Goal: Task Accomplishment & Management: Complete application form

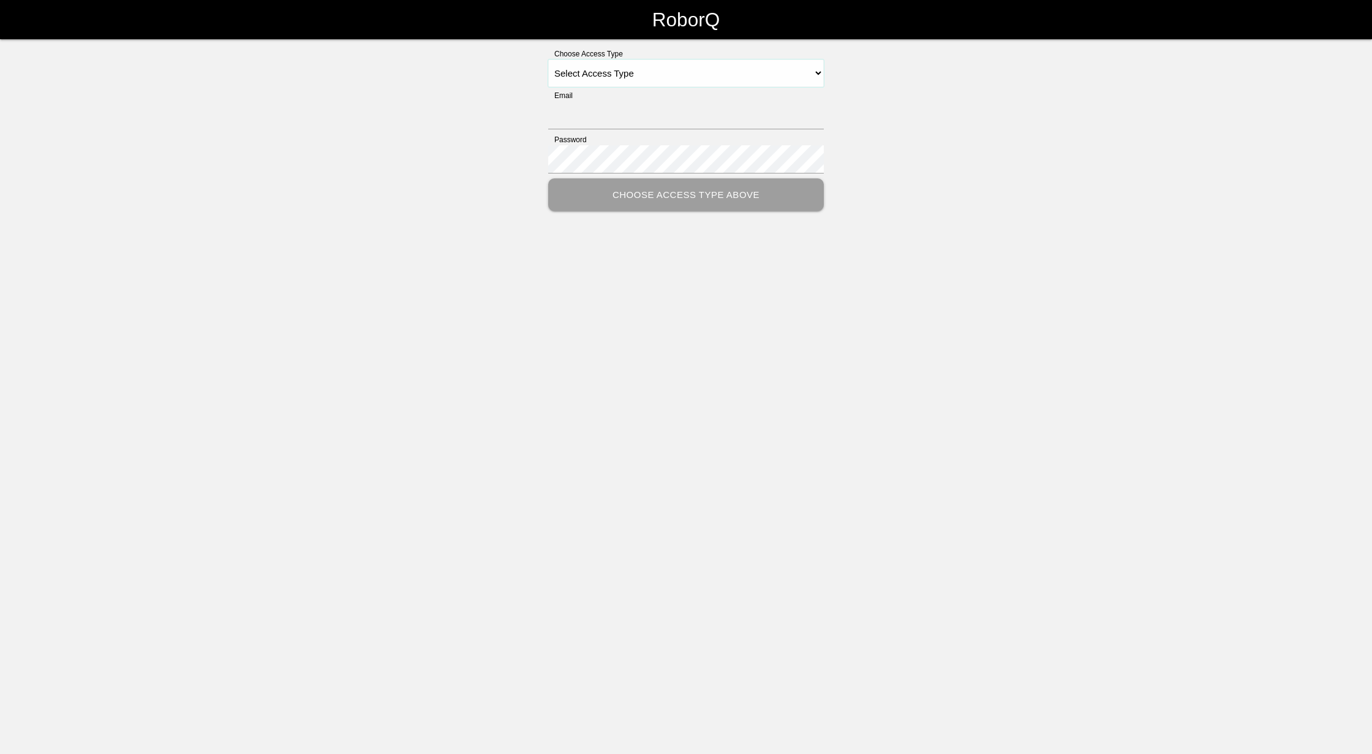
click at [768, 72] on select "Select Access Type Admin Customer Supervisor Worker" at bounding box center [686, 73] width 276 height 28
select select "Supervisor"
click at [548, 59] on select "Select Access Type Admin Customer Supervisor Worker" at bounding box center [686, 73] width 276 height 28
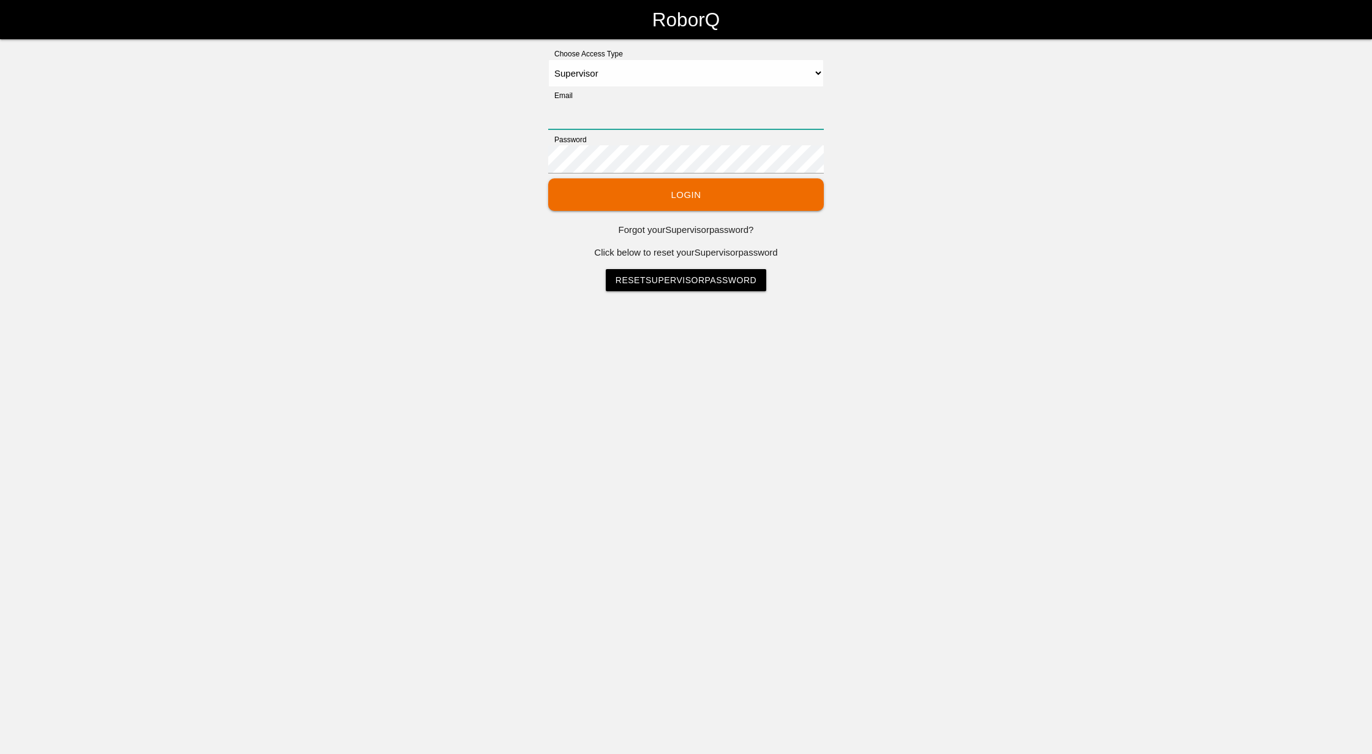
click at [638, 111] on input "Email" at bounding box center [686, 115] width 276 height 28
type input "[EMAIL_ADDRESS][DOMAIN_NAME]"
click at [548, 178] on button "Login" at bounding box center [686, 194] width 276 height 32
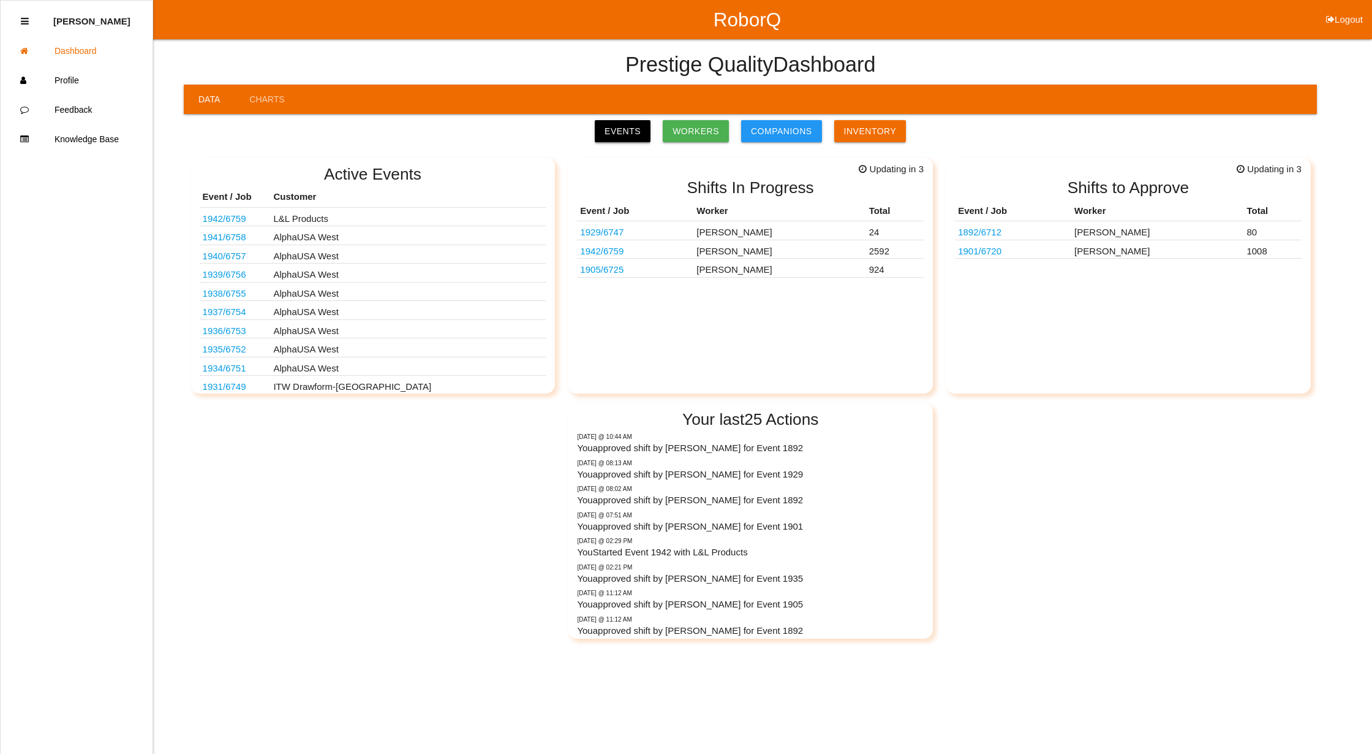
click at [626, 125] on link "Events" at bounding box center [623, 131] width 56 height 22
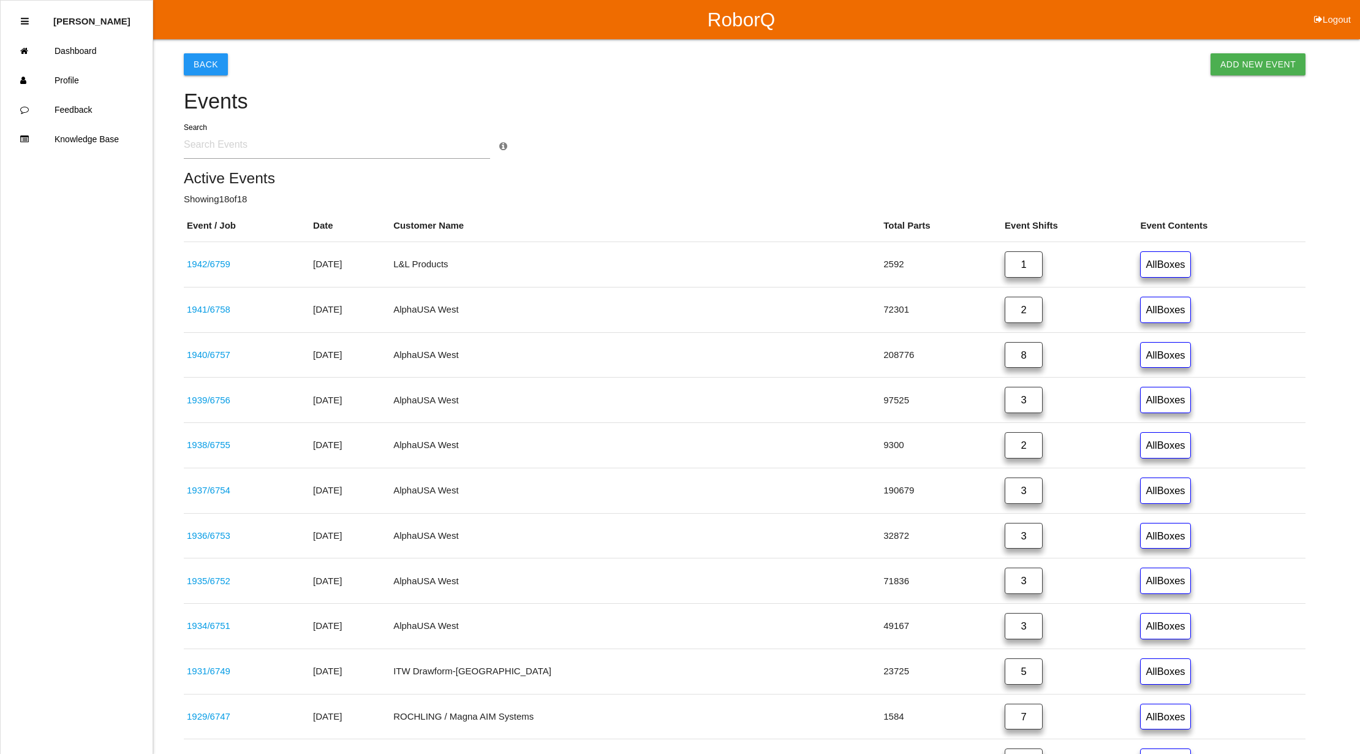
scroll to position [488, 0]
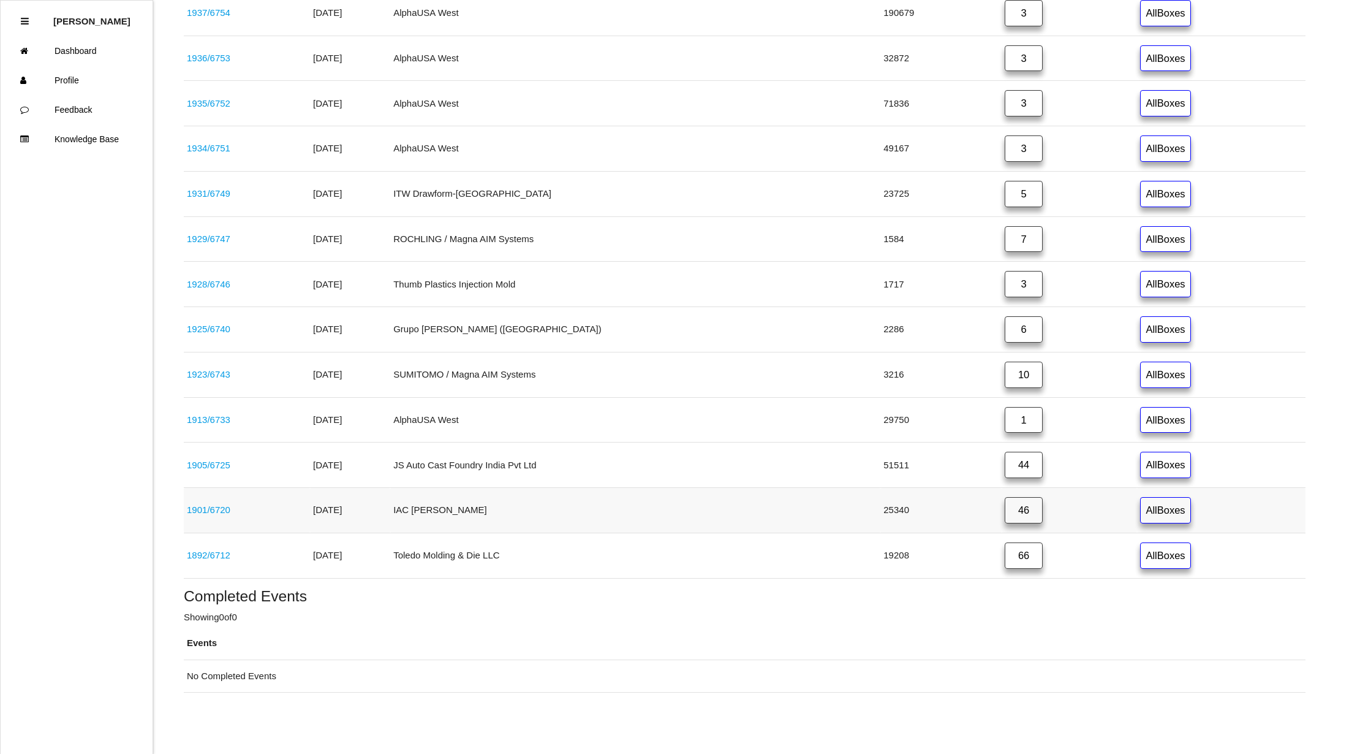
click at [1005, 508] on link "46" at bounding box center [1024, 510] width 38 height 26
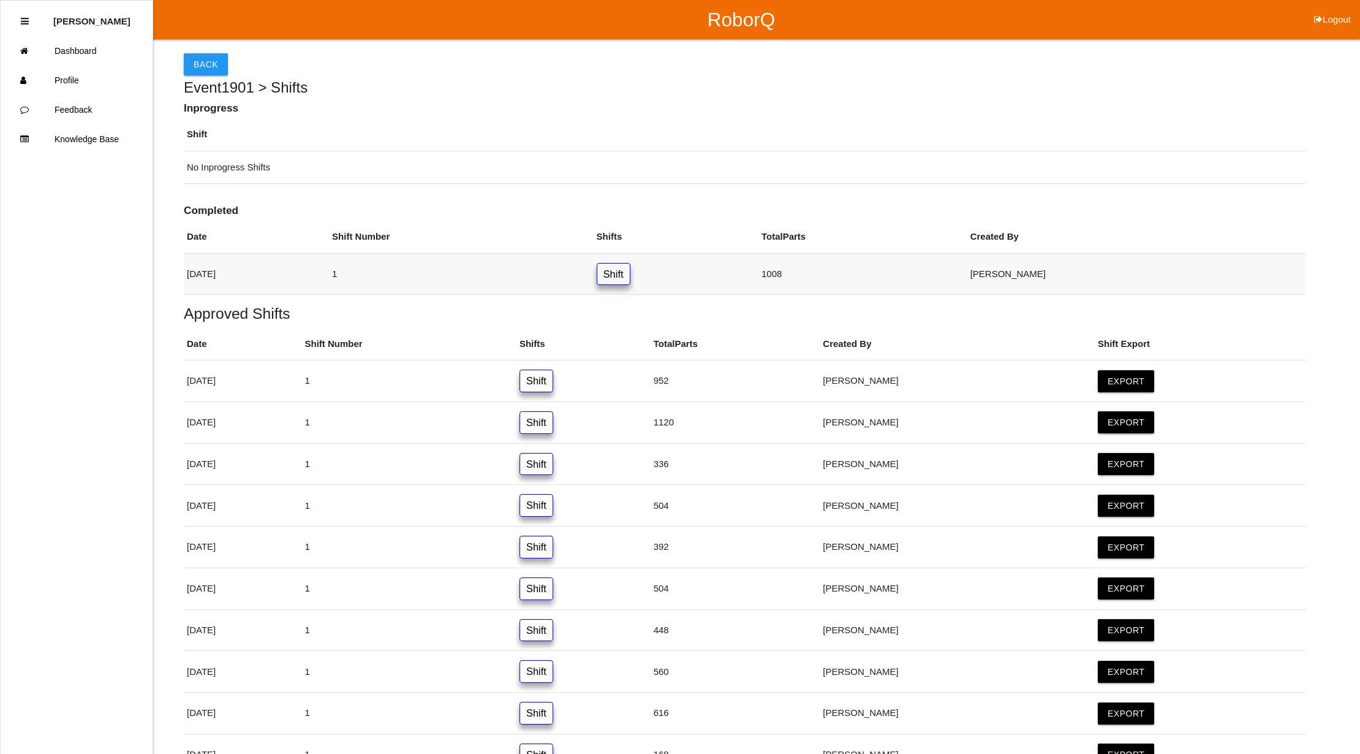
click at [630, 273] on link "Shift" at bounding box center [614, 274] width 34 height 23
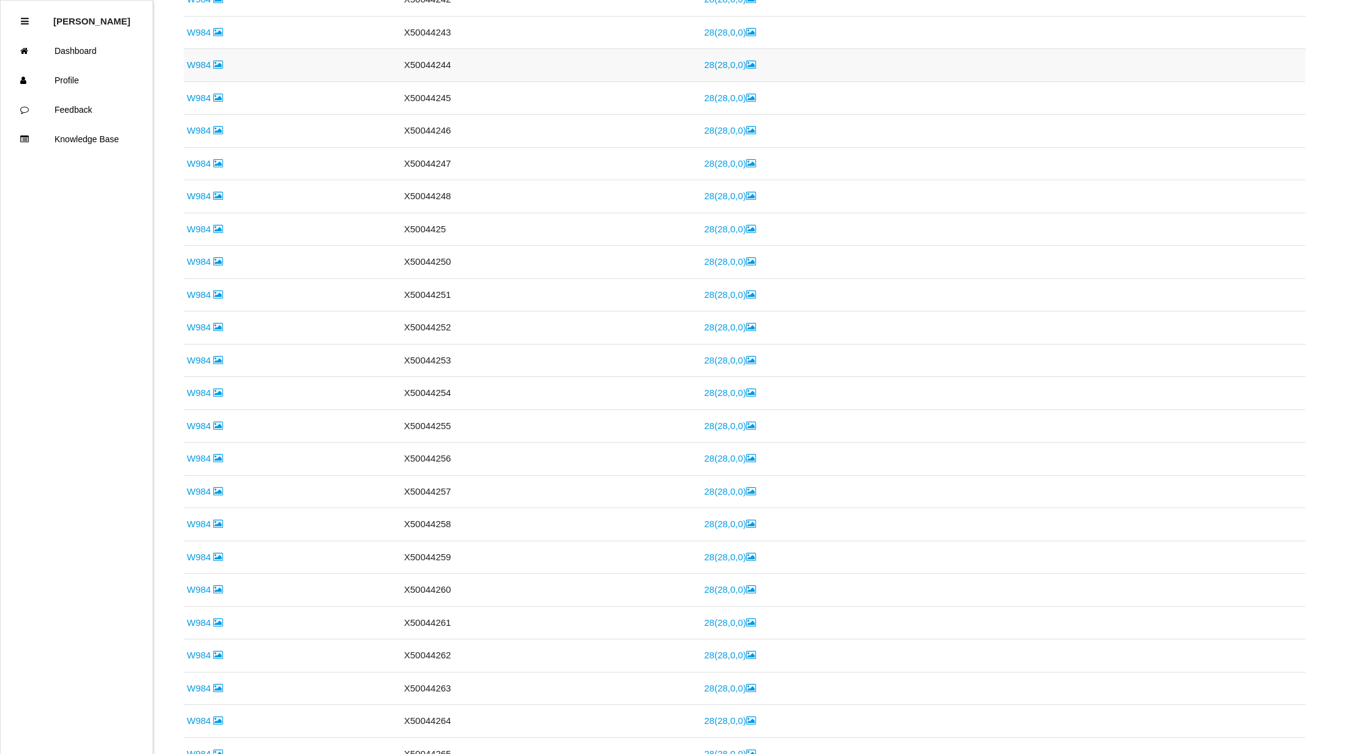
scroll to position [915, 0]
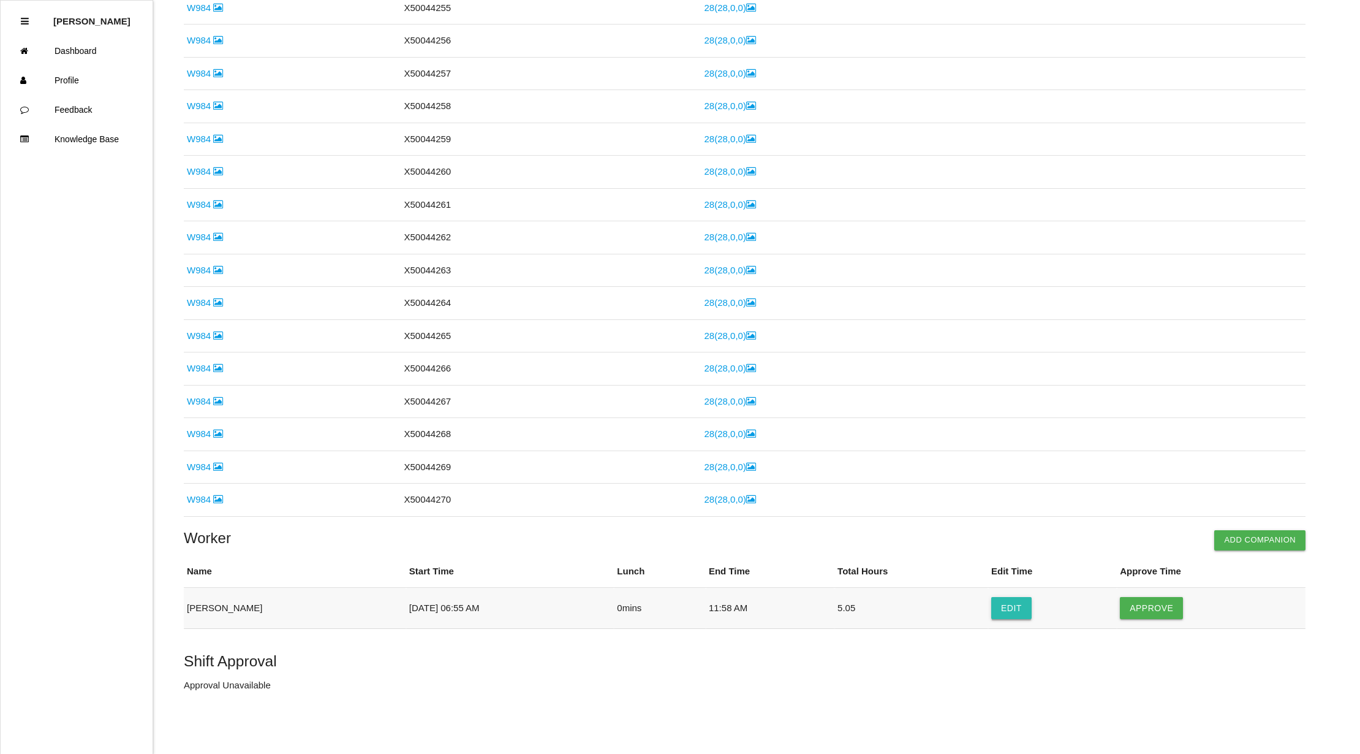
click at [1010, 608] on button "Edit" at bounding box center [1011, 608] width 40 height 22
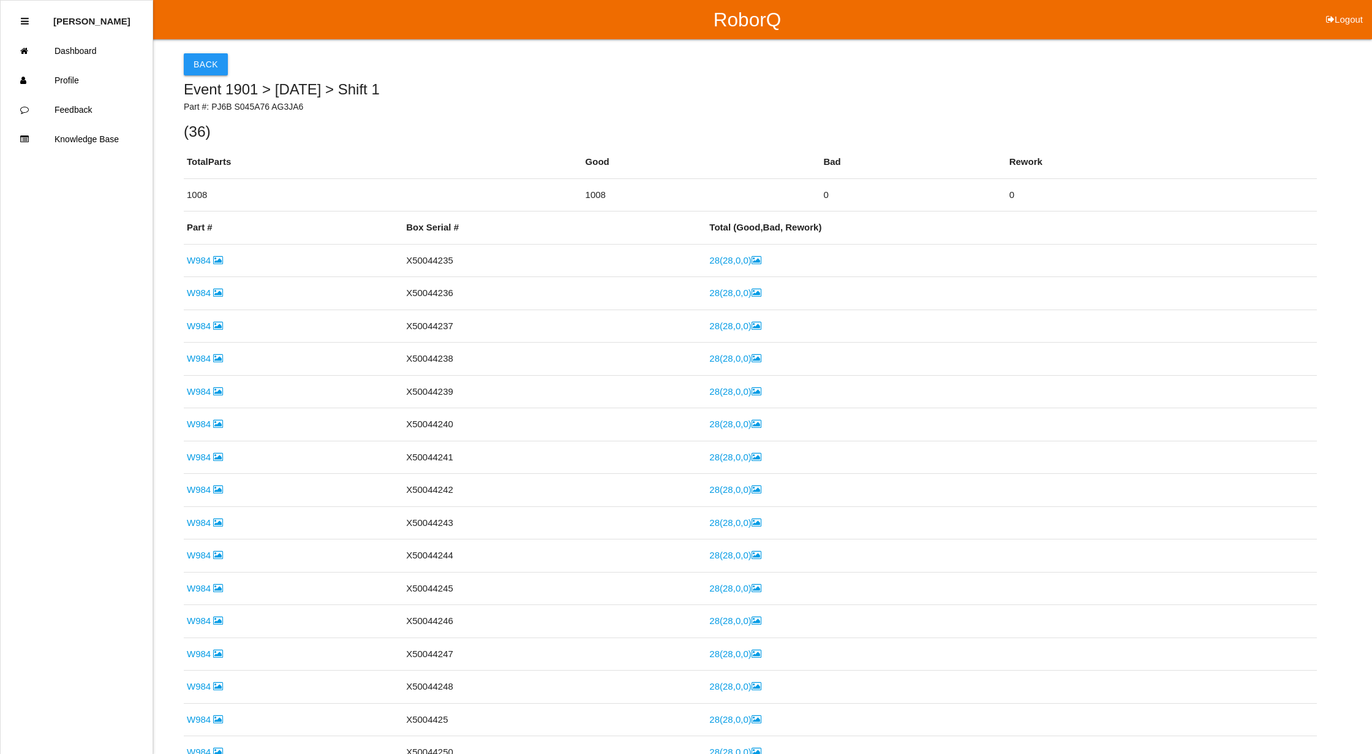
select select "6"
select select "55"
select select "11"
select select "58"
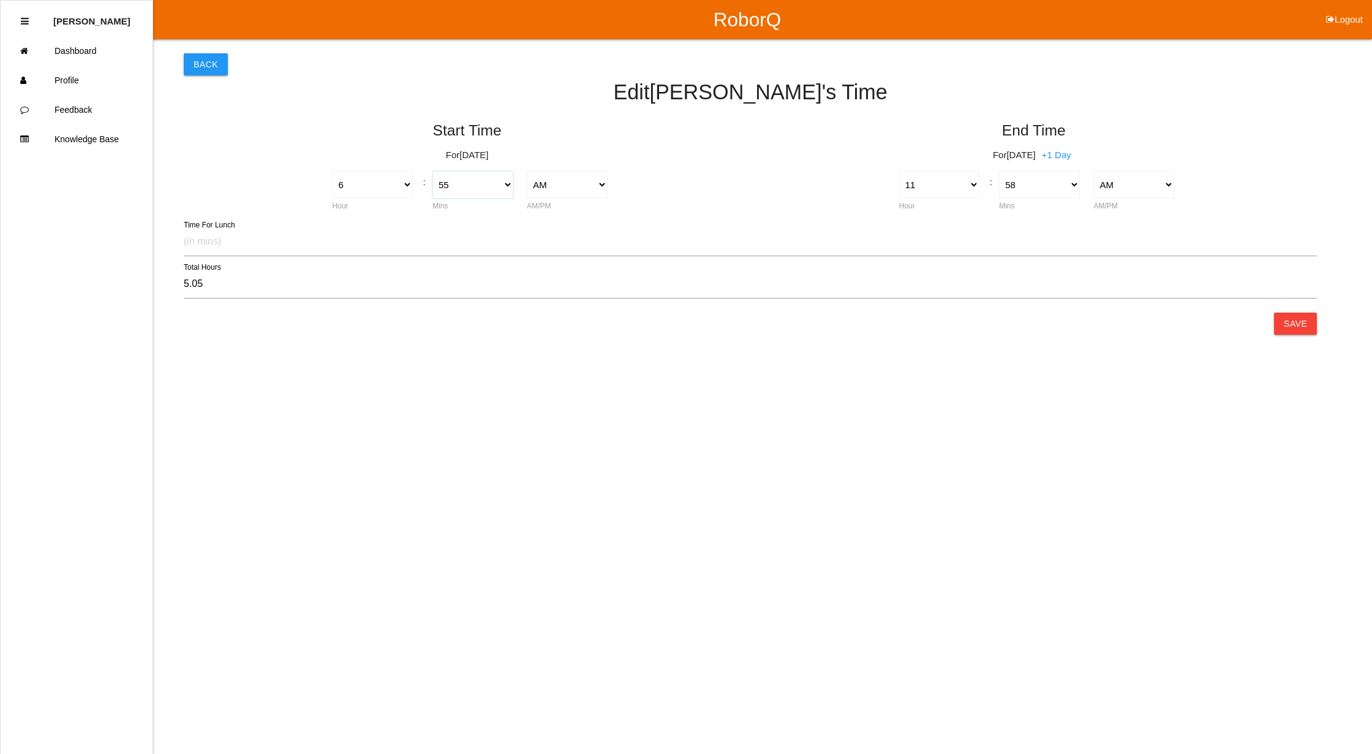
click at [507, 184] on select "00 01 02 03 04 05 06 07 08 09 10 11 12 13 14 15 16 17 18 19 20 21 22 23 24 25 2…" at bounding box center [473, 185] width 81 height 28
select select "0"
click at [433, 171] on select "00 01 02 03 04 05 06 07 08 09 10 11 12 13 14 15 16 17 18 19 20 21 22 23 24 25 2…" at bounding box center [473, 185] width 81 height 28
type input "5.97"
click at [388, 180] on select "1 2 3 4 5 6 7 8 9 10 11 12" at bounding box center [373, 185] width 81 height 28
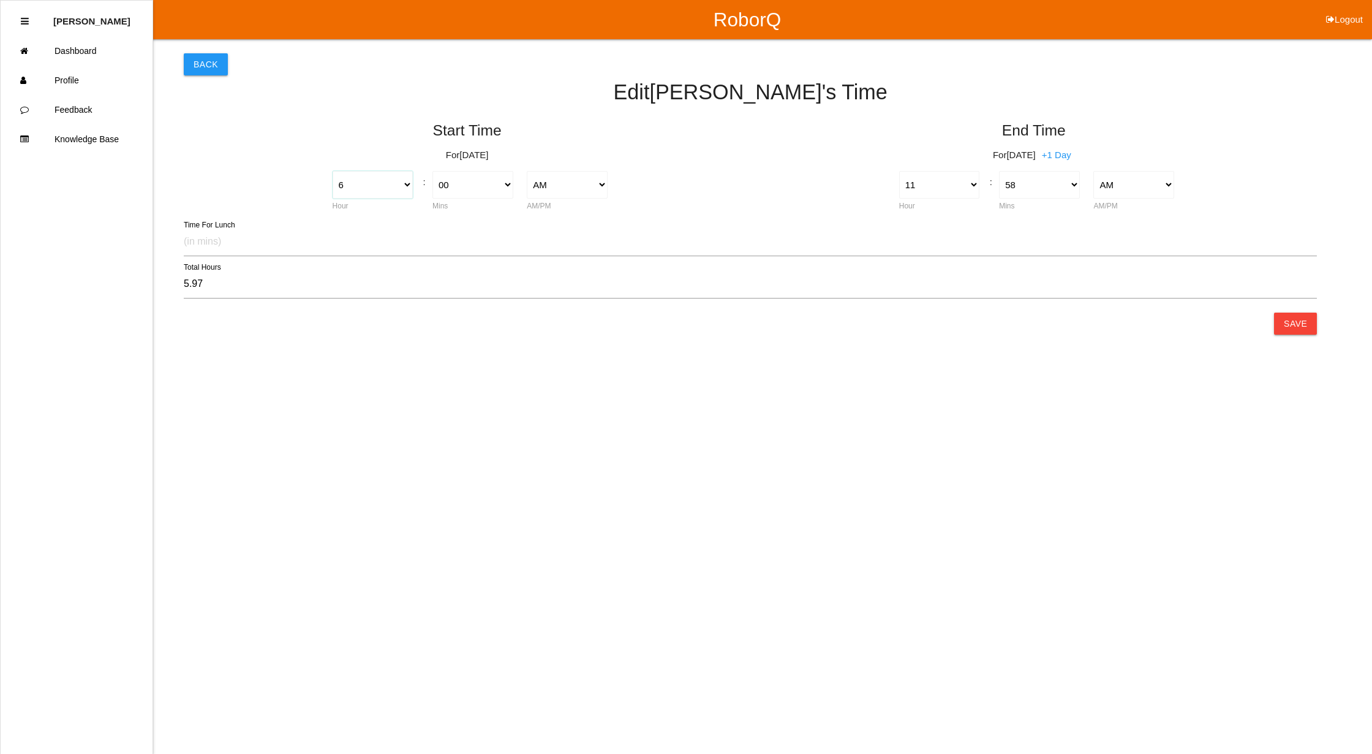
select select "7"
click at [333, 171] on select "1 2 3 4 5 6 7 8 9 10 11 12" at bounding box center [373, 185] width 81 height 28
type input "4.97"
click at [963, 182] on select "1 2 3 4 5 6 7 8 9 10 11 12" at bounding box center [939, 185] width 81 height 28
select select "12"
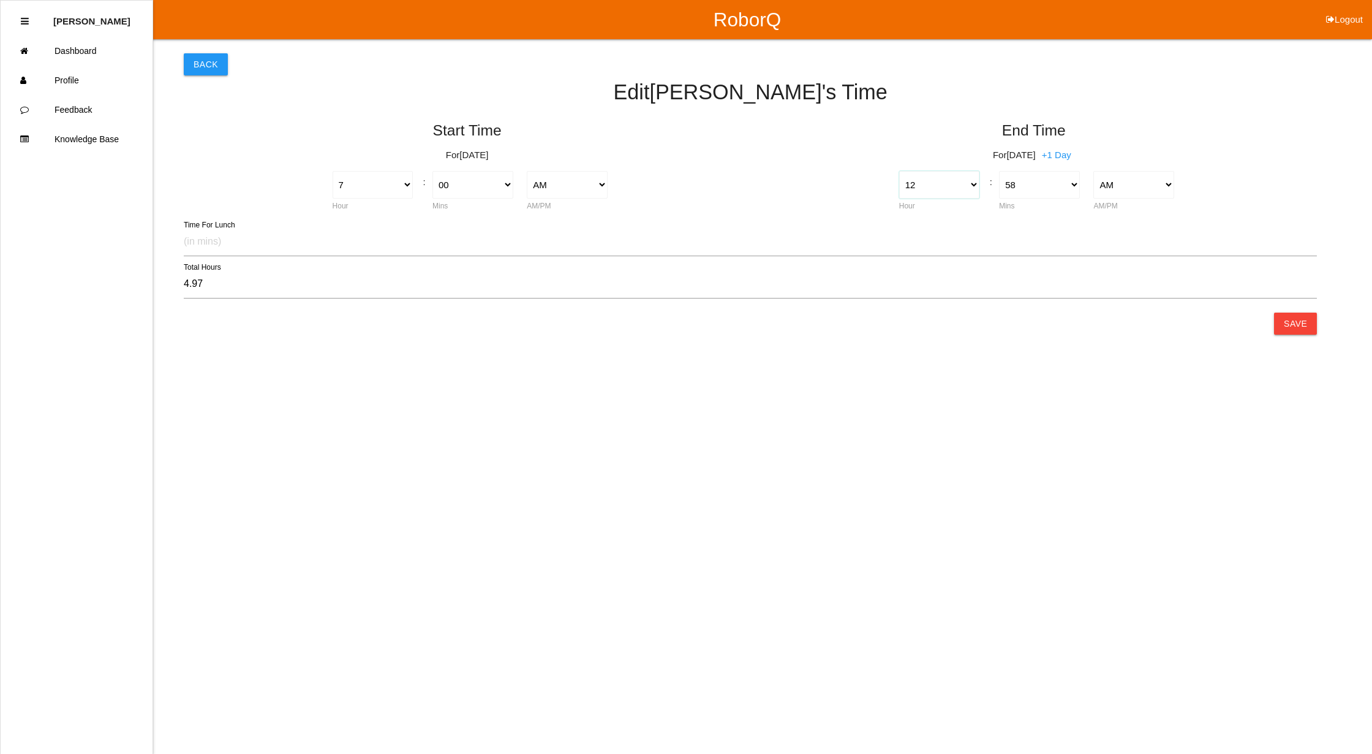
click at [899, 171] on select "1 2 3 4 5 6 7 8 9 10 11 12" at bounding box center [939, 185] width 81 height 28
type input "-6.03"
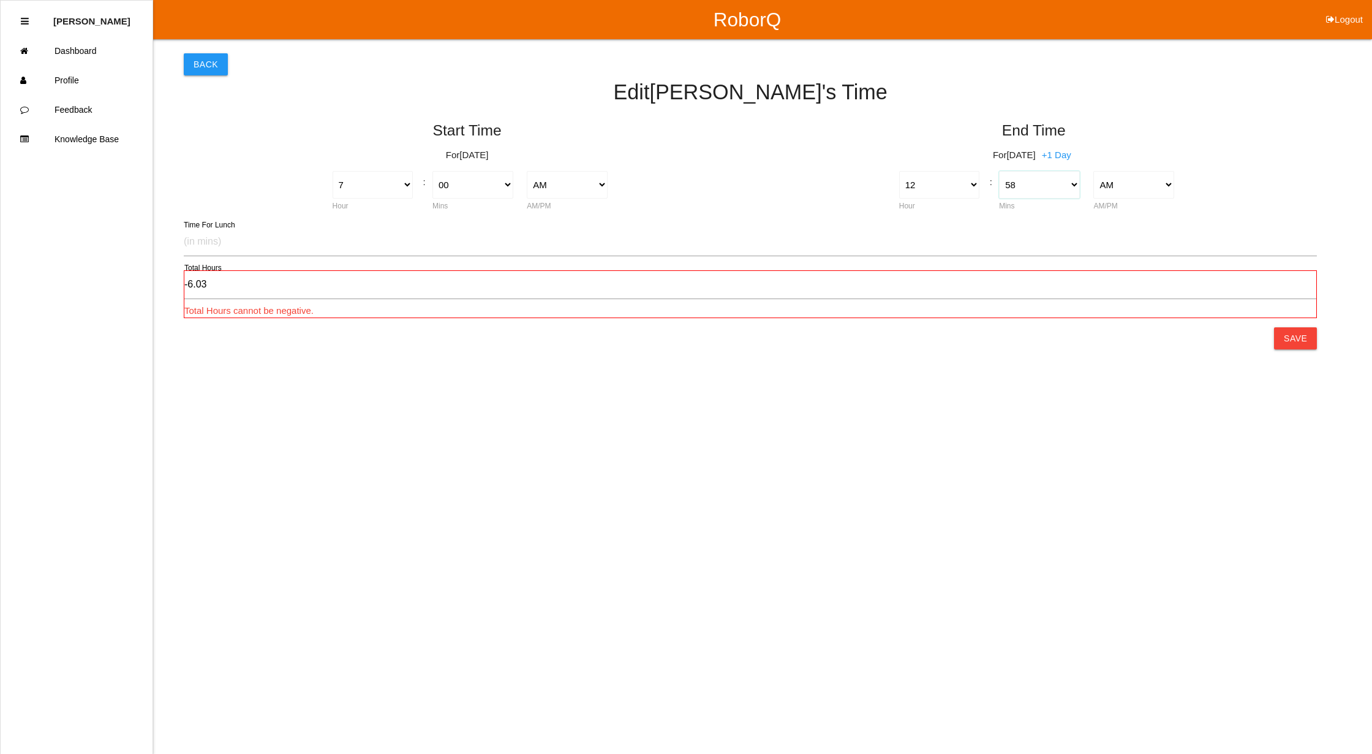
click at [1047, 184] on select "00 01 02 03 04 05 06 07 08 09 10 11 12 13 14 15 16 17 18 19 20 21 22 23 24 25 2…" at bounding box center [1039, 185] width 81 height 28
select select "0"
click at [999, 171] on select "00 01 02 03 04 05 06 07 08 09 10 11 12 13 14 15 16 17 18 19 20 21 22 23 24 25 2…" at bounding box center [1039, 185] width 81 height 28
type input "-7.00"
click at [1157, 180] on select "AM PM" at bounding box center [1134, 185] width 81 height 28
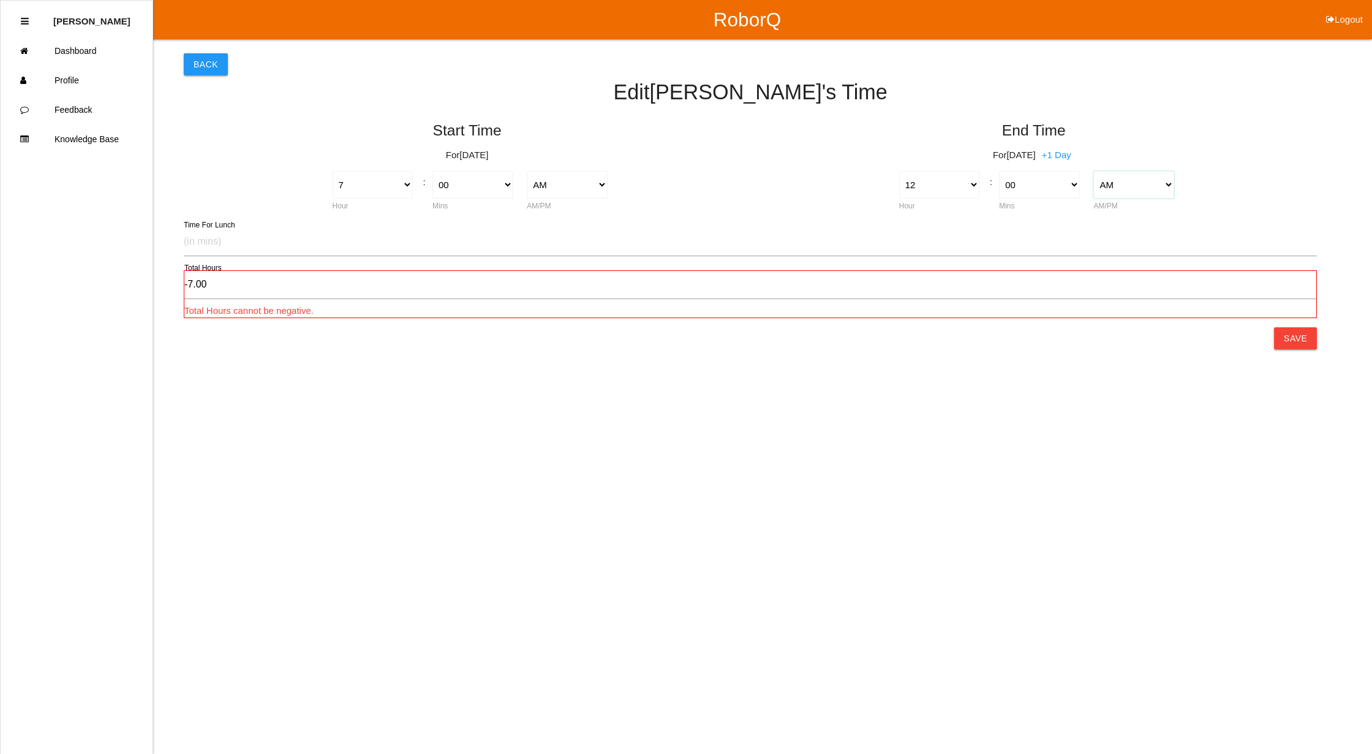
select select "2"
click at [1094, 171] on select "AM PM" at bounding box center [1134, 185] width 81 height 28
type input "5.00"
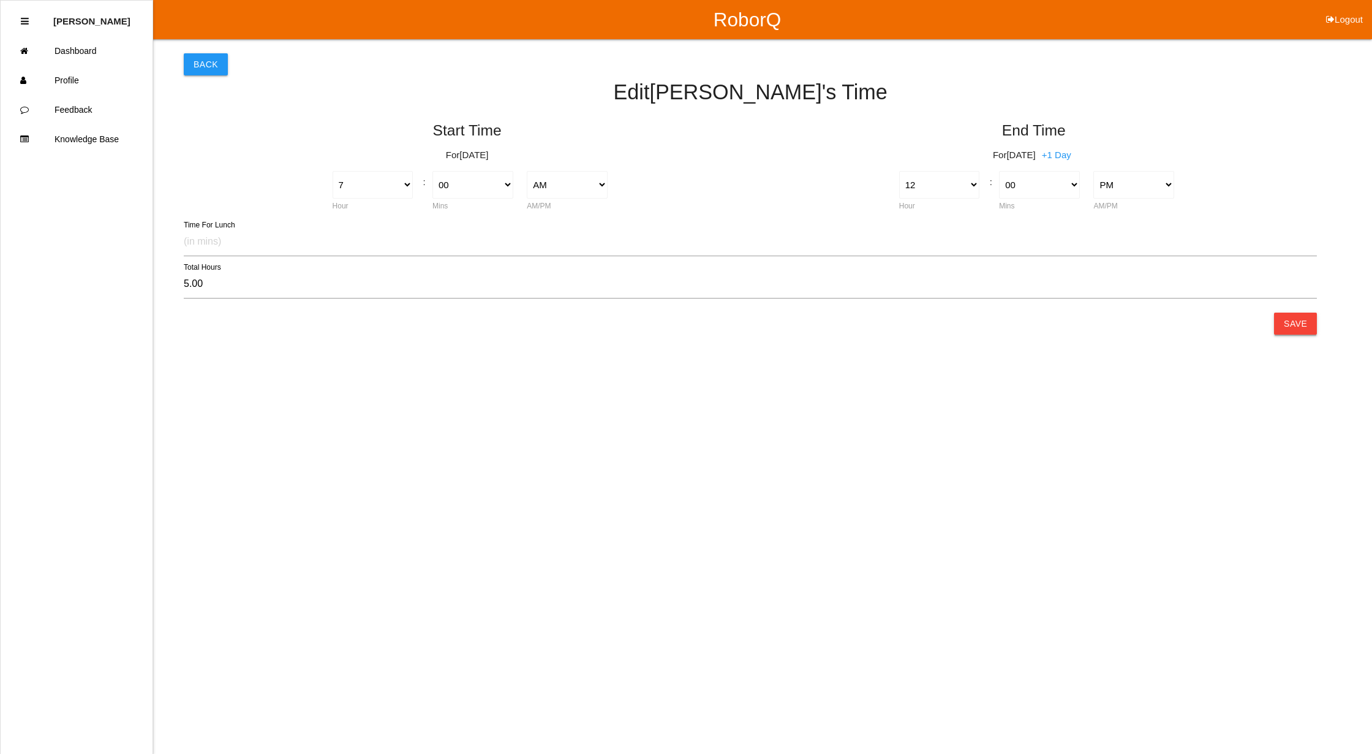
click at [1292, 321] on button "Save" at bounding box center [1295, 323] width 43 height 22
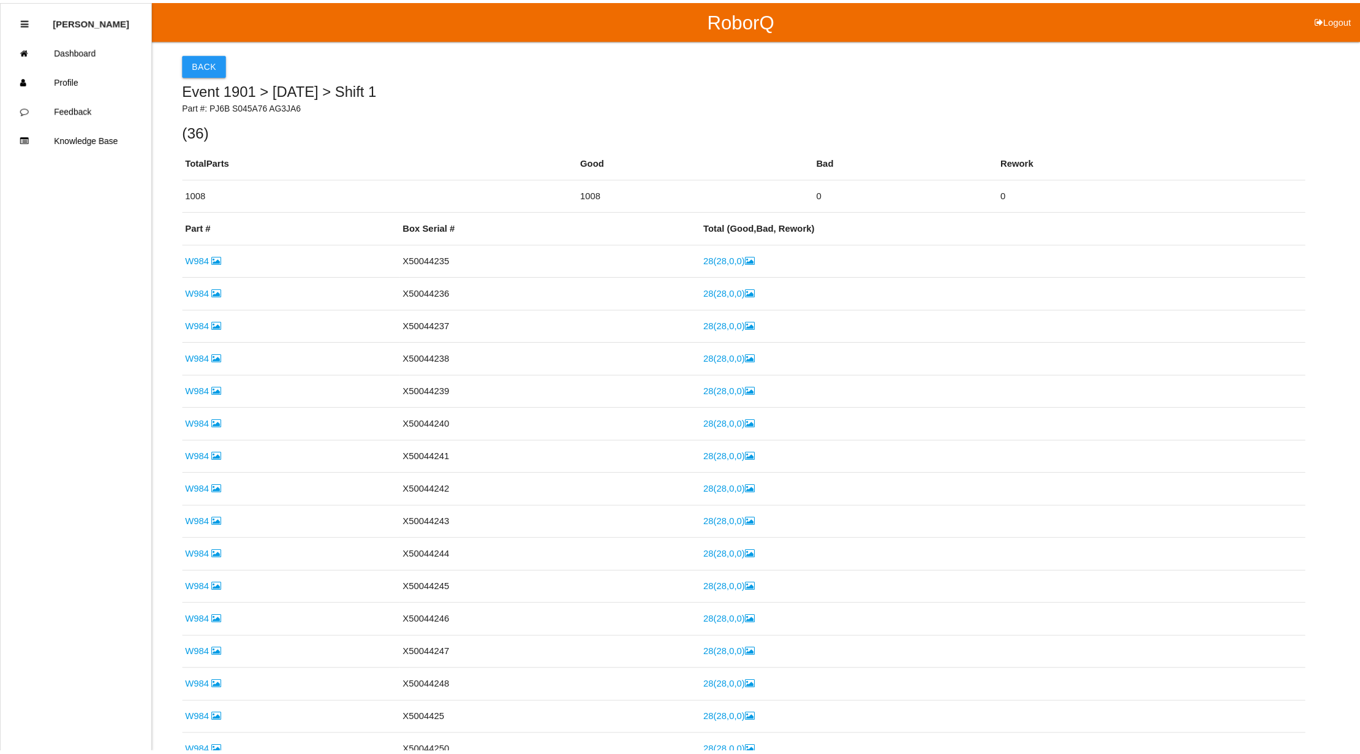
scroll to position [915, 0]
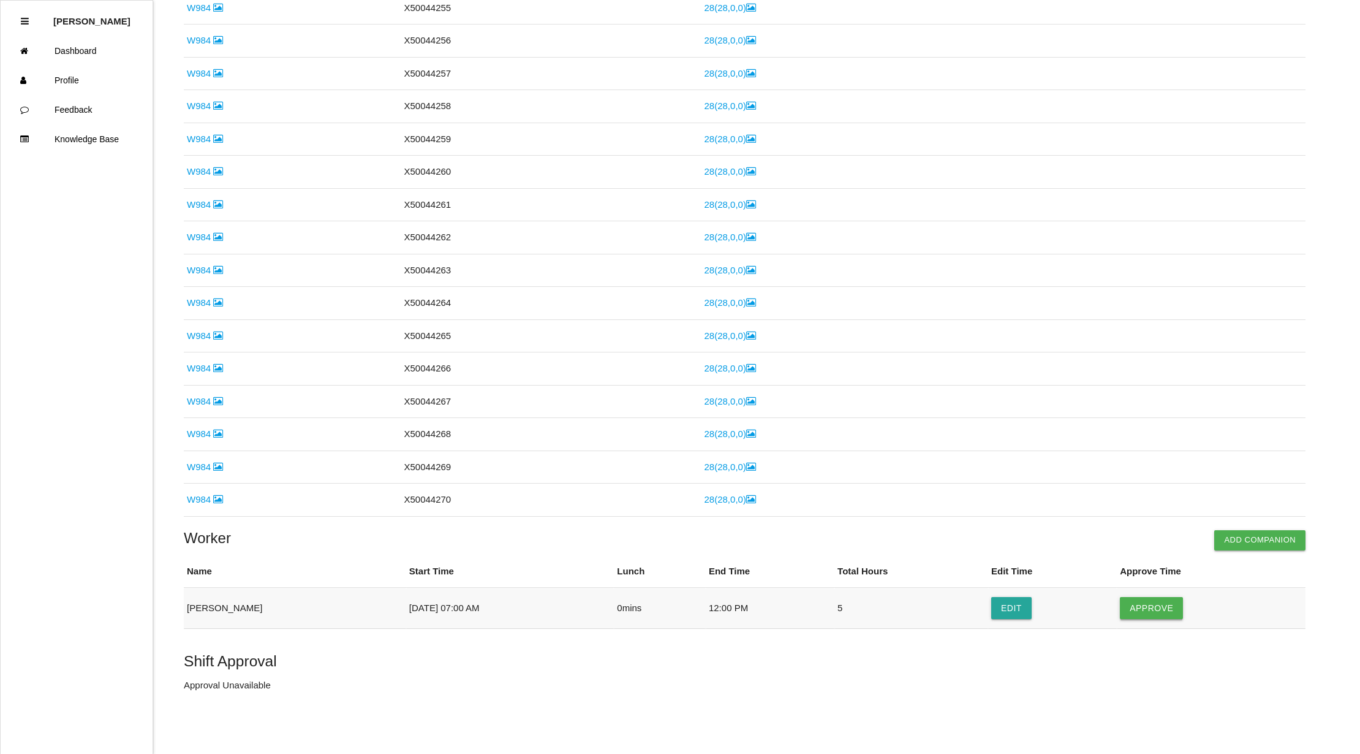
click at [1153, 608] on button "Approve" at bounding box center [1151, 608] width 63 height 22
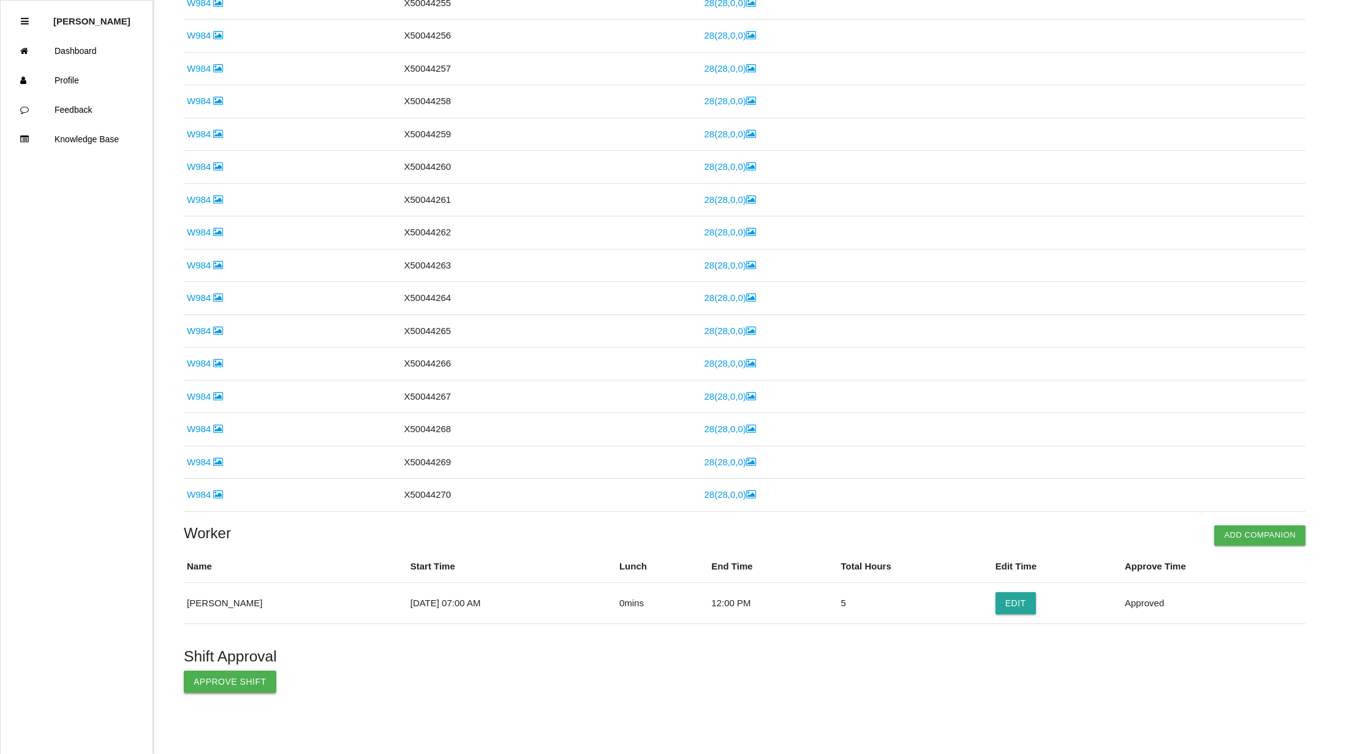
click at [252, 684] on button "Approve Shift" at bounding box center [230, 681] width 93 height 22
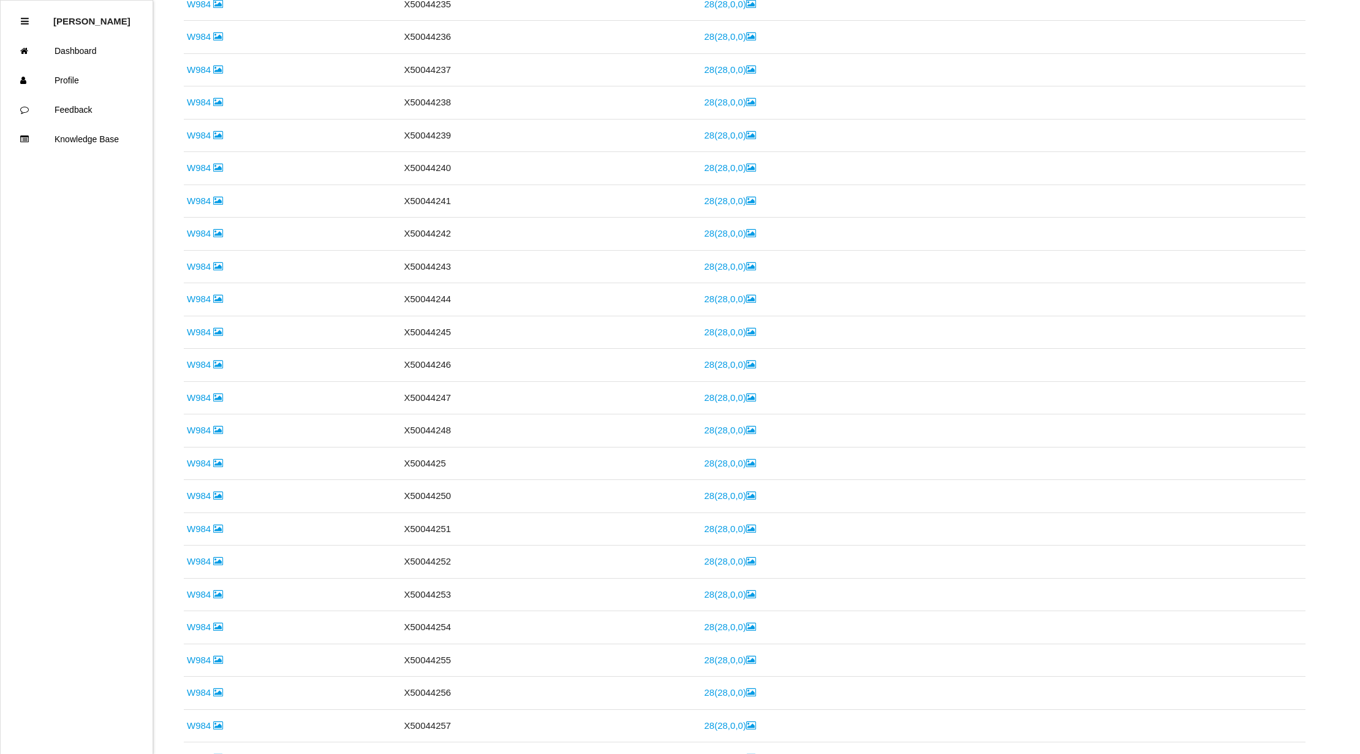
scroll to position [0, 0]
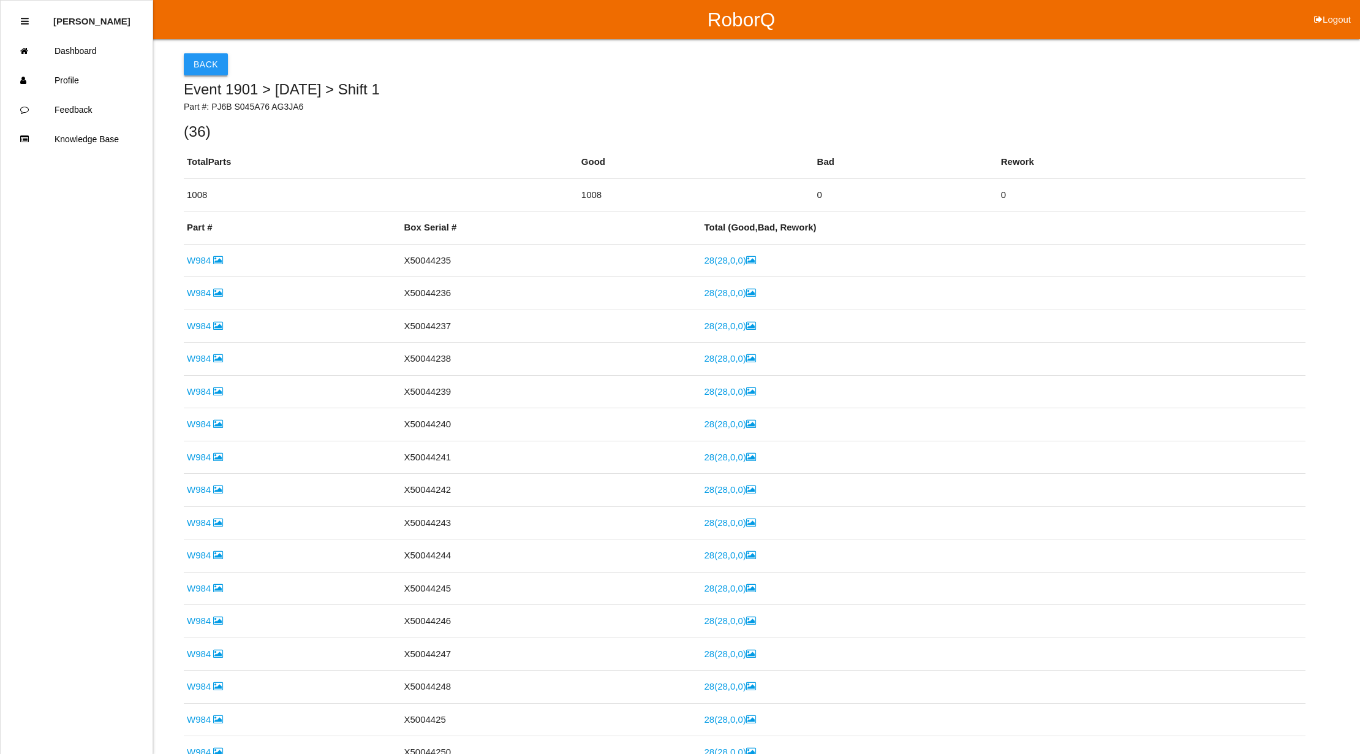
click at [205, 67] on button "Back" at bounding box center [206, 64] width 44 height 22
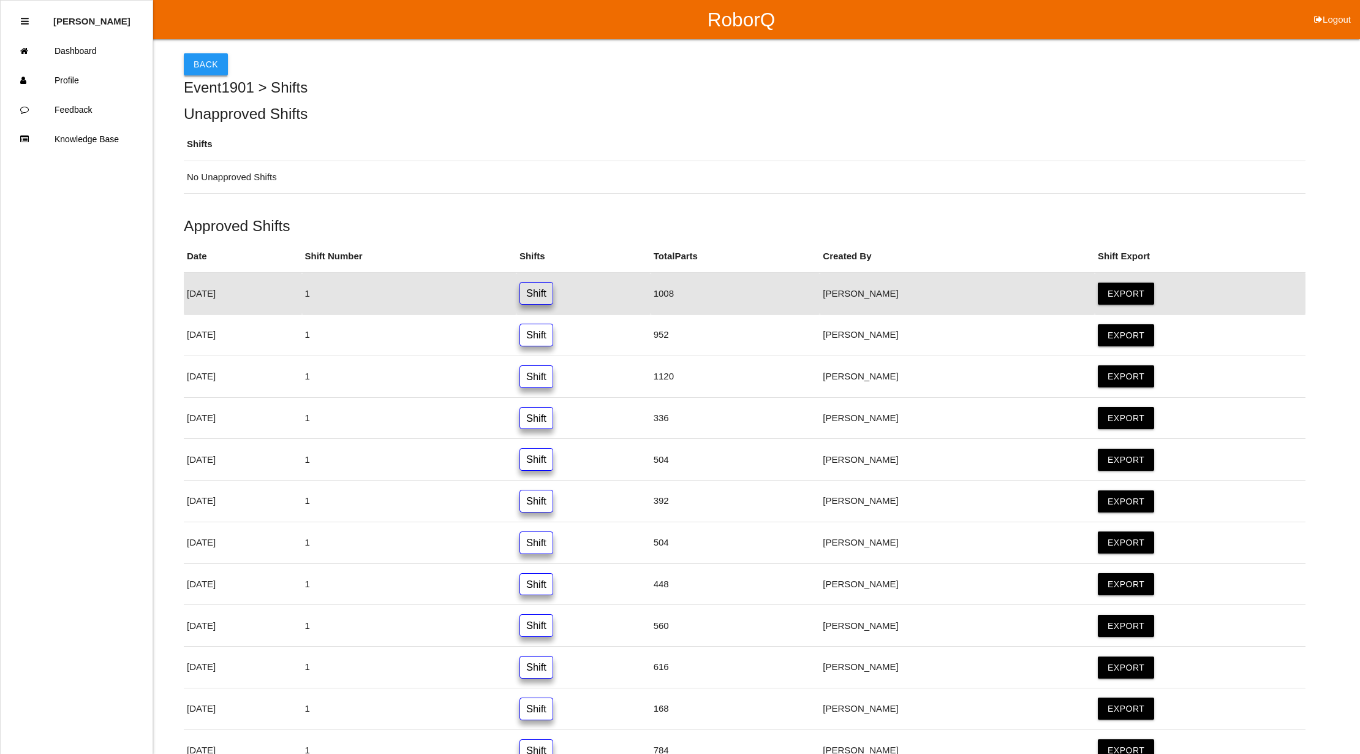
click at [211, 65] on button "Back" at bounding box center [206, 64] width 44 height 22
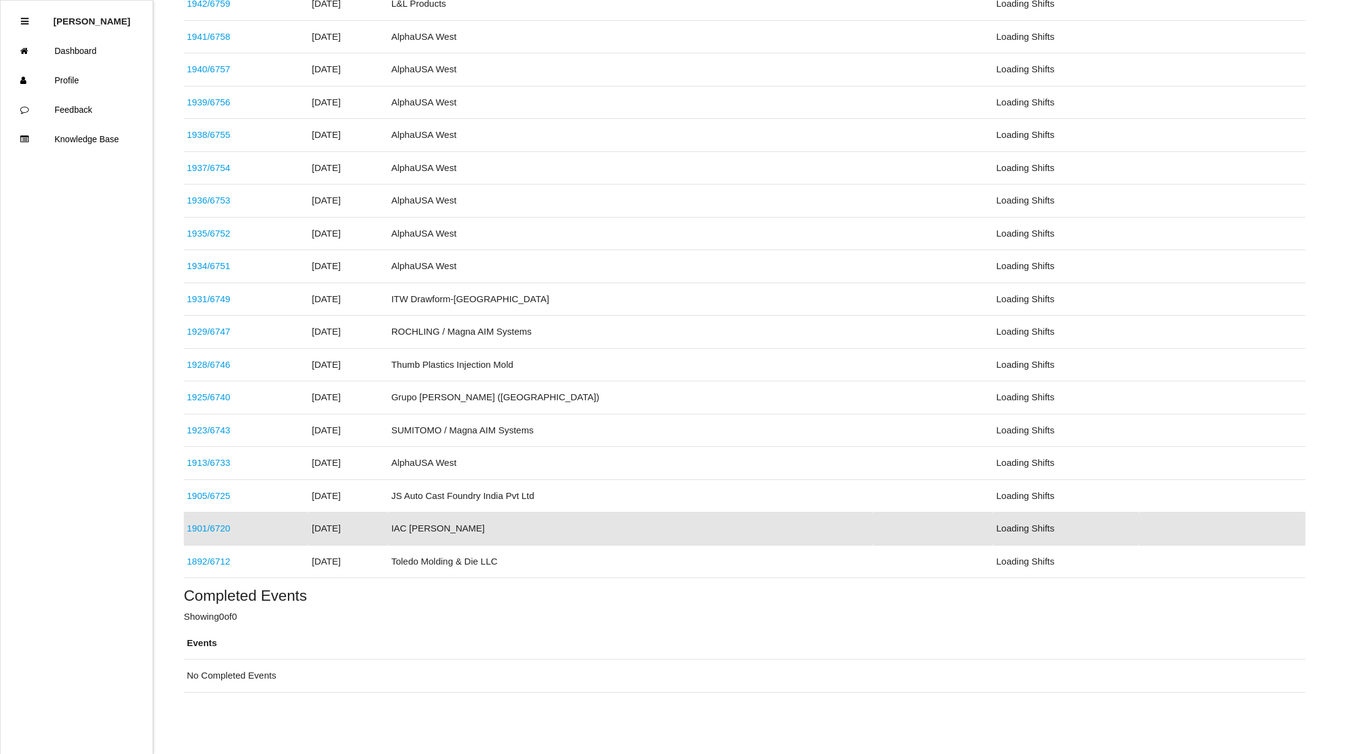
scroll to position [265, 0]
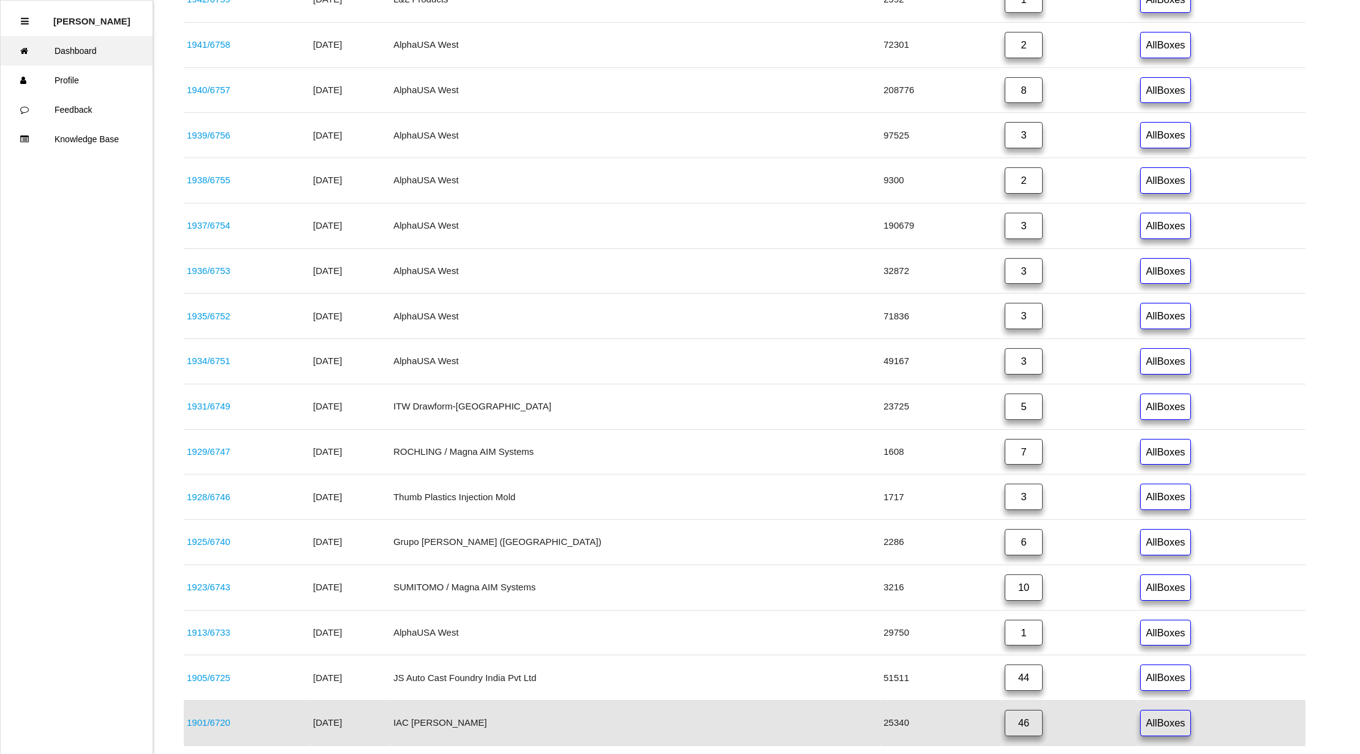
click at [83, 52] on link "Dashboard" at bounding box center [77, 50] width 152 height 29
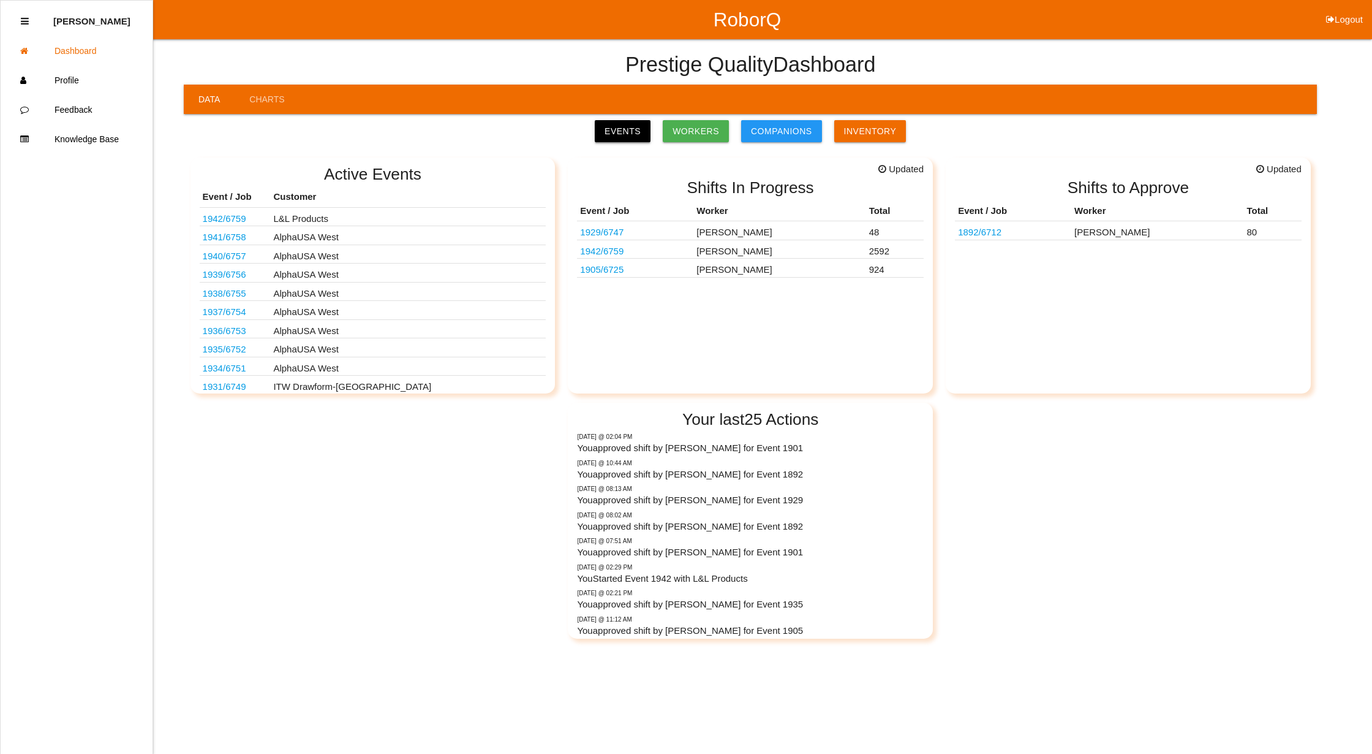
click at [628, 131] on link "Events" at bounding box center [623, 131] width 56 height 22
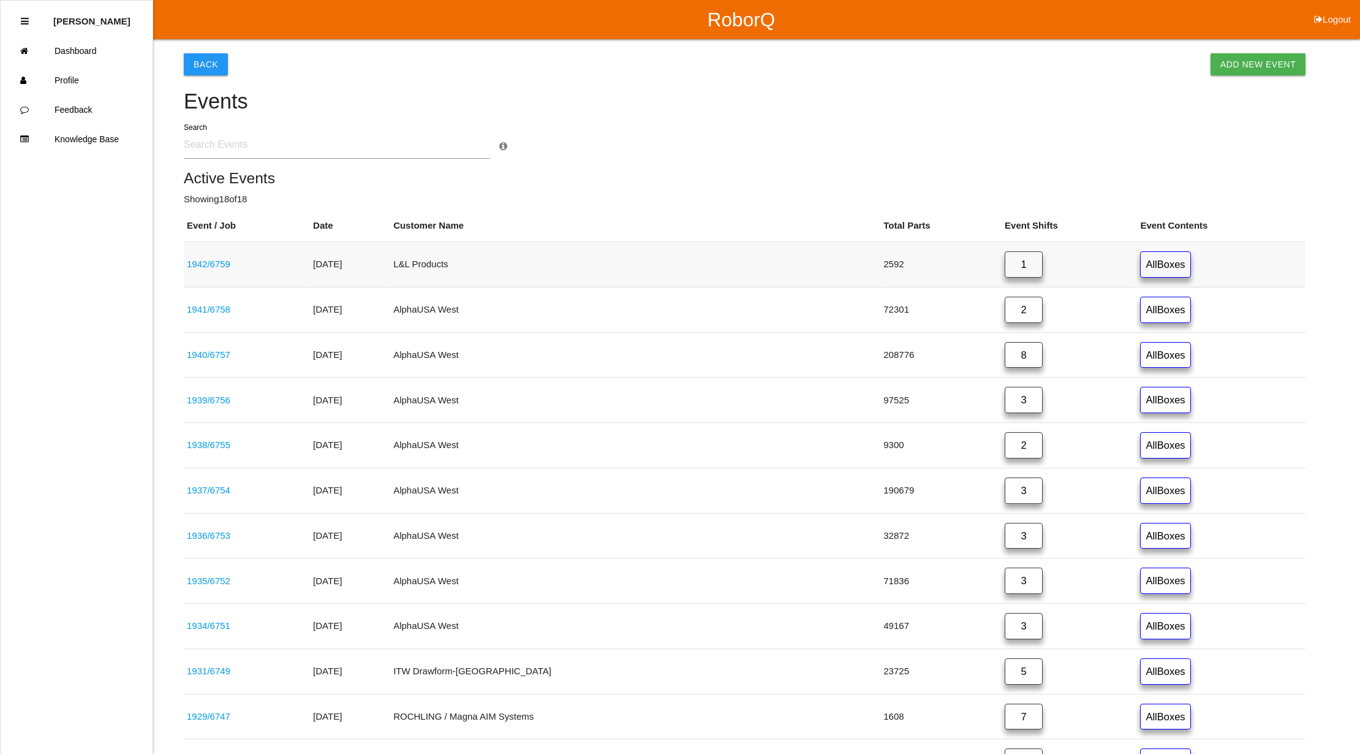
click at [1005, 259] on link "1" at bounding box center [1024, 264] width 38 height 26
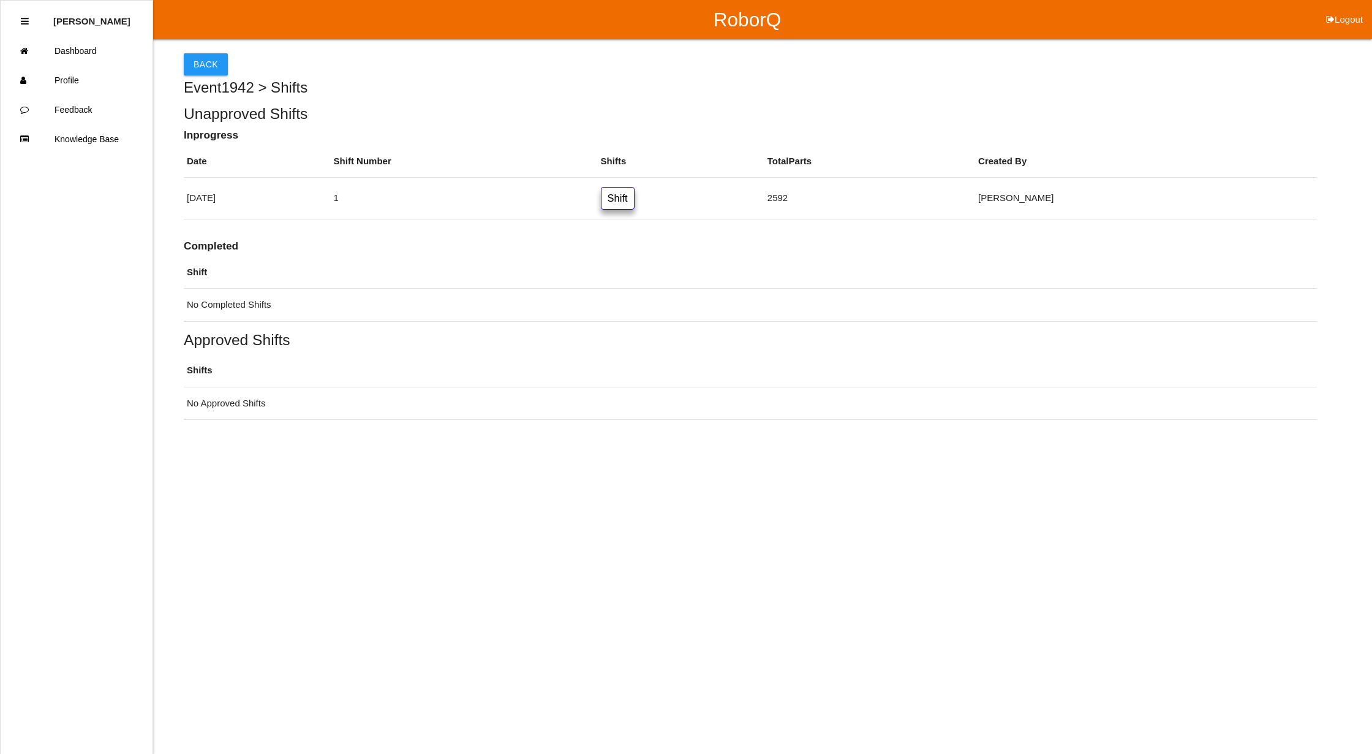
drag, startPoint x: 709, startPoint y: 199, endPoint x: 721, endPoint y: 202, distance: 12.2
click at [635, 197] on link "Shift" at bounding box center [618, 198] width 34 height 23
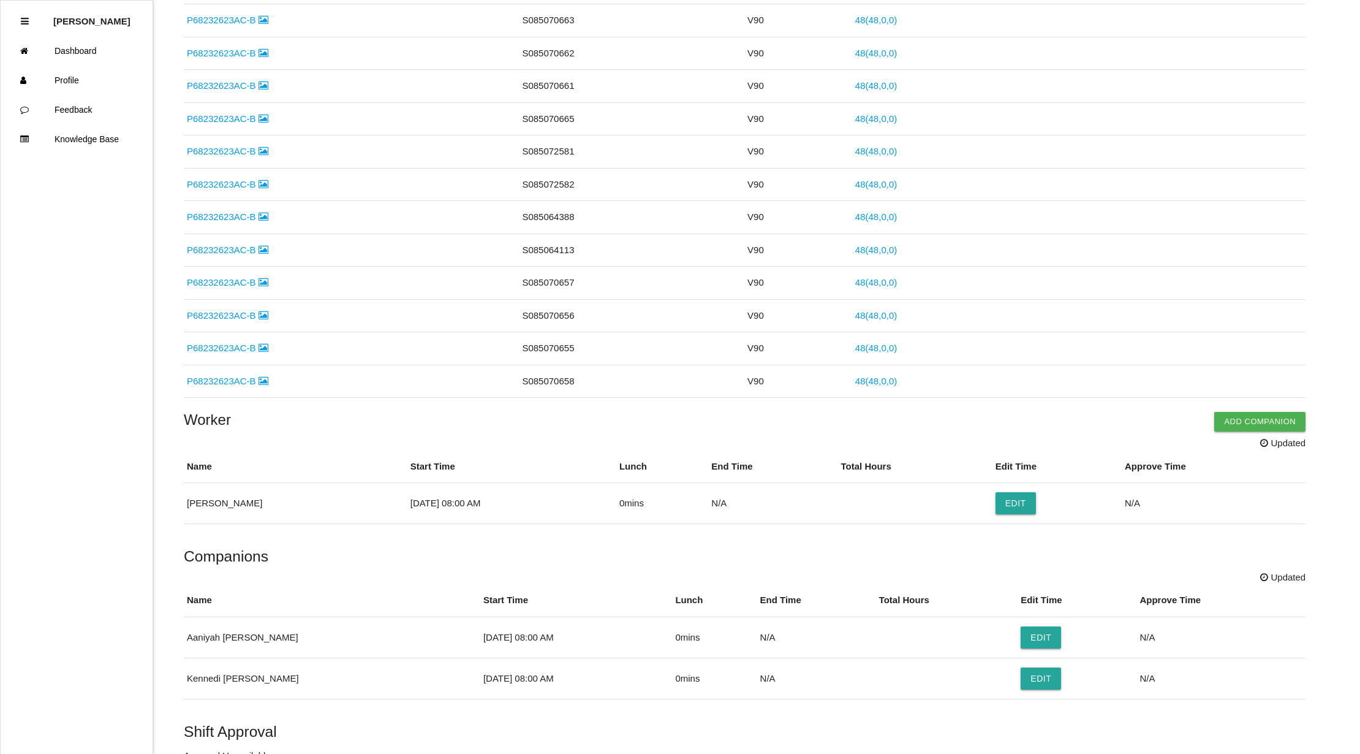
scroll to position [1712, 0]
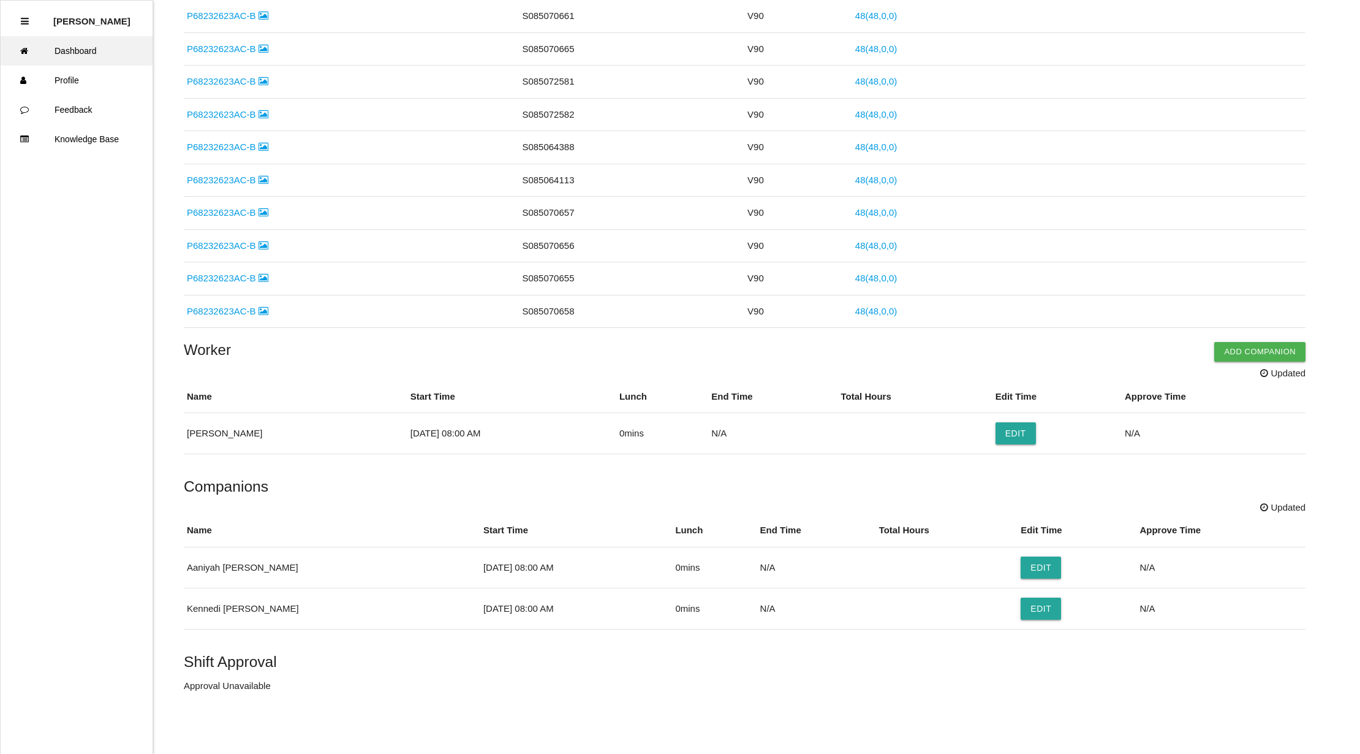
click at [66, 49] on link "Dashboard" at bounding box center [77, 50] width 152 height 29
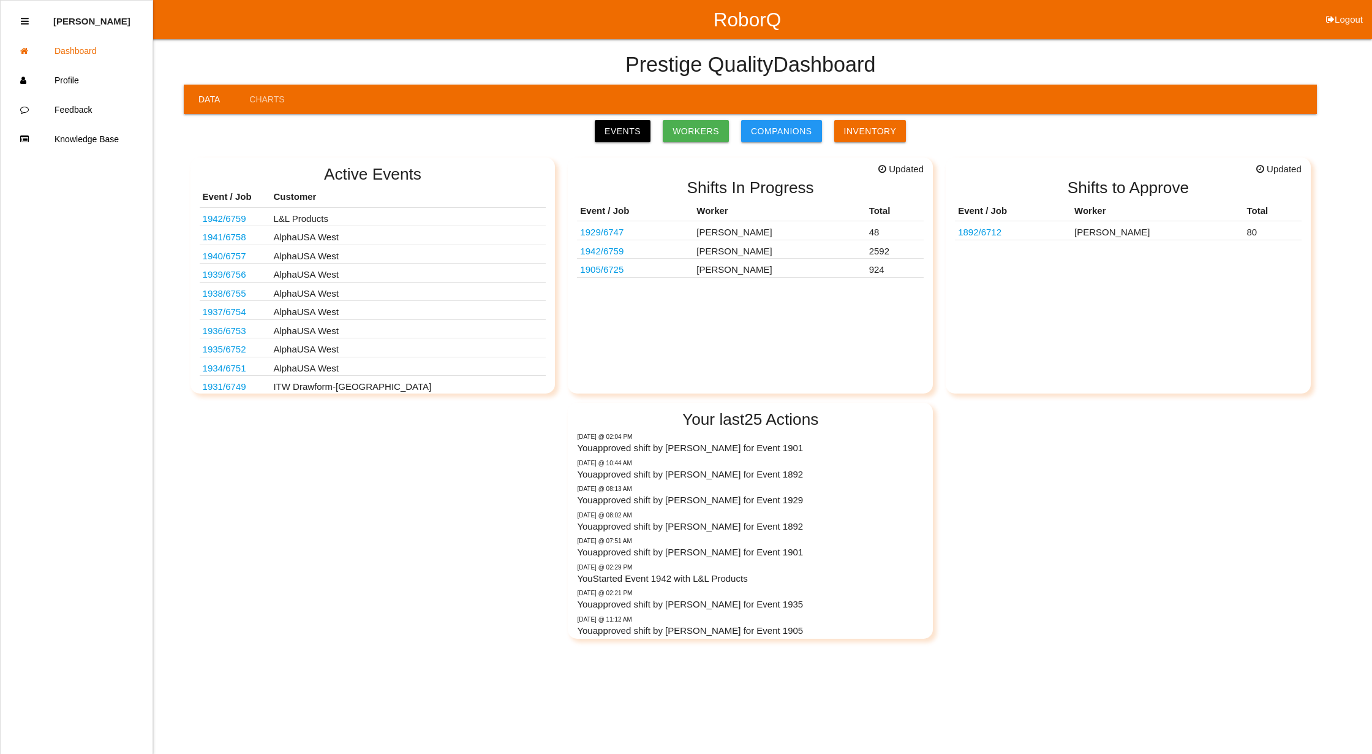
click at [224, 219] on link "1942 / 6759" at bounding box center [225, 218] width 44 height 10
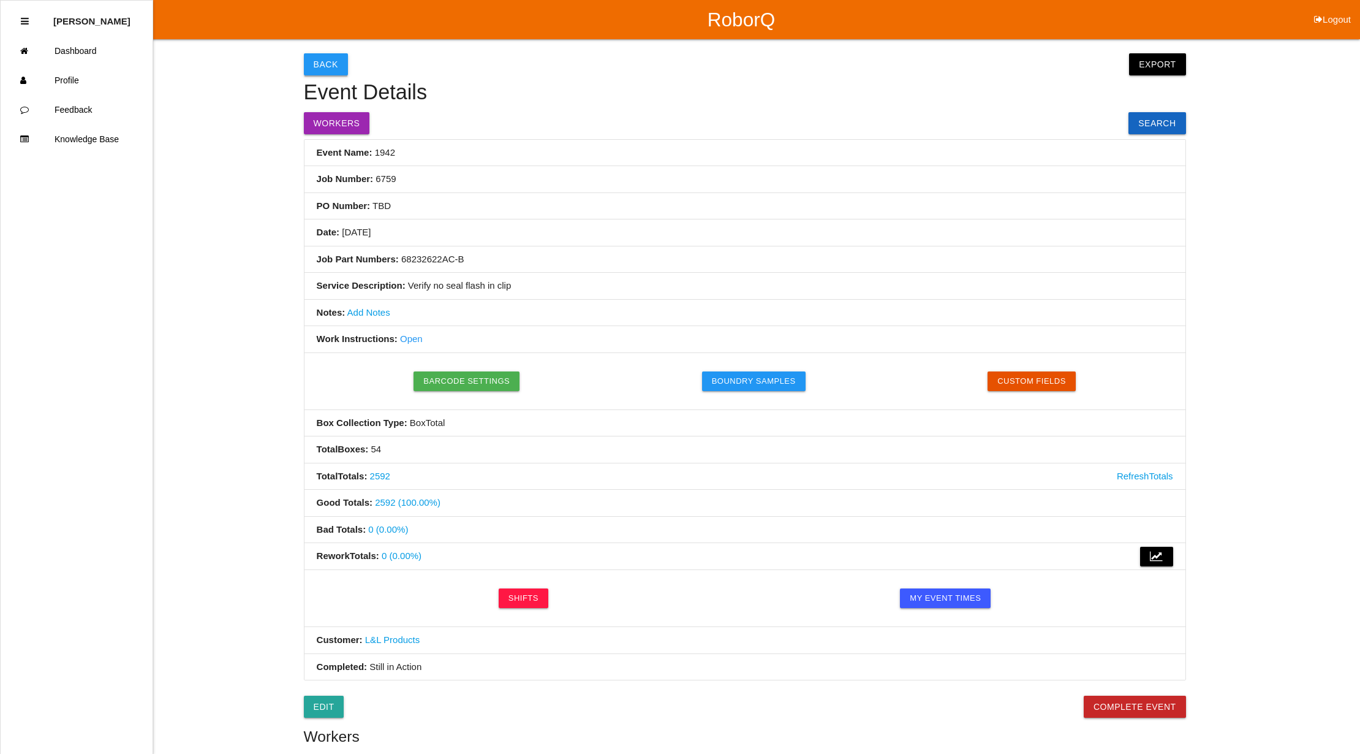
click at [320, 64] on button "Back" at bounding box center [326, 64] width 44 height 22
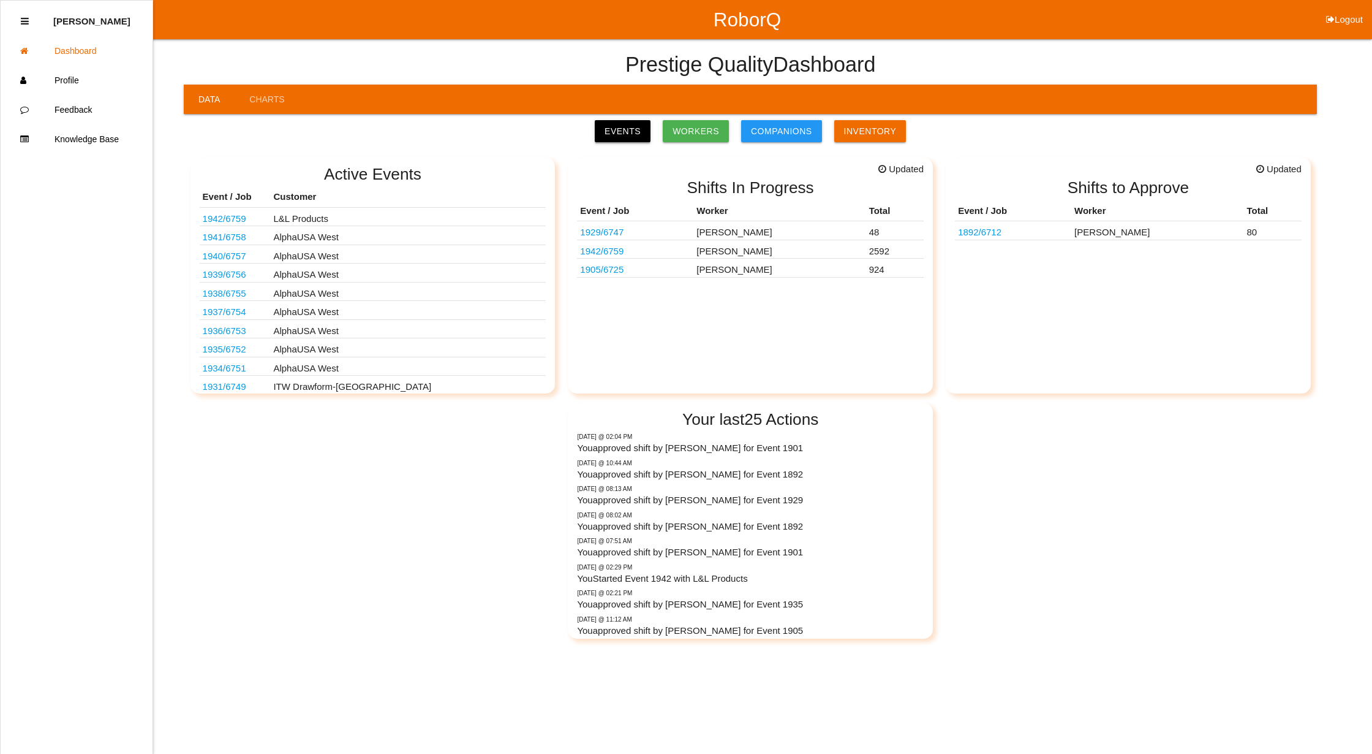
click at [651, 128] on link "Events" at bounding box center [623, 131] width 56 height 22
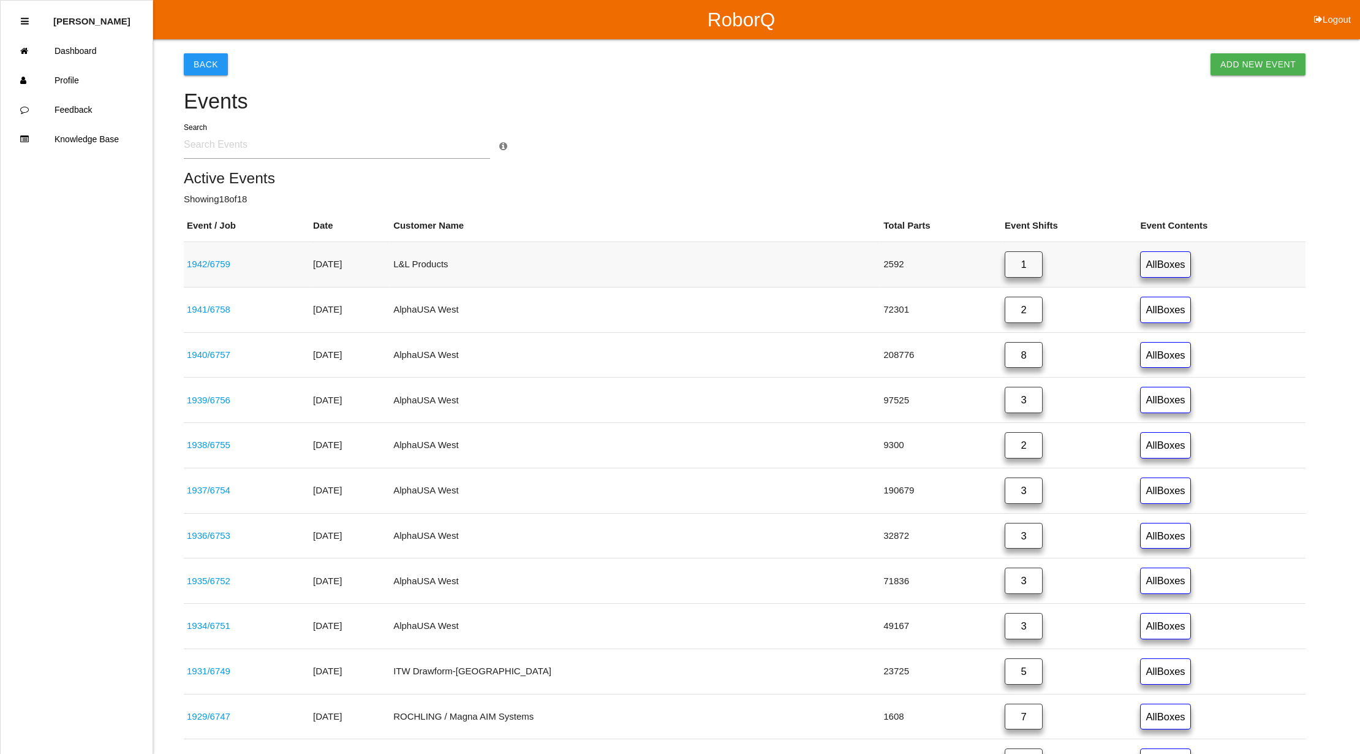
click at [1005, 270] on link "1" at bounding box center [1024, 264] width 38 height 26
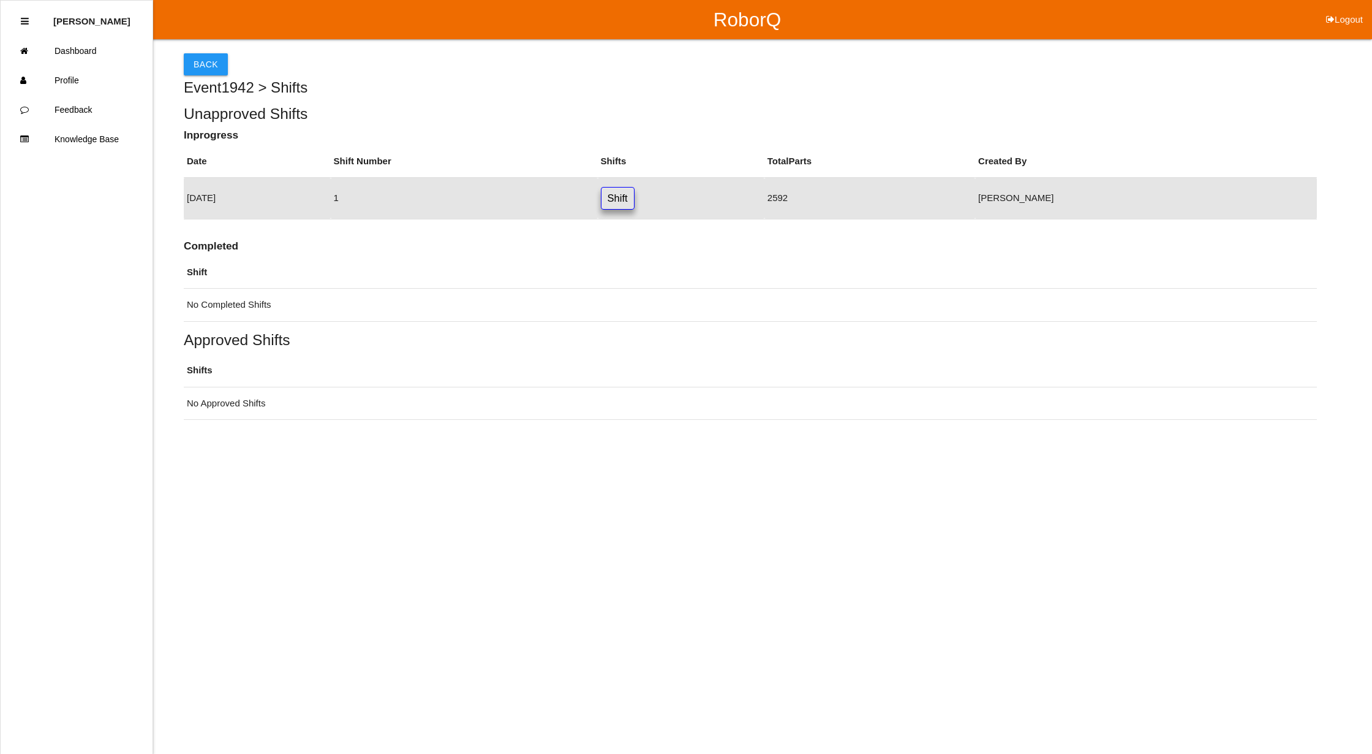
click at [635, 199] on link "Shift" at bounding box center [618, 198] width 34 height 23
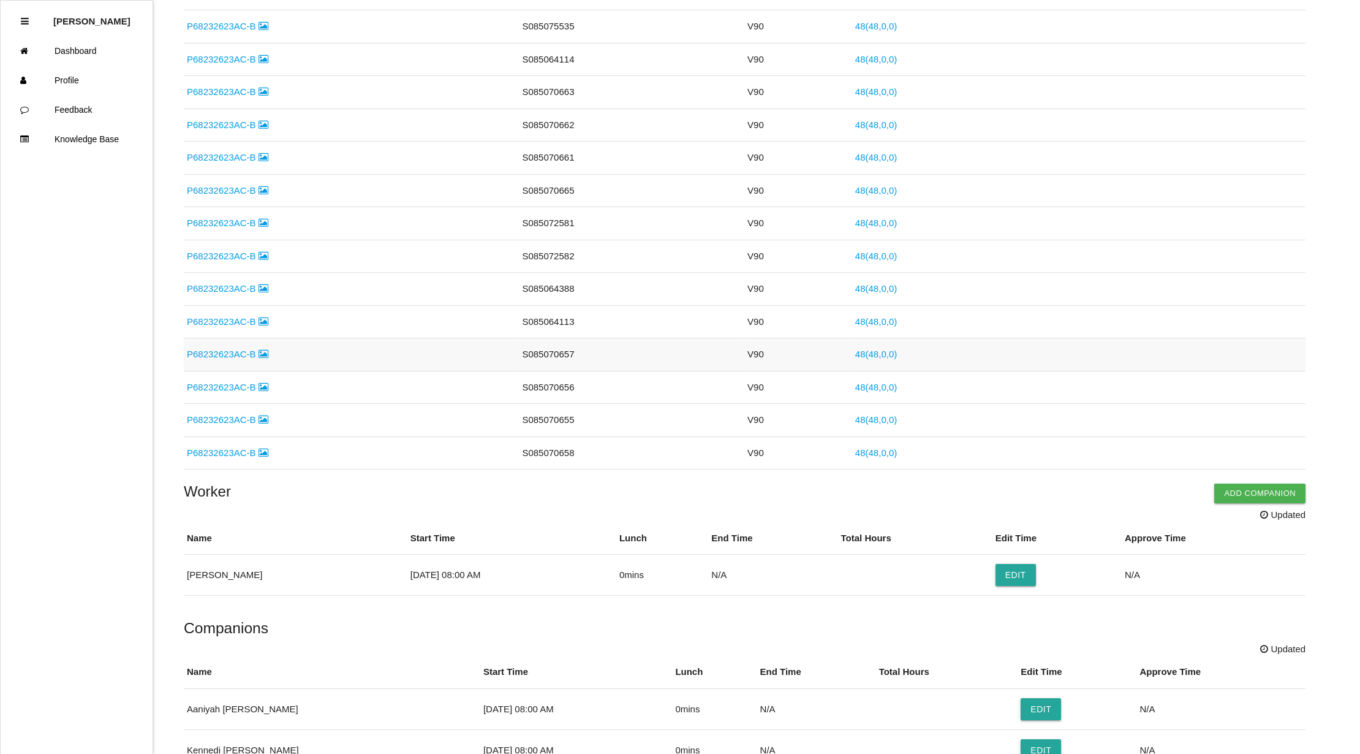
scroll to position [1712, 0]
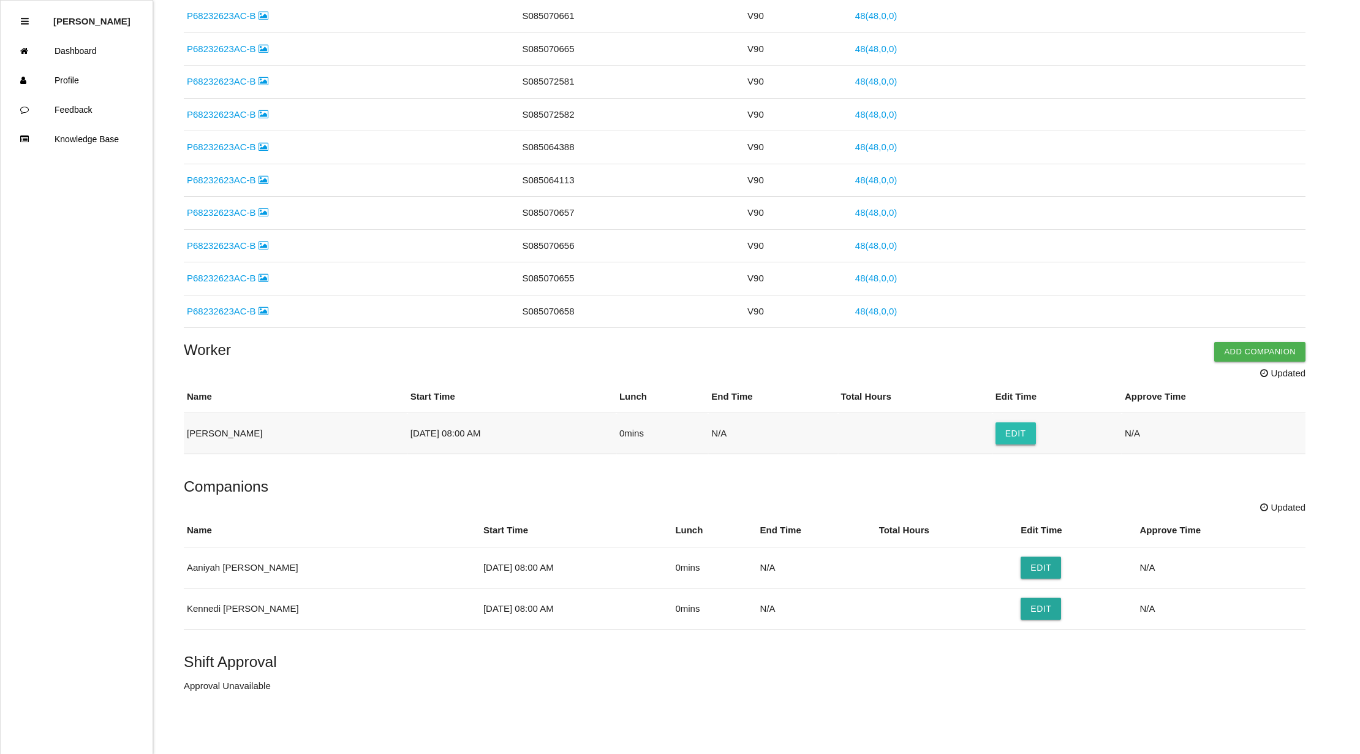
click at [1010, 439] on button "Edit" at bounding box center [1016, 433] width 40 height 22
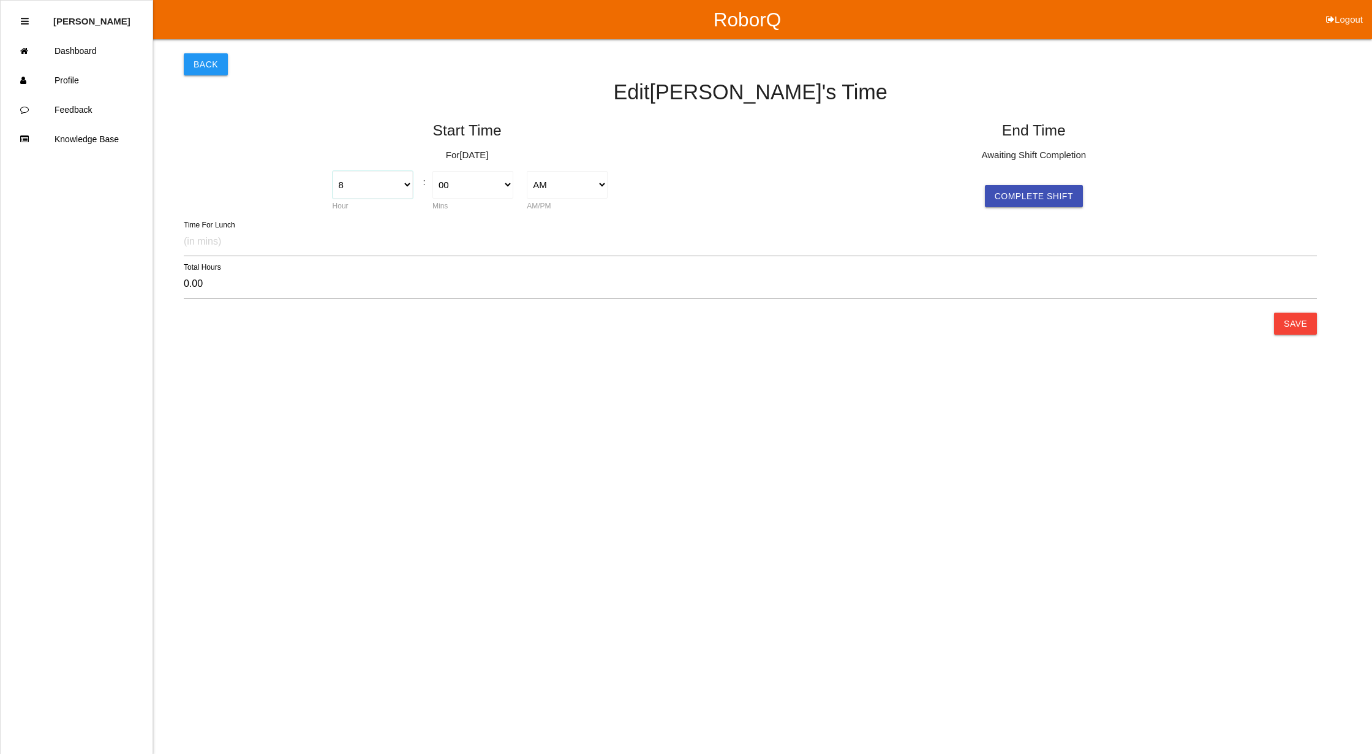
click at [406, 187] on select "1 2 3 4 5 6 7 8 9 10 11 12" at bounding box center [373, 185] width 81 height 28
select select "7"
click at [333, 171] on select "1 2 3 4 5 6 7 8 9 10 11 12" at bounding box center [373, 185] width 81 height 28
click at [1033, 197] on button "Complete Shift" at bounding box center [1034, 196] width 98 height 22
type input "7.25"
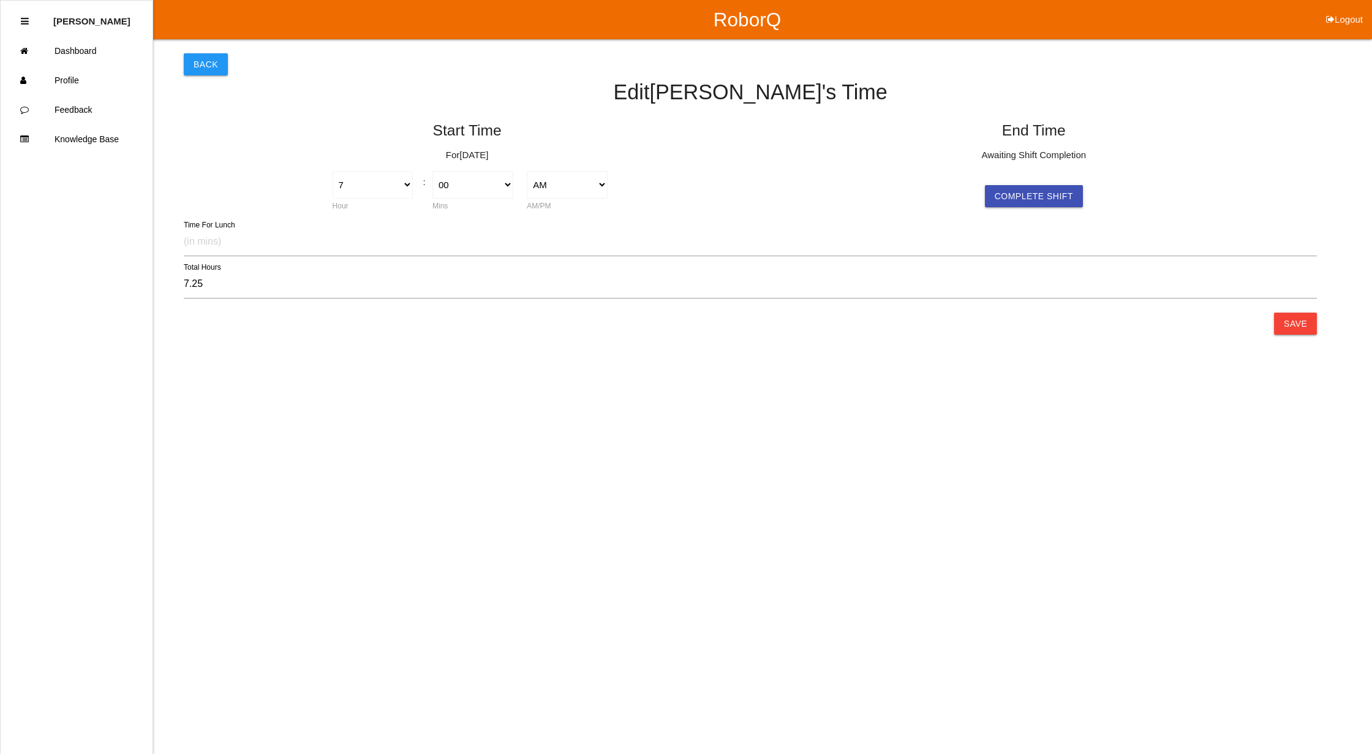
select select "2"
select select "15"
select select "2"
click at [973, 186] on select "1 2 3 4 5 6 7 8 9 10 11 12" at bounding box center [939, 185] width 81 height 28
select select "12"
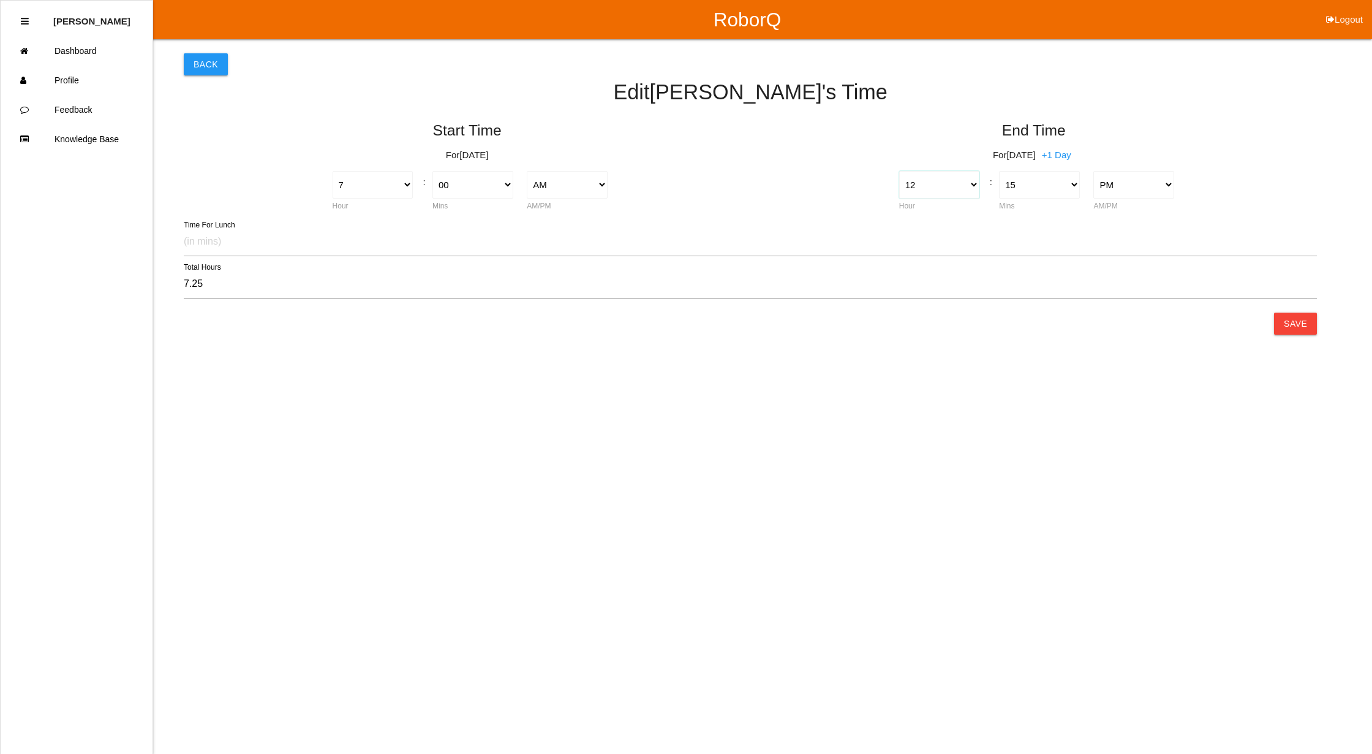
click at [899, 171] on select "1 2 3 4 5 6 7 8 9 10 11 12" at bounding box center [939, 185] width 81 height 28
type input "5.25"
click at [1072, 183] on select "00 01 02 03 04 05 06 07 08 09 10 11 12 13 14 15 16 17 18 19 20 21 22 23 24 25 2…" at bounding box center [1039, 185] width 81 height 28
select select "45"
click at [999, 171] on select "00 01 02 03 04 05 06 07 08 09 10 11 12 13 14 15 16 17 18 19 20 21 22 23 24 25 2…" at bounding box center [1039, 185] width 81 height 28
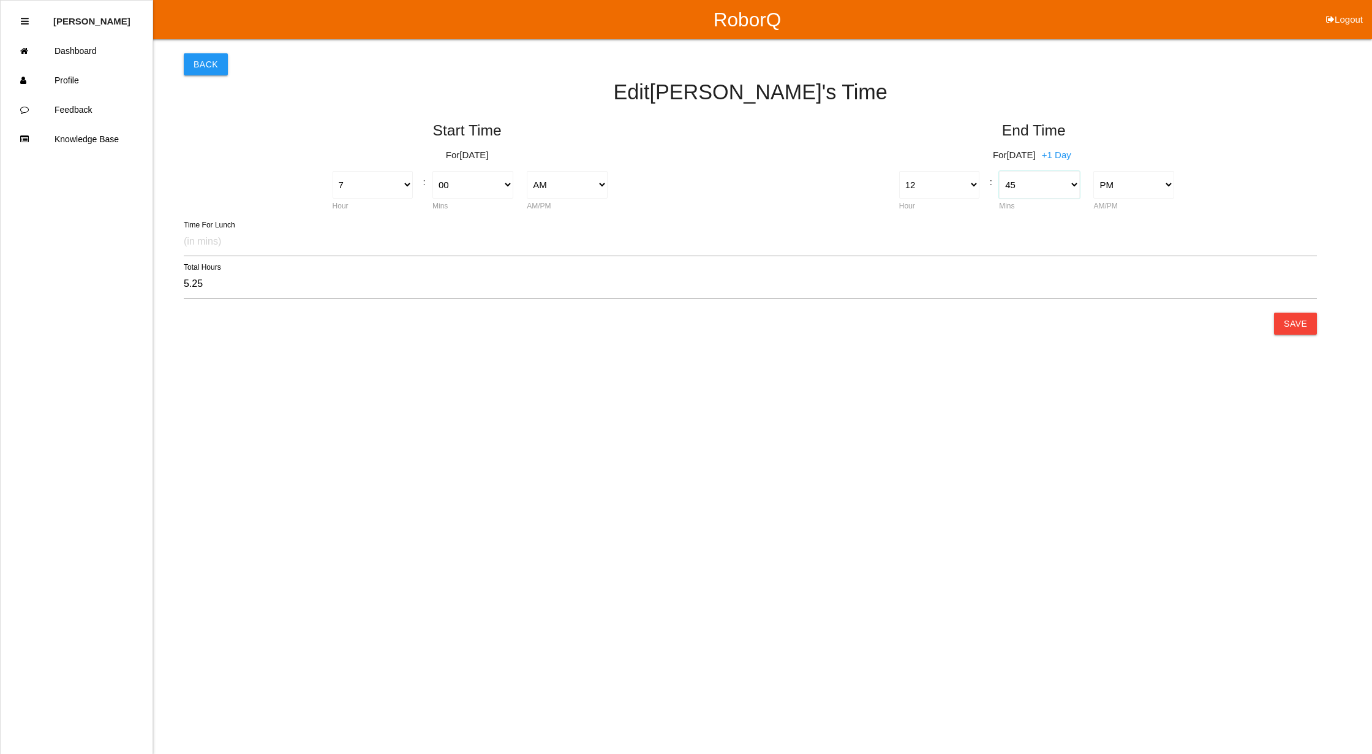
type input "5.75"
click at [1299, 327] on button "Save" at bounding box center [1295, 323] width 43 height 22
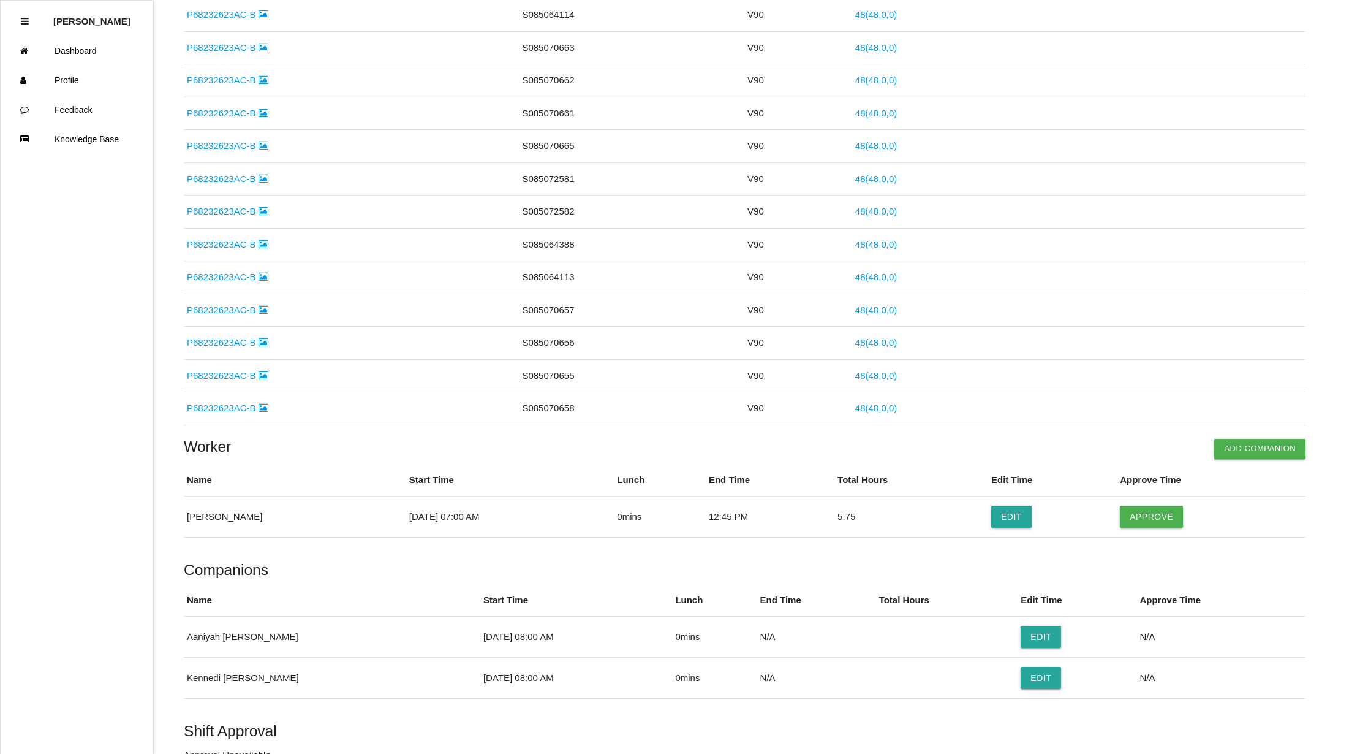
scroll to position [1671, 0]
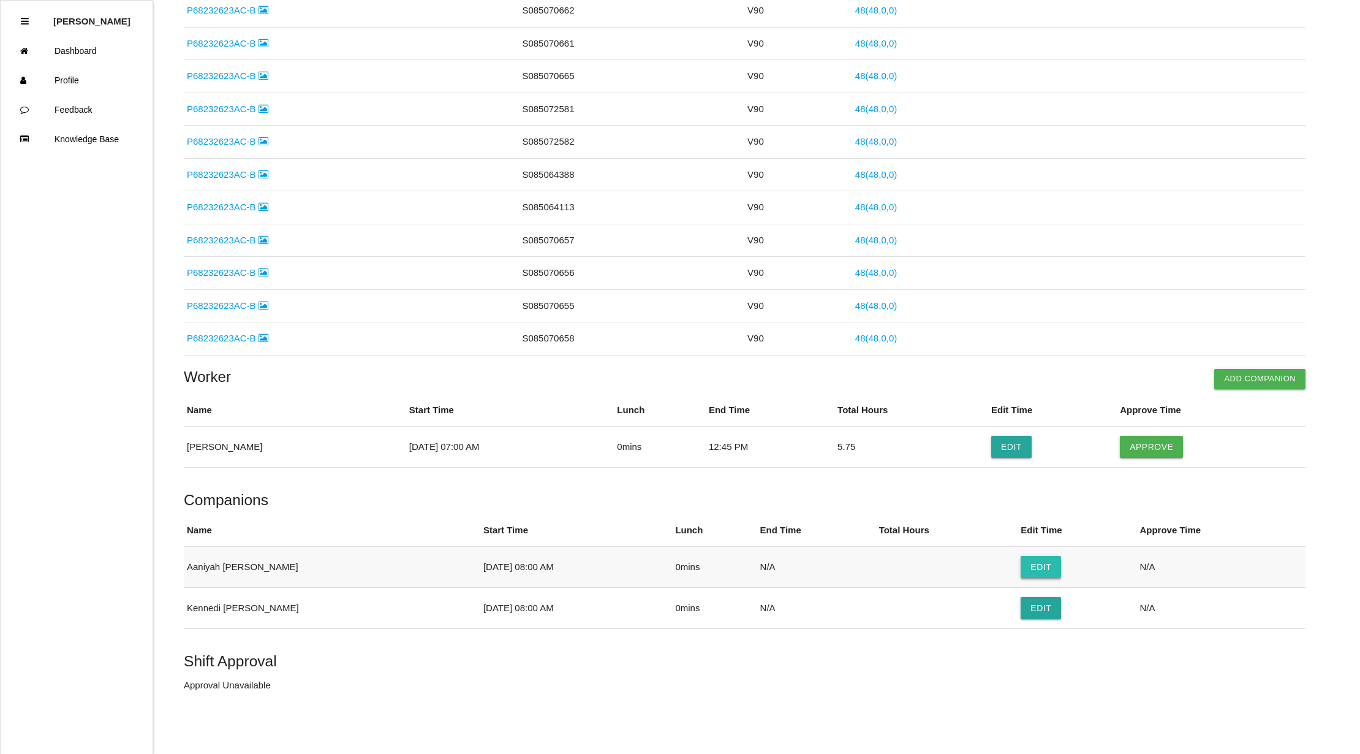
click at [1021, 564] on button "Edit" at bounding box center [1041, 567] width 40 height 22
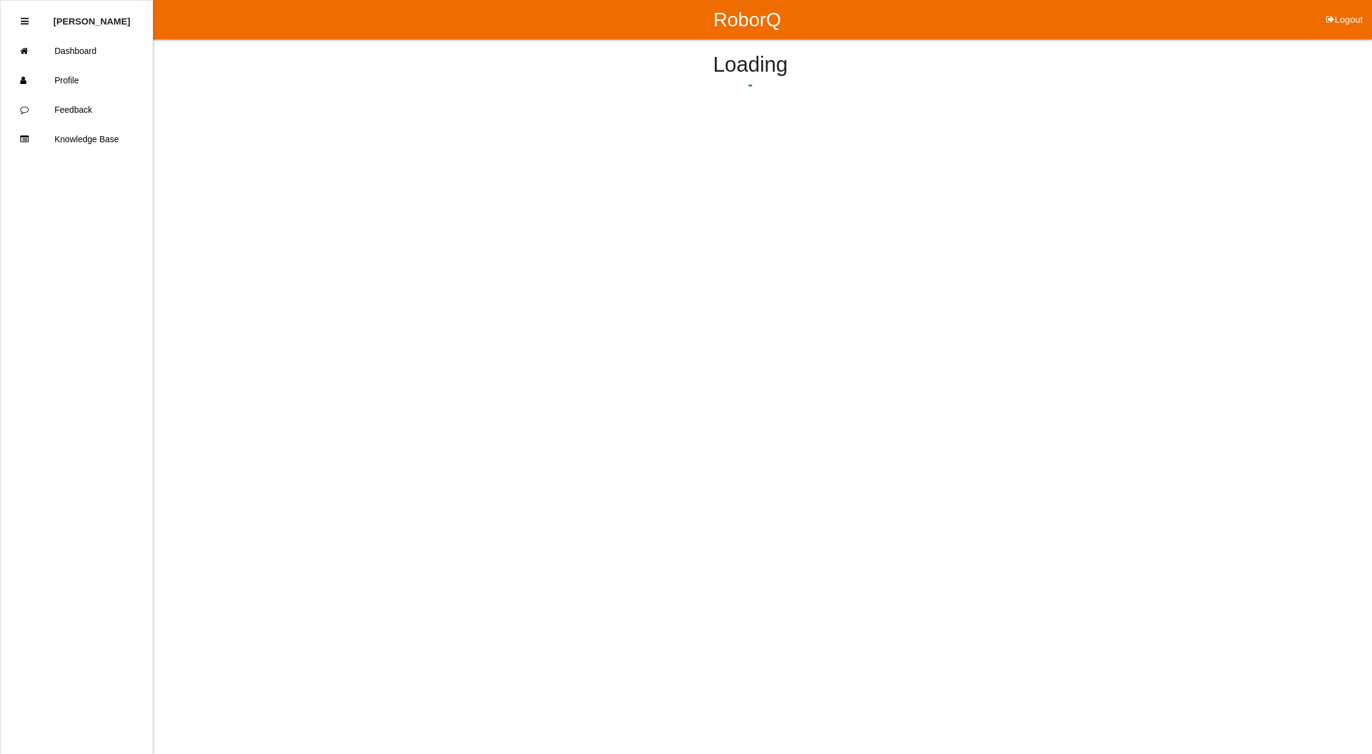
select select "8"
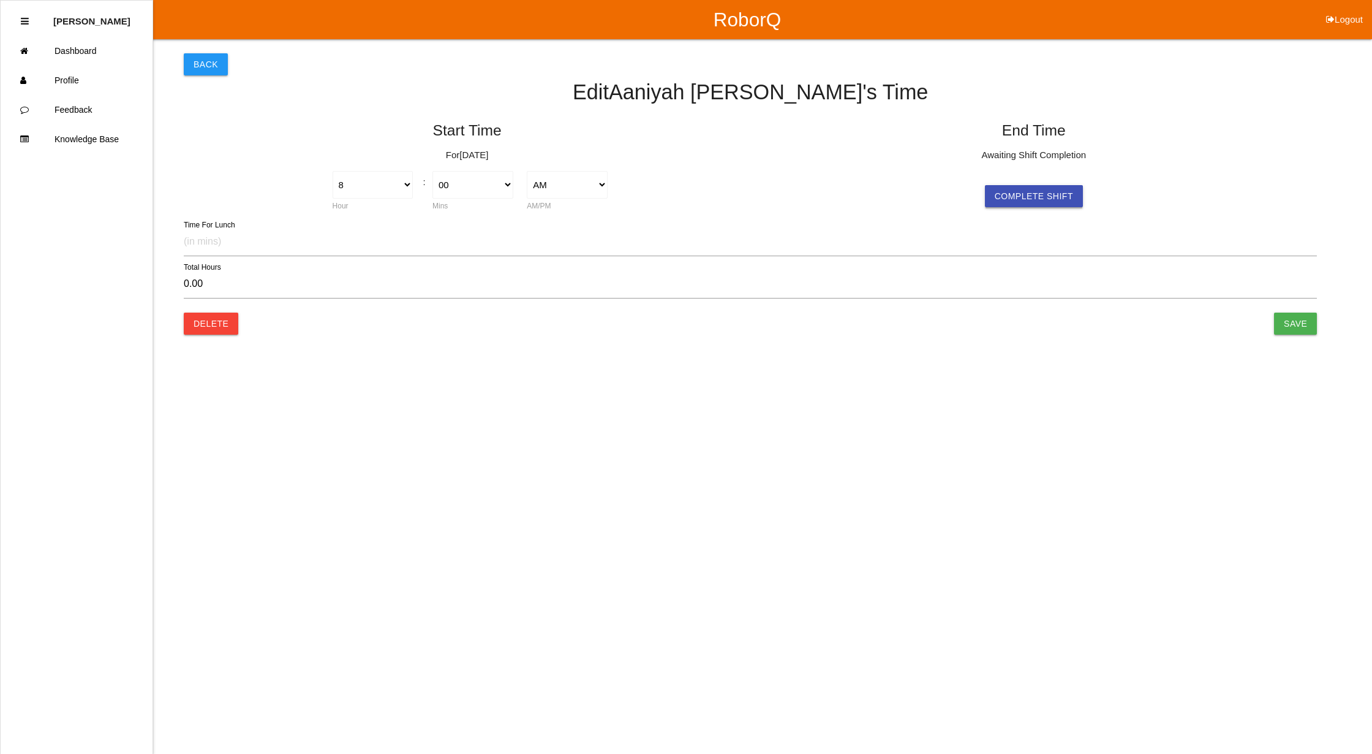
click at [1037, 194] on button "Complete Shift" at bounding box center [1034, 196] width 98 height 22
type input "6.27"
select select "2"
select select "16"
select select "2"
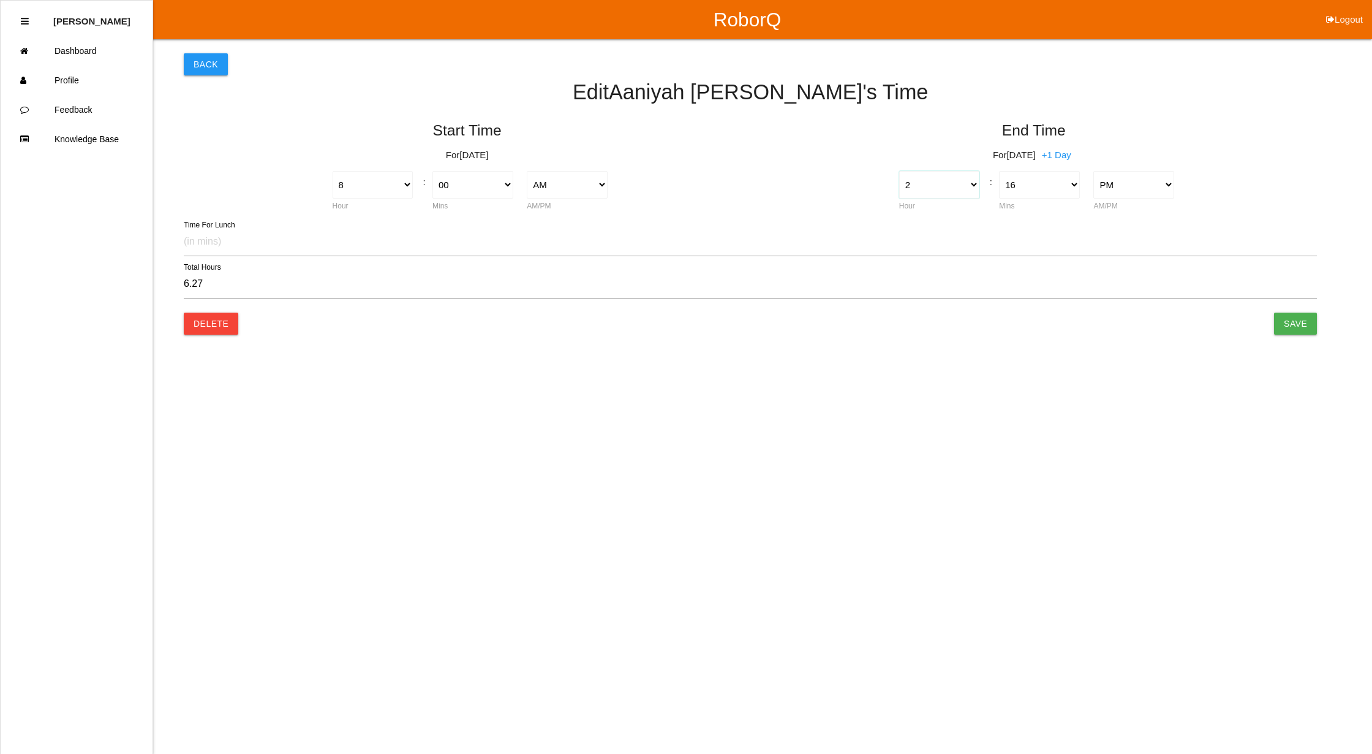
click at [972, 184] on select "1 2 3 4 5 6 7 8 9 10 11 12" at bounding box center [939, 185] width 81 height 28
select select "12"
click at [899, 171] on select "1 2 3 4 5 6 7 8 9 10 11 12" at bounding box center [939, 185] width 81 height 28
type input "4.27"
click at [1071, 183] on select "00 01 02 03 04 05 06 07 08 09 10 11 12 13 14 15 16 17 18 19 20 21 22 23 24 25 2…" at bounding box center [1039, 185] width 81 height 28
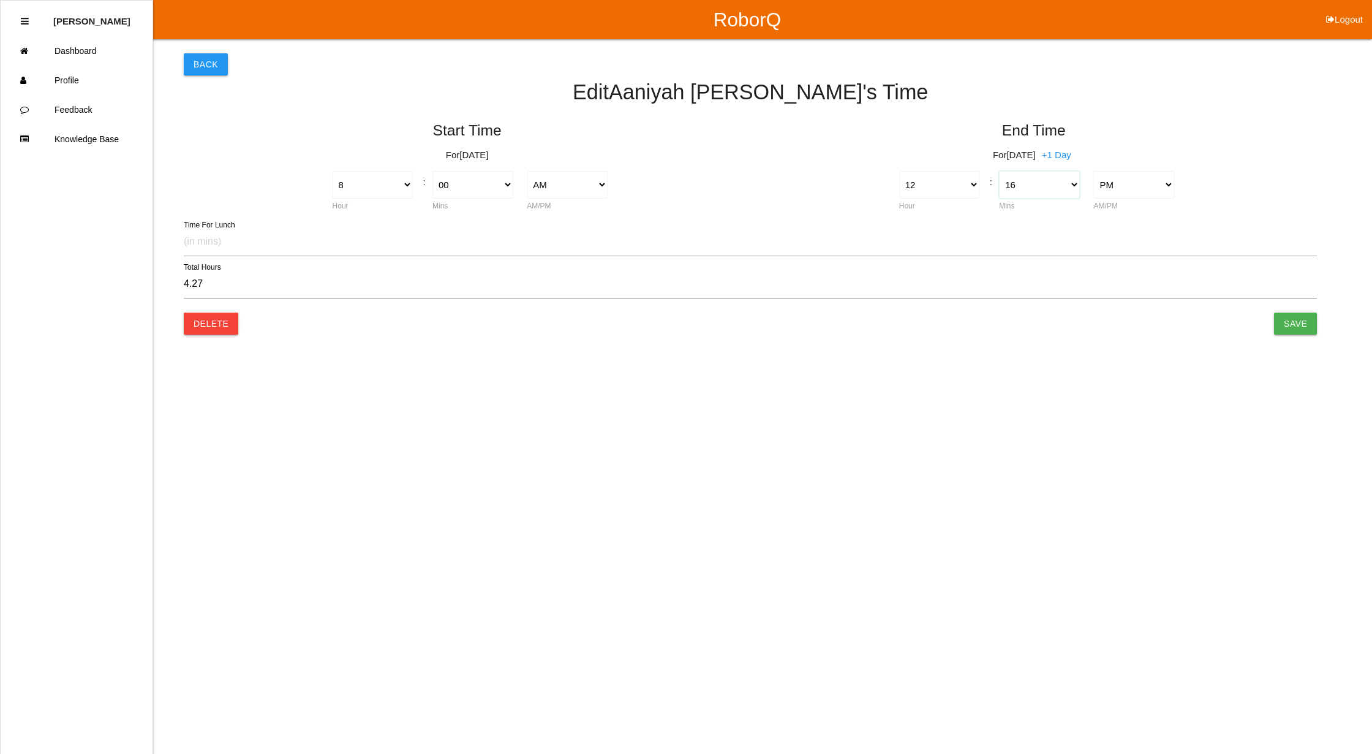
select select "45"
click at [999, 171] on select "00 01 02 03 04 05 06 07 08 09 10 11 12 13 14 15 16 17 18 19 20 21 22 23 24 25 2…" at bounding box center [1039, 185] width 81 height 28
type input "4.75"
click at [1290, 319] on input "Save" at bounding box center [1295, 323] width 43 height 22
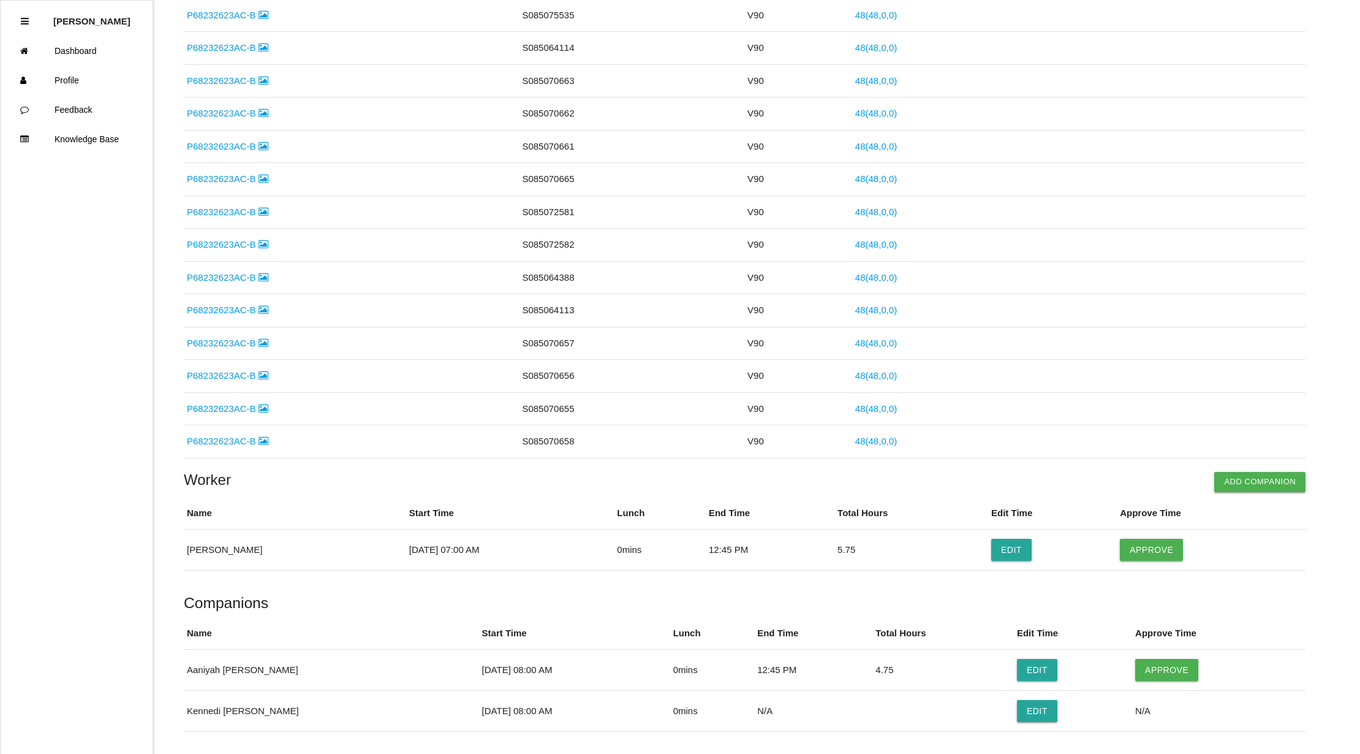
scroll to position [1671, 0]
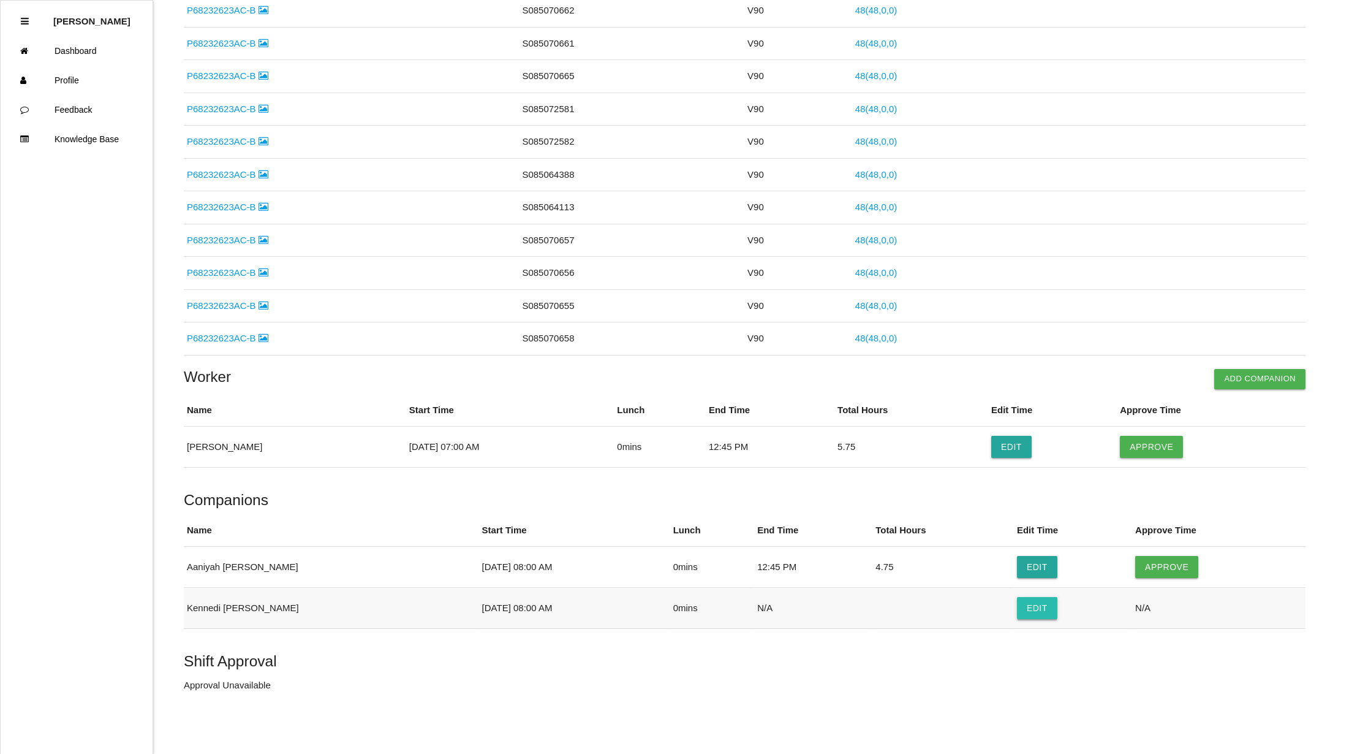
click at [1019, 608] on button "Edit" at bounding box center [1037, 608] width 40 height 22
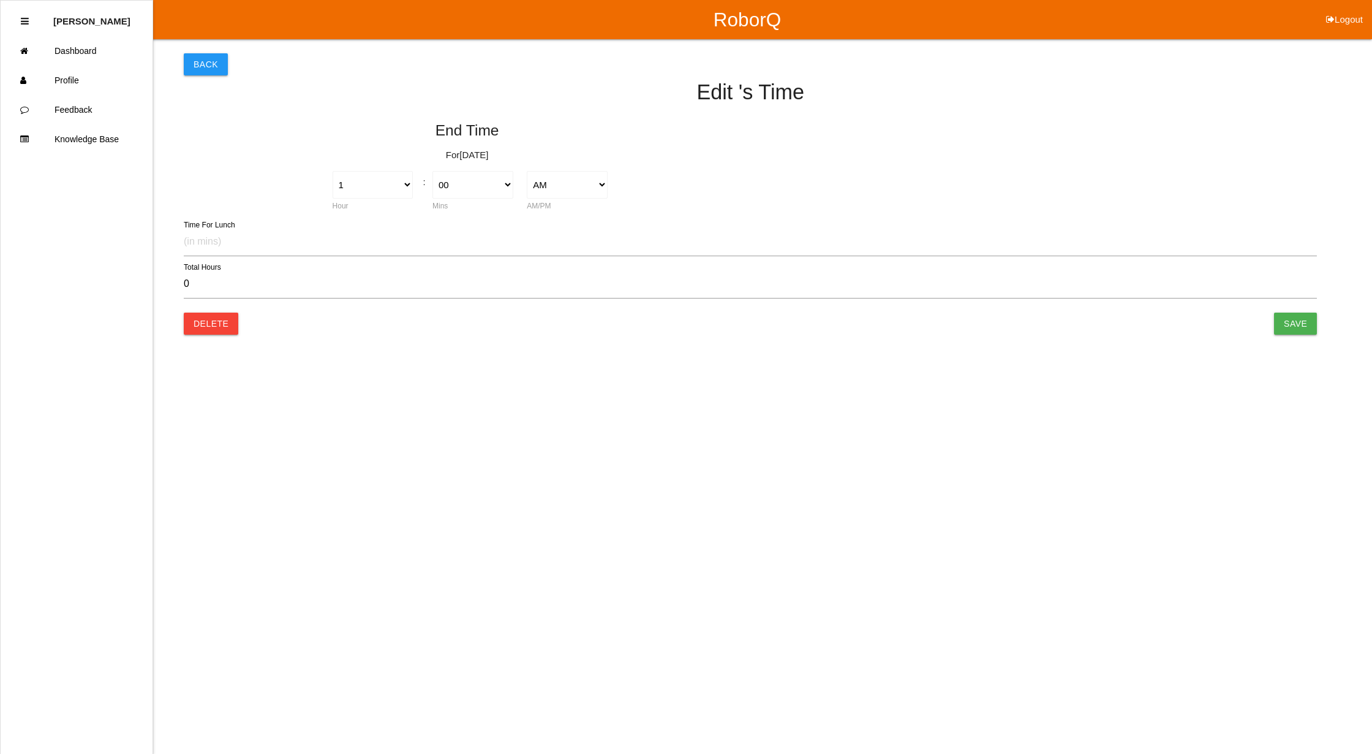
type input "0.00"
select select "8"
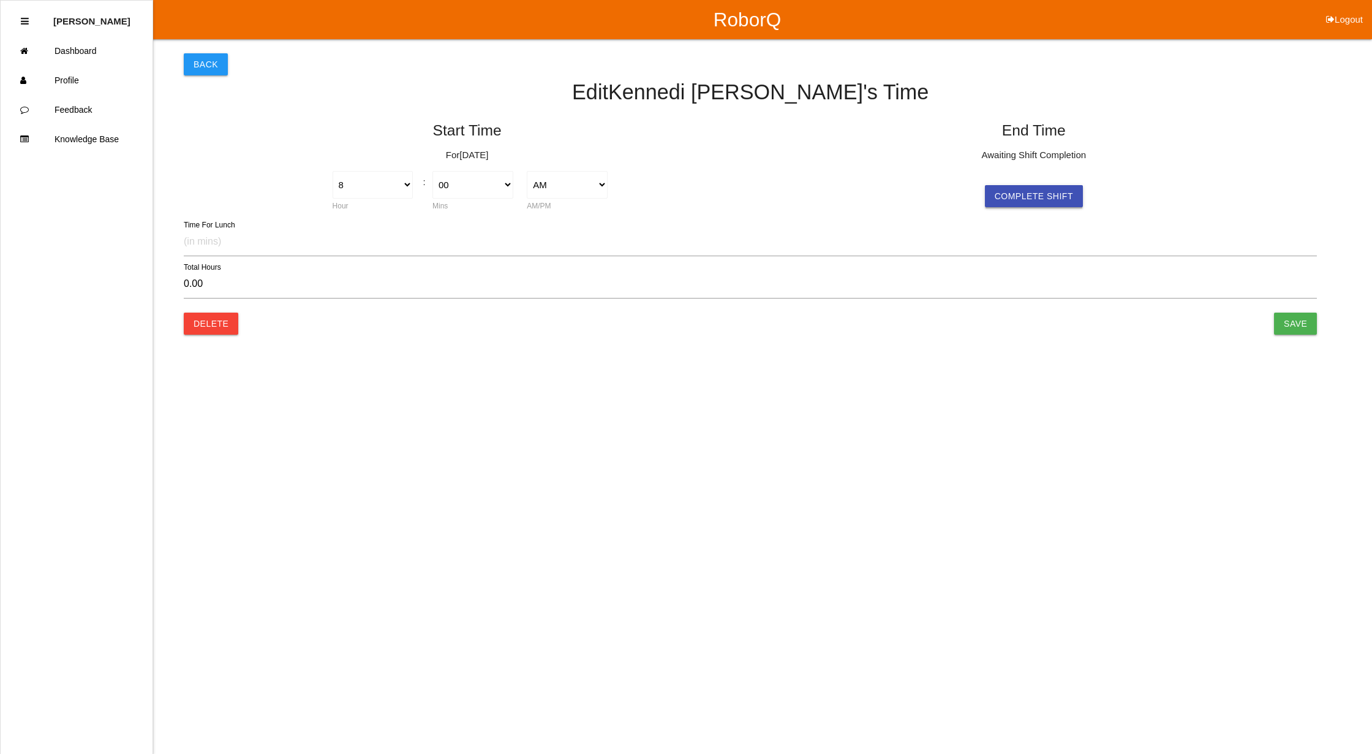
click at [1054, 192] on button "Complete Shift" at bounding box center [1034, 196] width 98 height 22
type input "6.38"
select select "2"
select select "23"
select select "2"
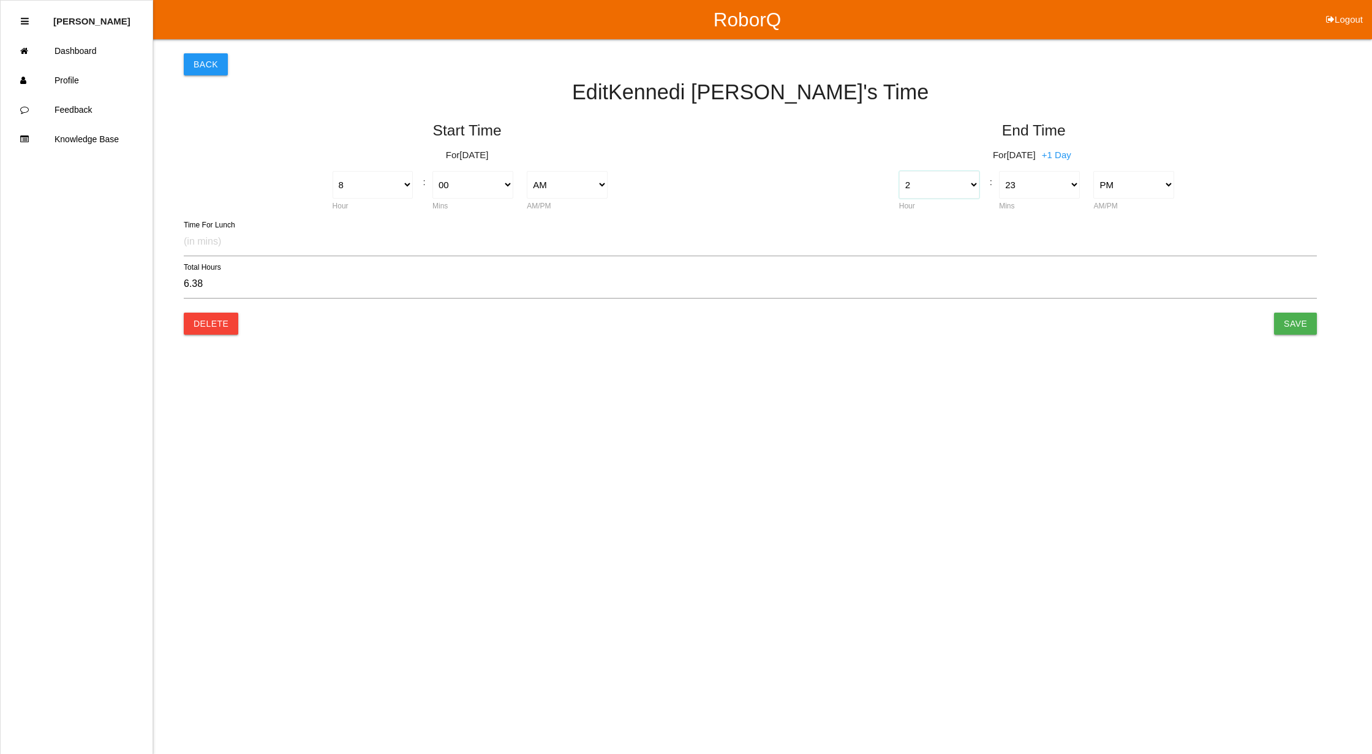
click at [927, 180] on select "1 2 3 4 5 6 7 8 9 10 11 12" at bounding box center [939, 185] width 81 height 28
select select "12"
click at [899, 171] on select "1 2 3 4 5 6 7 8 9 10 11 12" at bounding box center [939, 185] width 81 height 28
type input "4.38"
click at [1054, 183] on select "00 01 02 03 04 05 06 07 08 09 10 11 12 13 14 15 16 17 18 19 20 21 22 23 24 25 2…" at bounding box center [1039, 185] width 81 height 28
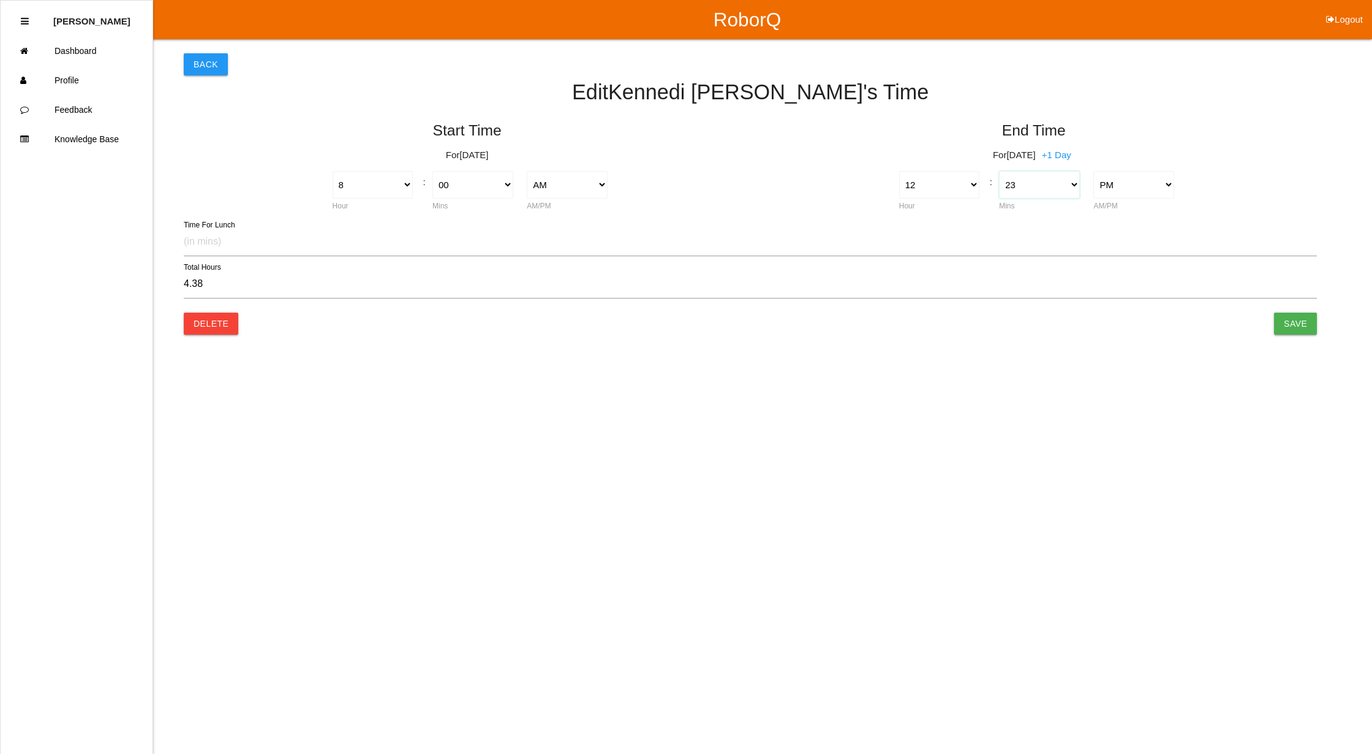
select select "45"
click at [999, 171] on select "00 01 02 03 04 05 06 07 08 09 10 11 12 13 14 15 16 17 18 19 20 21 22 23 24 25 2…" at bounding box center [1039, 185] width 81 height 28
type input "4.75"
click at [1295, 322] on input "Save" at bounding box center [1295, 323] width 43 height 22
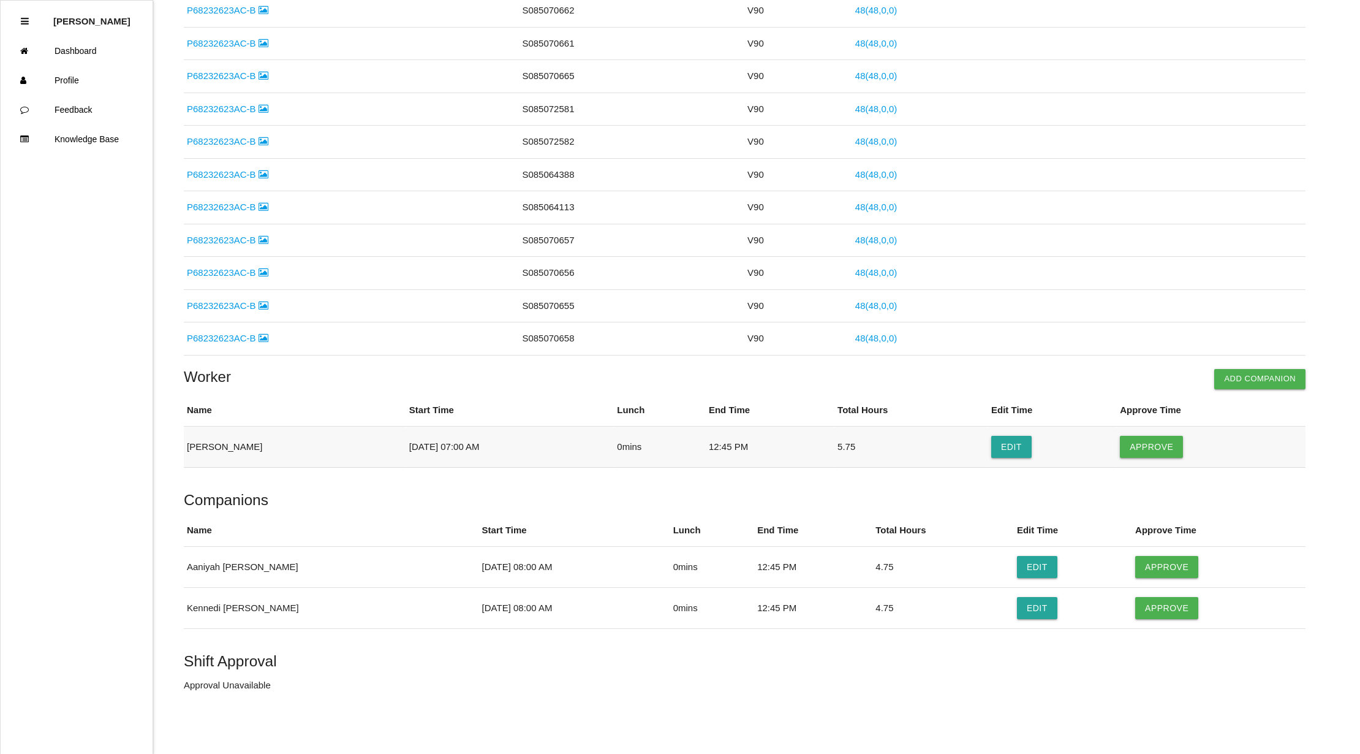
scroll to position [1671, 0]
click at [1157, 444] on button "Approve" at bounding box center [1151, 447] width 63 height 22
click at [1019, 562] on button "Edit" at bounding box center [1037, 567] width 40 height 22
select select "8"
select select "12"
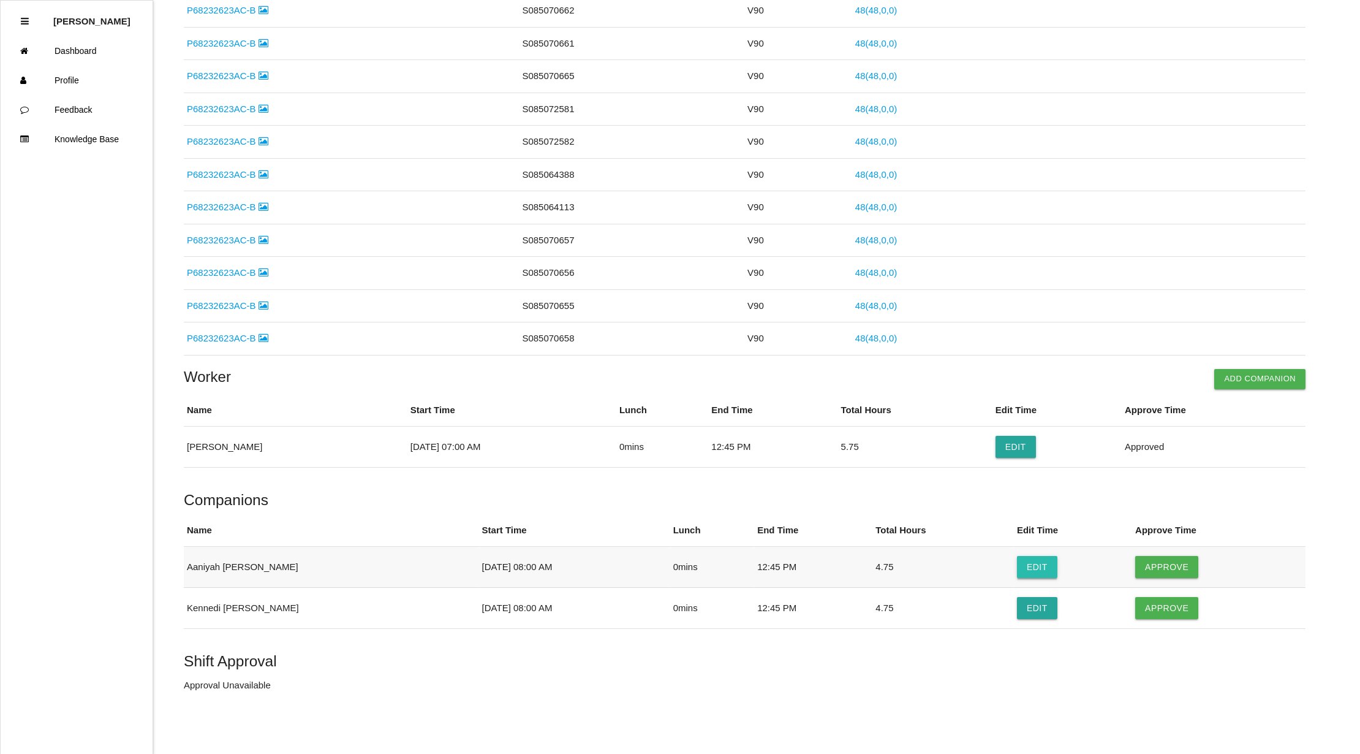
select select "45"
select select "2"
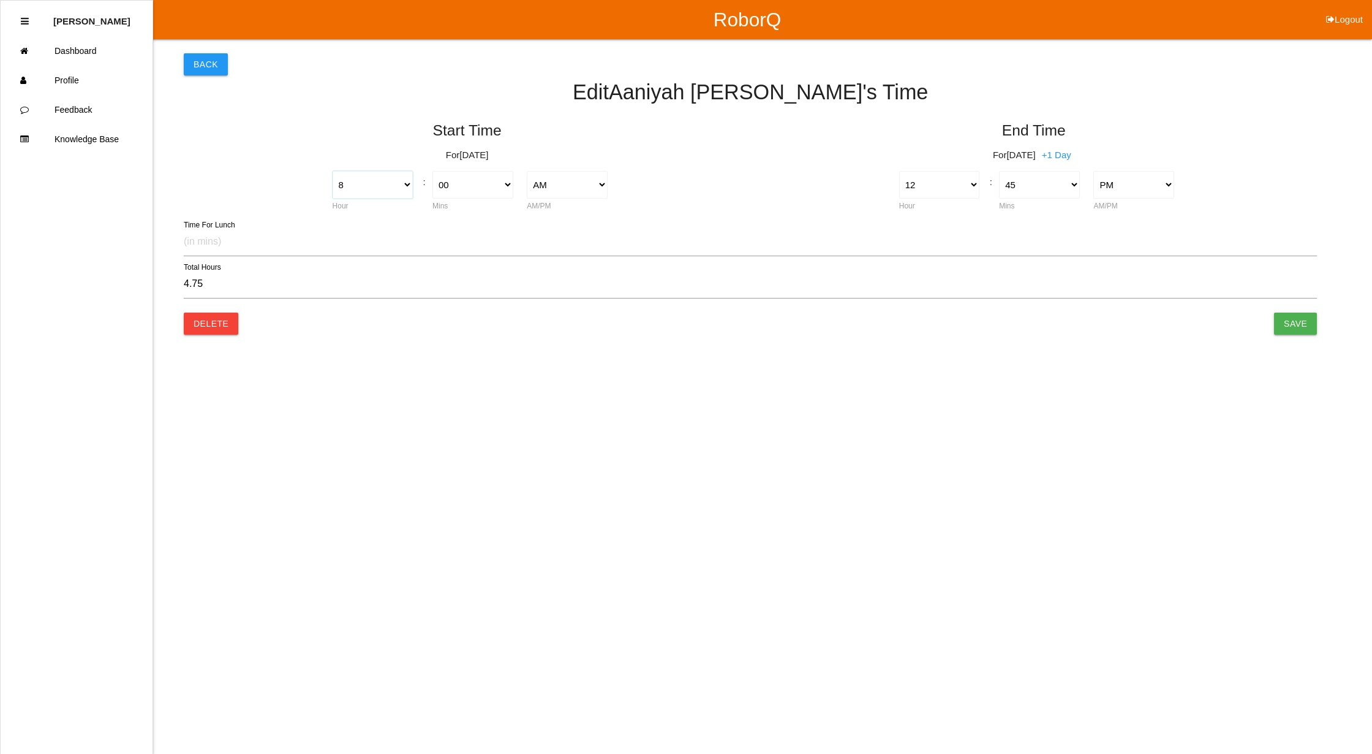
click at [400, 191] on select "1 2 3 4 5 6 7 8 9 10 11 12" at bounding box center [373, 185] width 81 height 28
select select "7"
click at [333, 171] on select "1 2 3 4 5 6 7 8 9 10 11 12" at bounding box center [373, 185] width 81 height 28
type input "5.75"
click at [1305, 324] on input "Save" at bounding box center [1295, 323] width 43 height 22
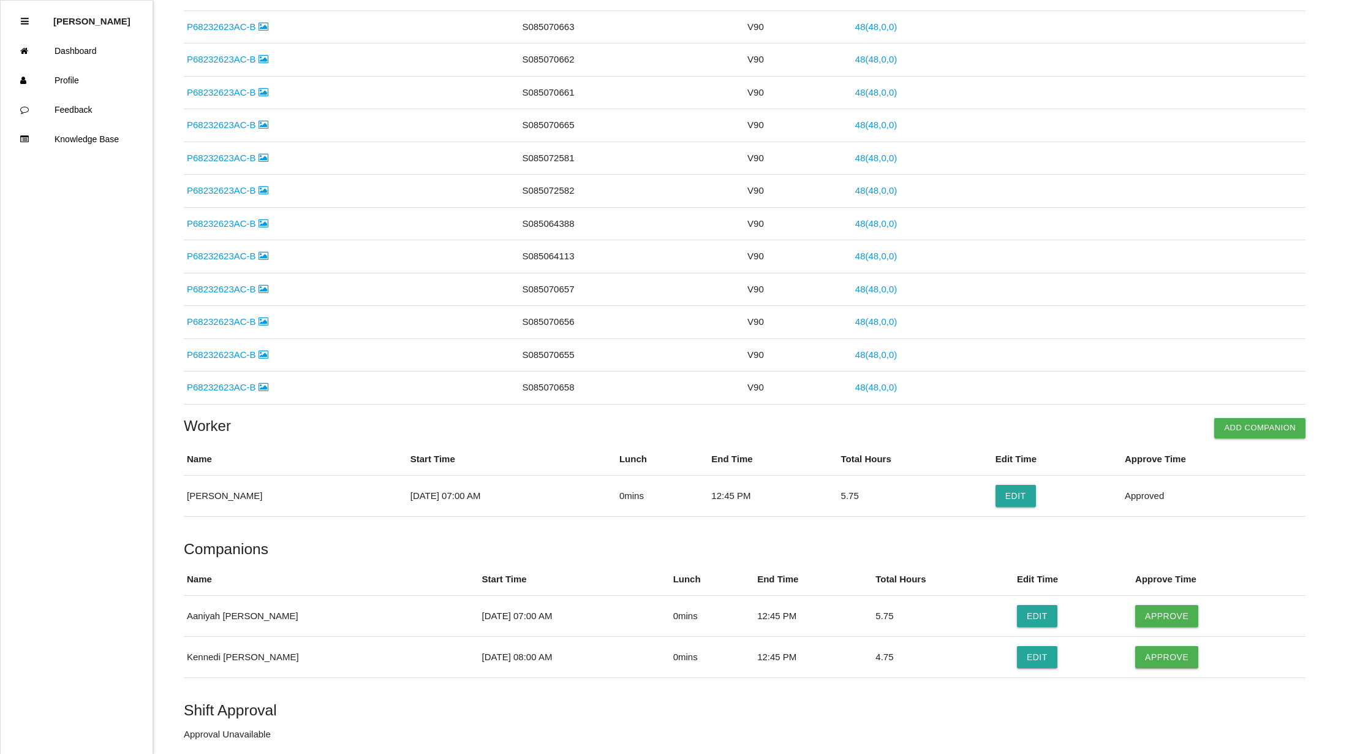
scroll to position [1671, 0]
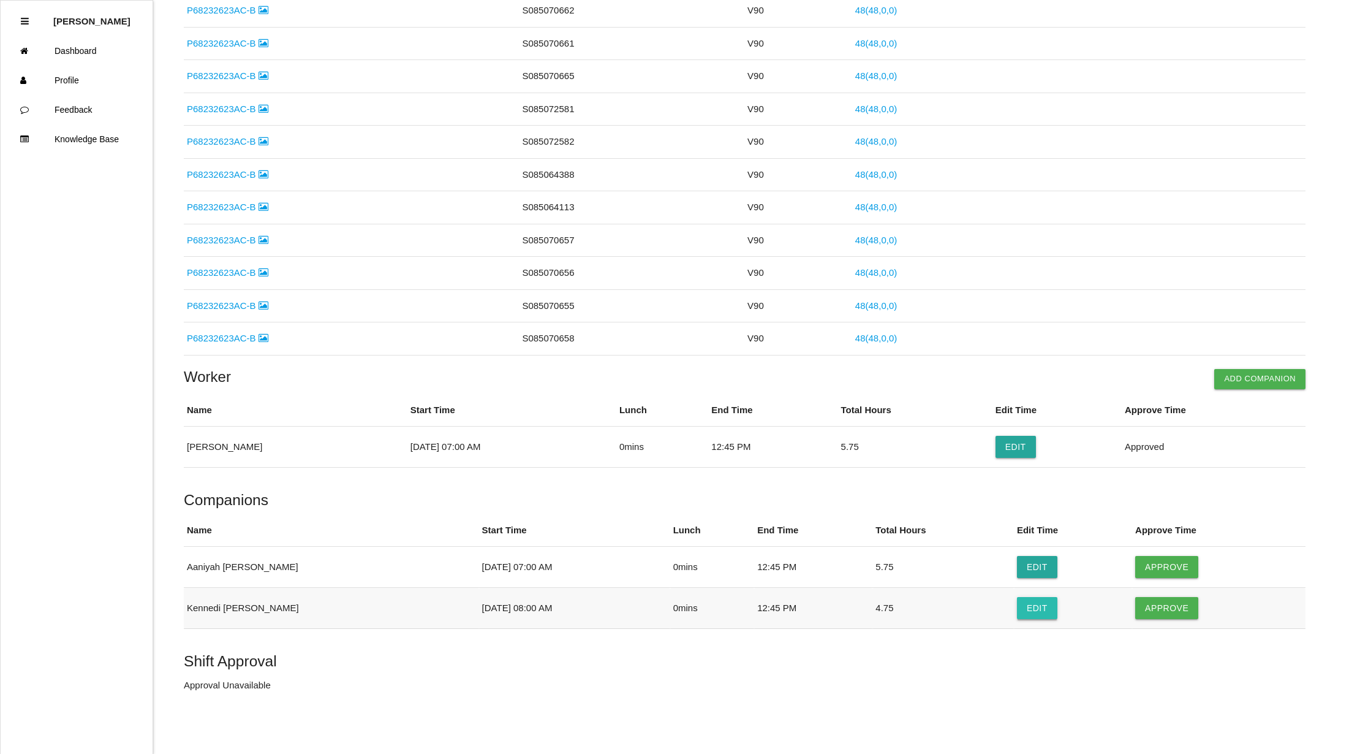
click at [1017, 610] on button "Edit" at bounding box center [1037, 608] width 40 height 22
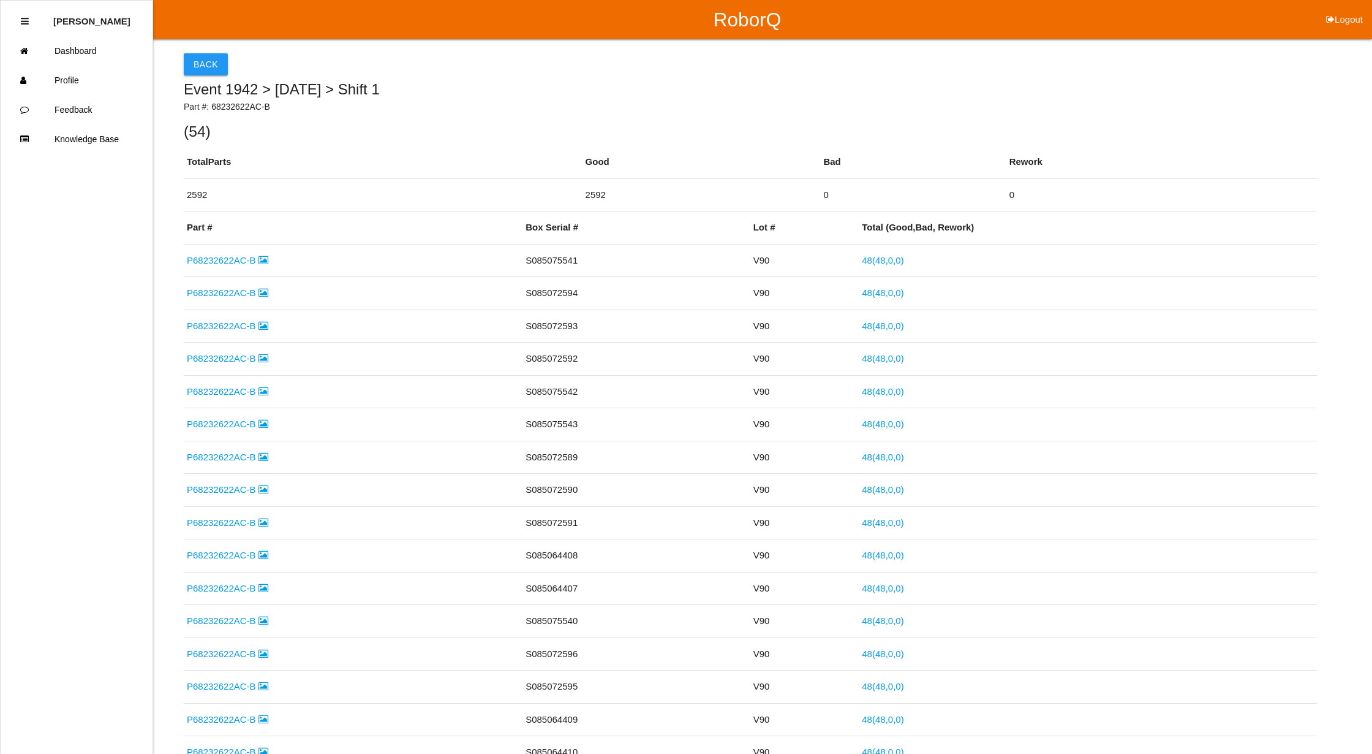
select select "8"
select select "12"
select select "45"
select select "2"
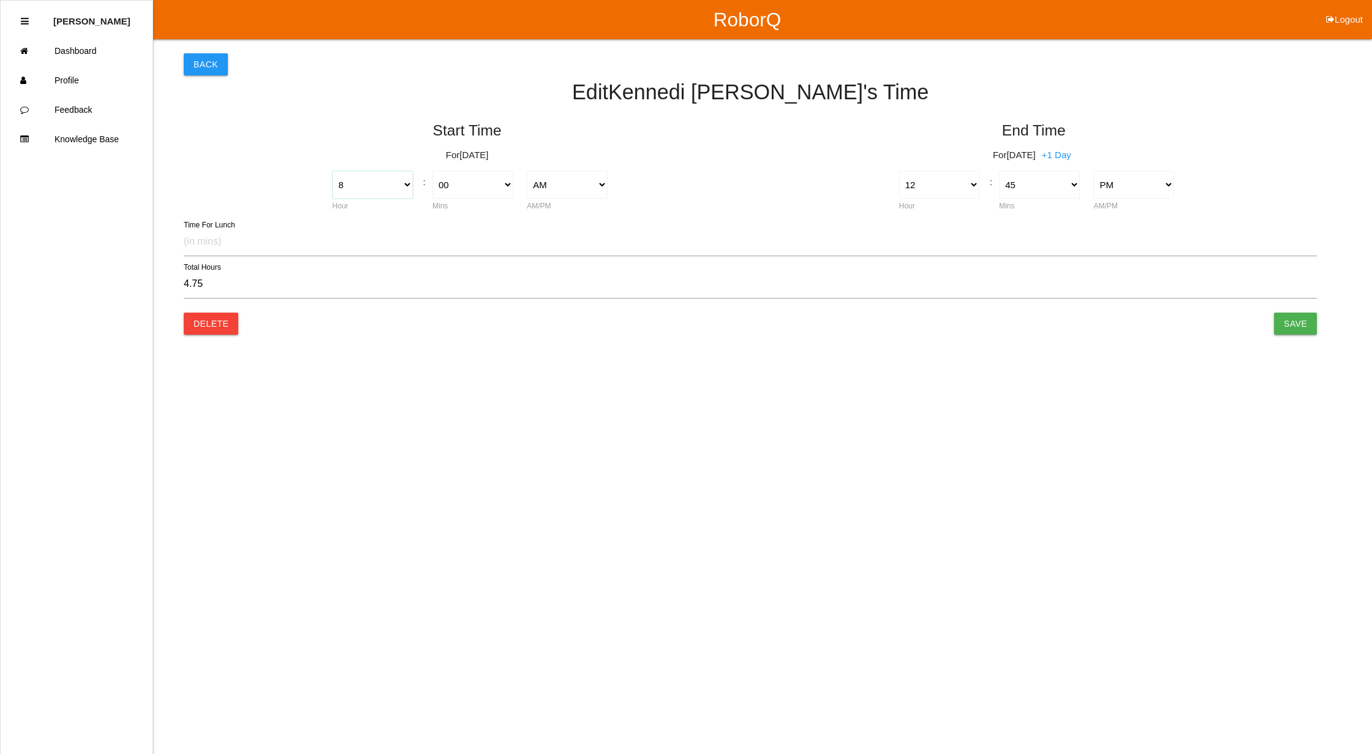
click at [407, 186] on select "1 2 3 4 5 6 7 8 9 10 11 12" at bounding box center [373, 185] width 81 height 28
select select "7"
click at [333, 171] on select "1 2 3 4 5 6 7 8 9 10 11 12" at bounding box center [373, 185] width 81 height 28
type input "5.75"
click at [1295, 322] on input "Save" at bounding box center [1295, 323] width 43 height 22
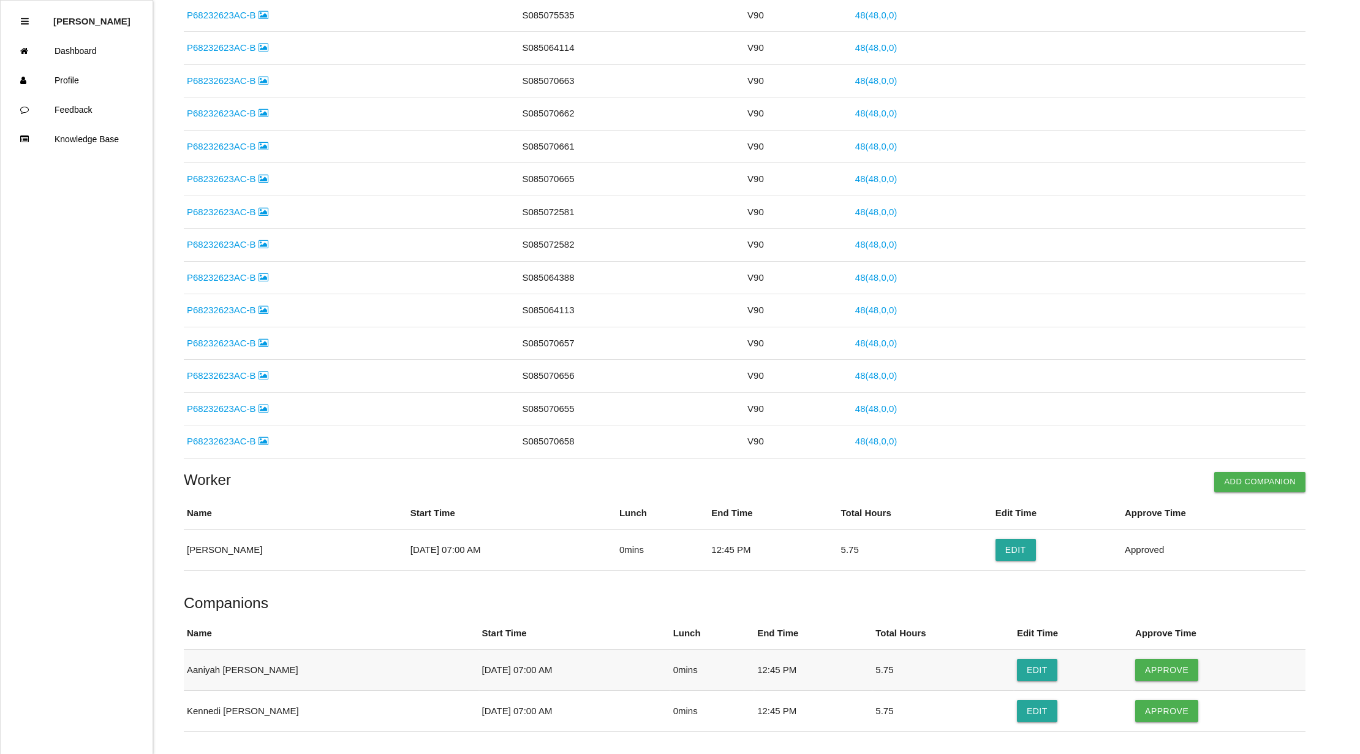
scroll to position [1671, 0]
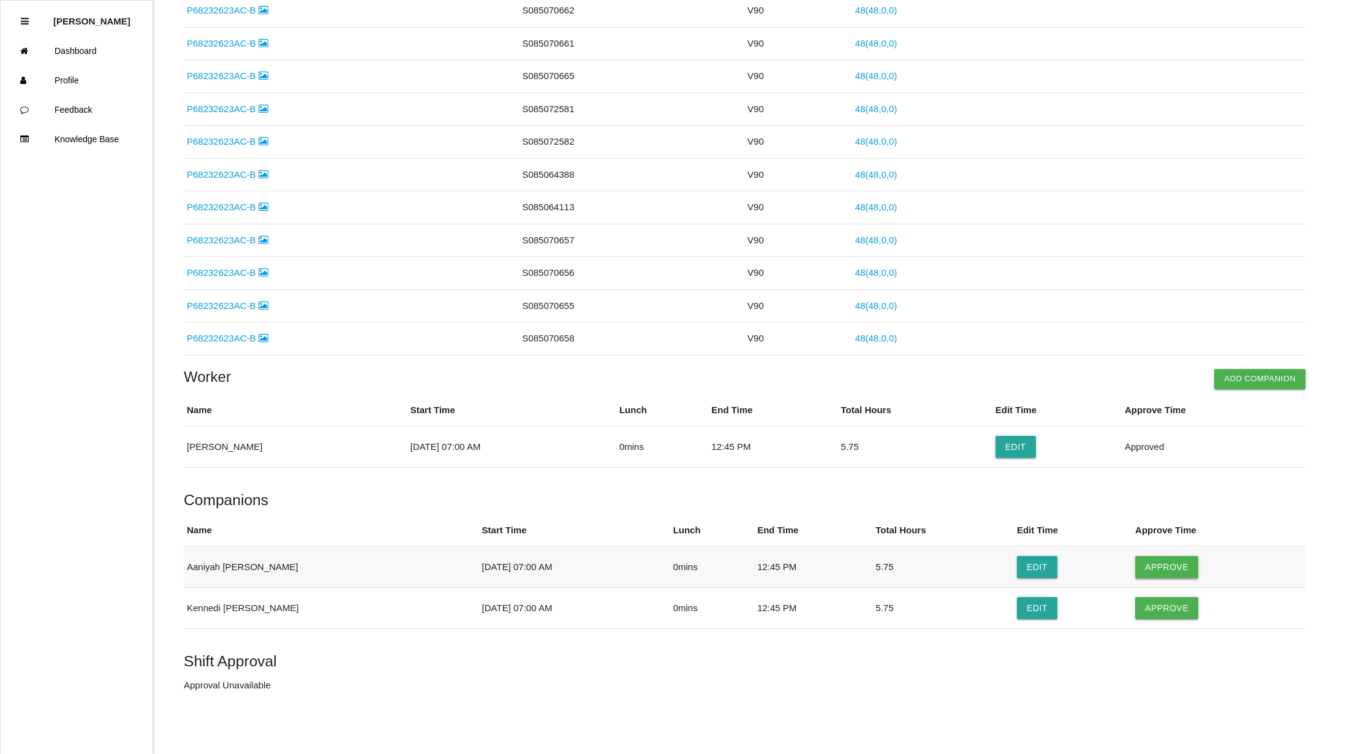
click at [1167, 557] on button "Approve" at bounding box center [1166, 567] width 63 height 22
click at [1163, 603] on button "Approve" at bounding box center [1166, 608] width 63 height 22
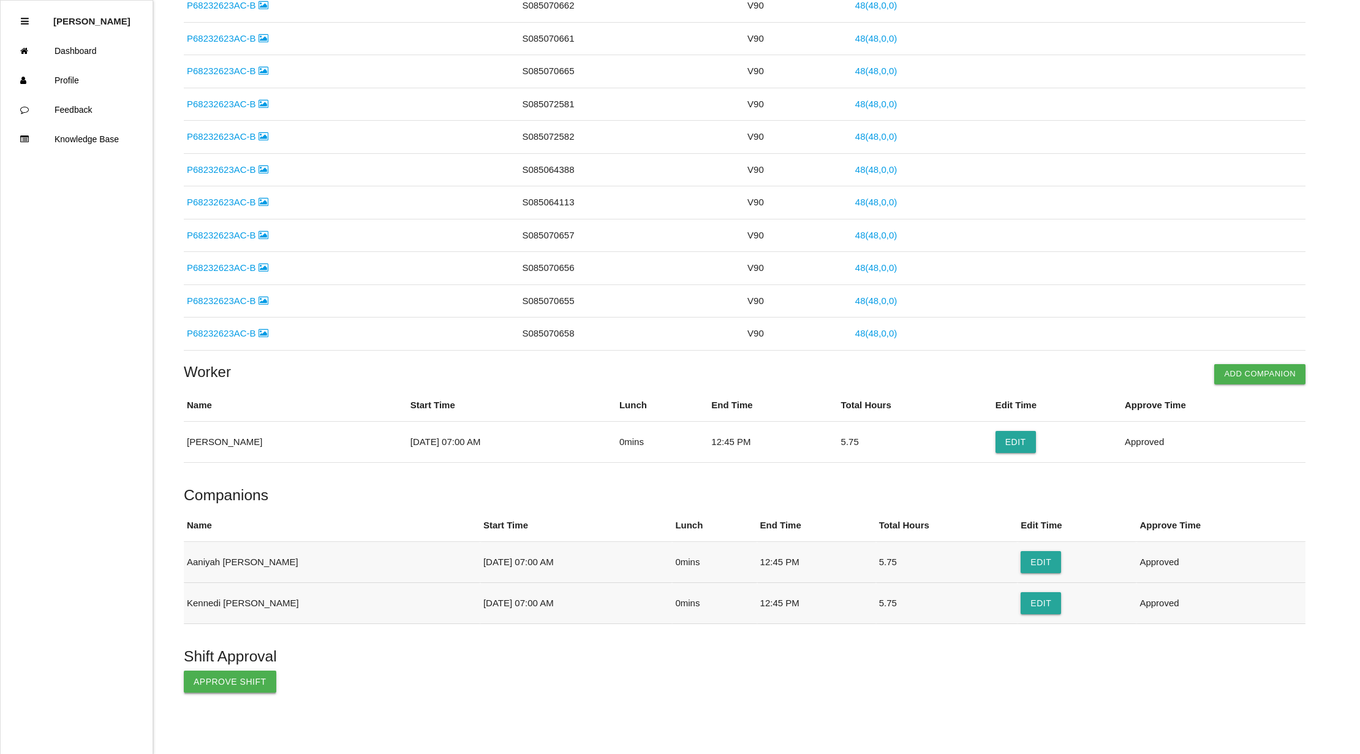
click at [243, 679] on button "Approve Shift" at bounding box center [230, 681] width 93 height 22
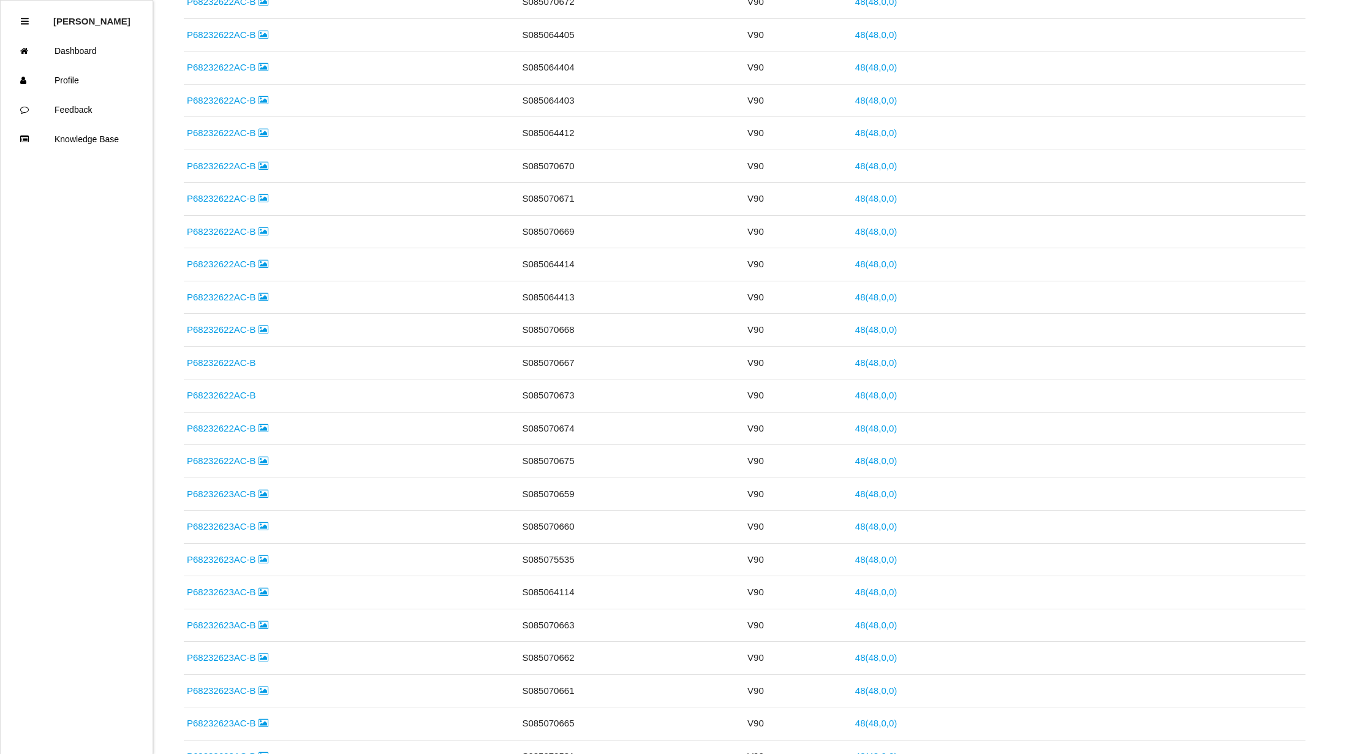
scroll to position [0, 0]
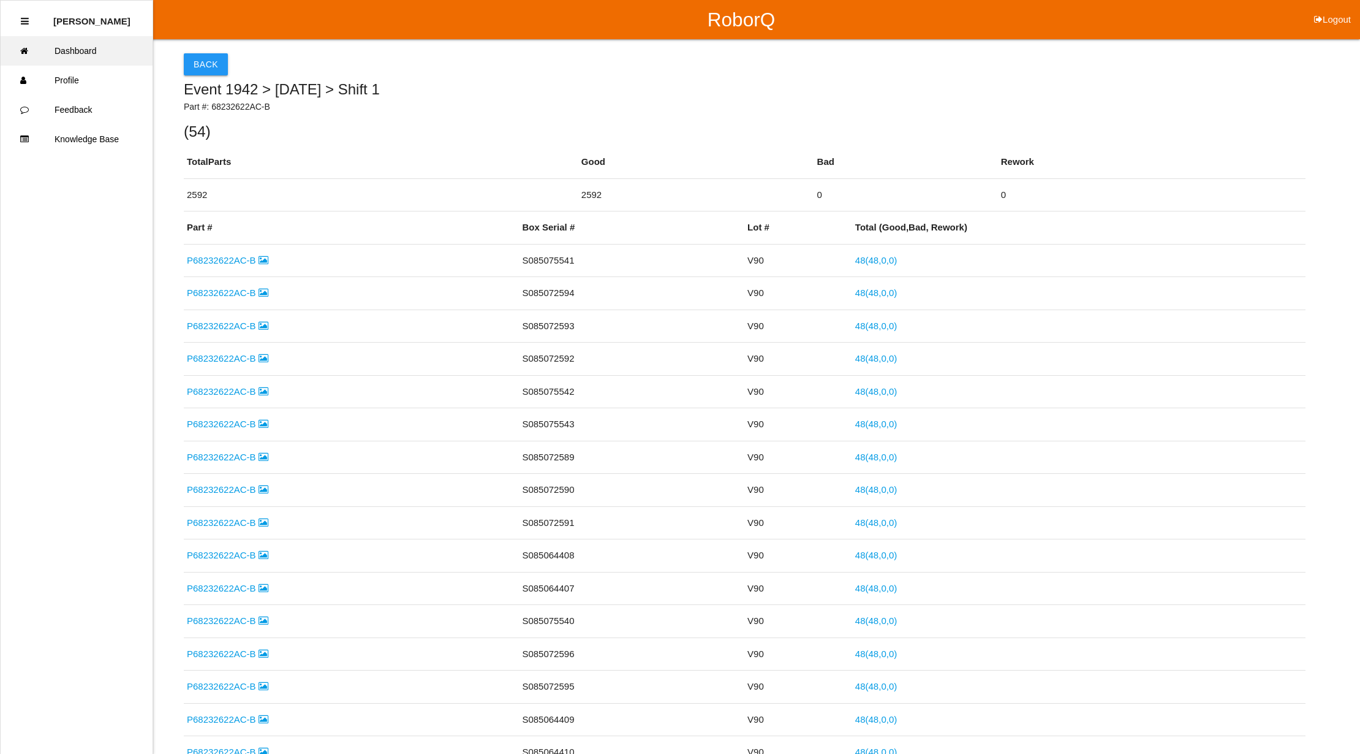
click at [103, 56] on link "Dashboard" at bounding box center [77, 50] width 152 height 29
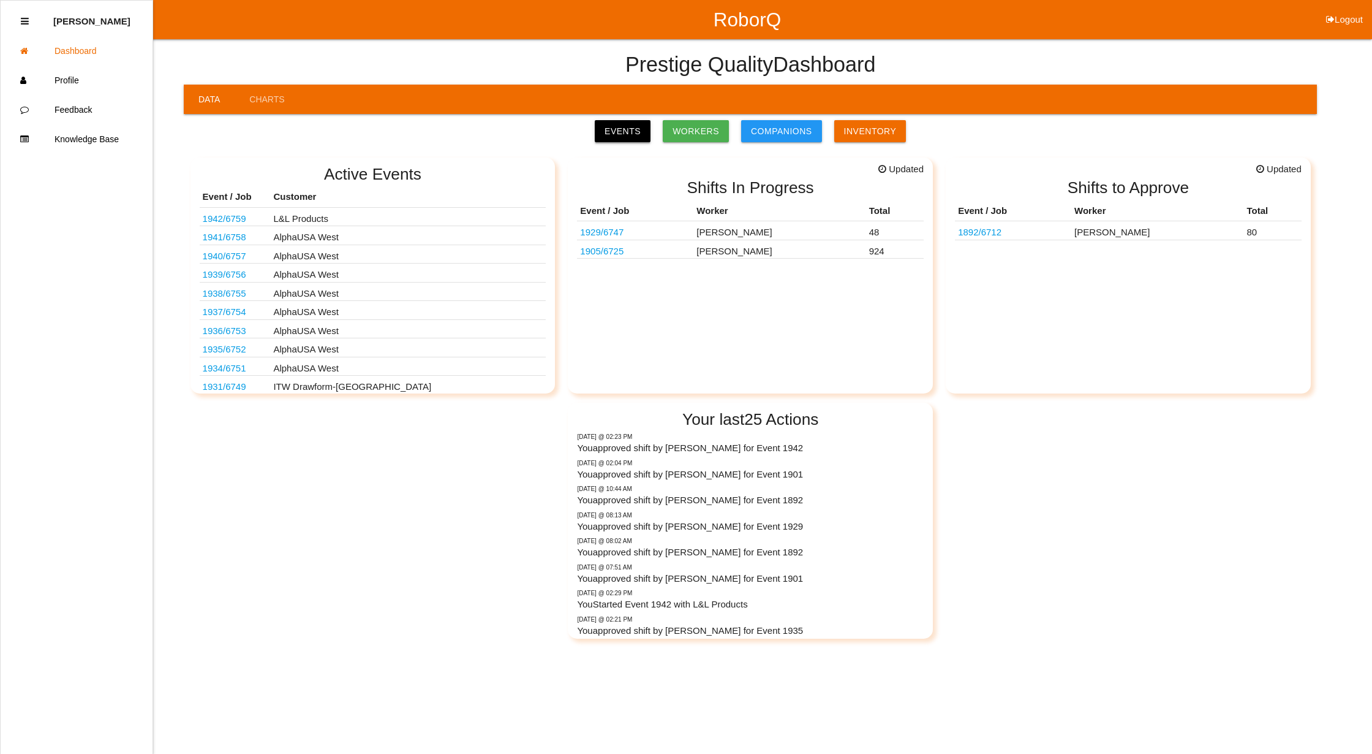
click at [621, 131] on link "Events" at bounding box center [623, 131] width 56 height 22
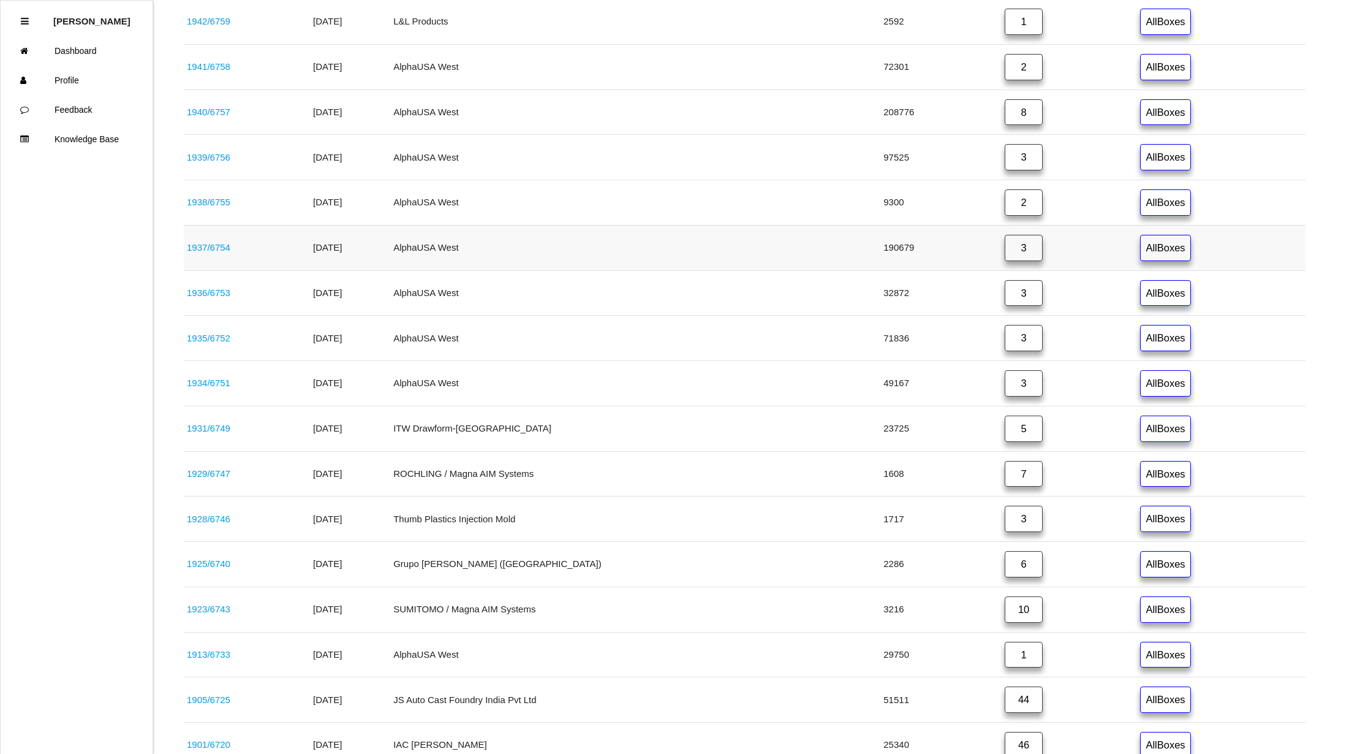
scroll to position [488, 0]
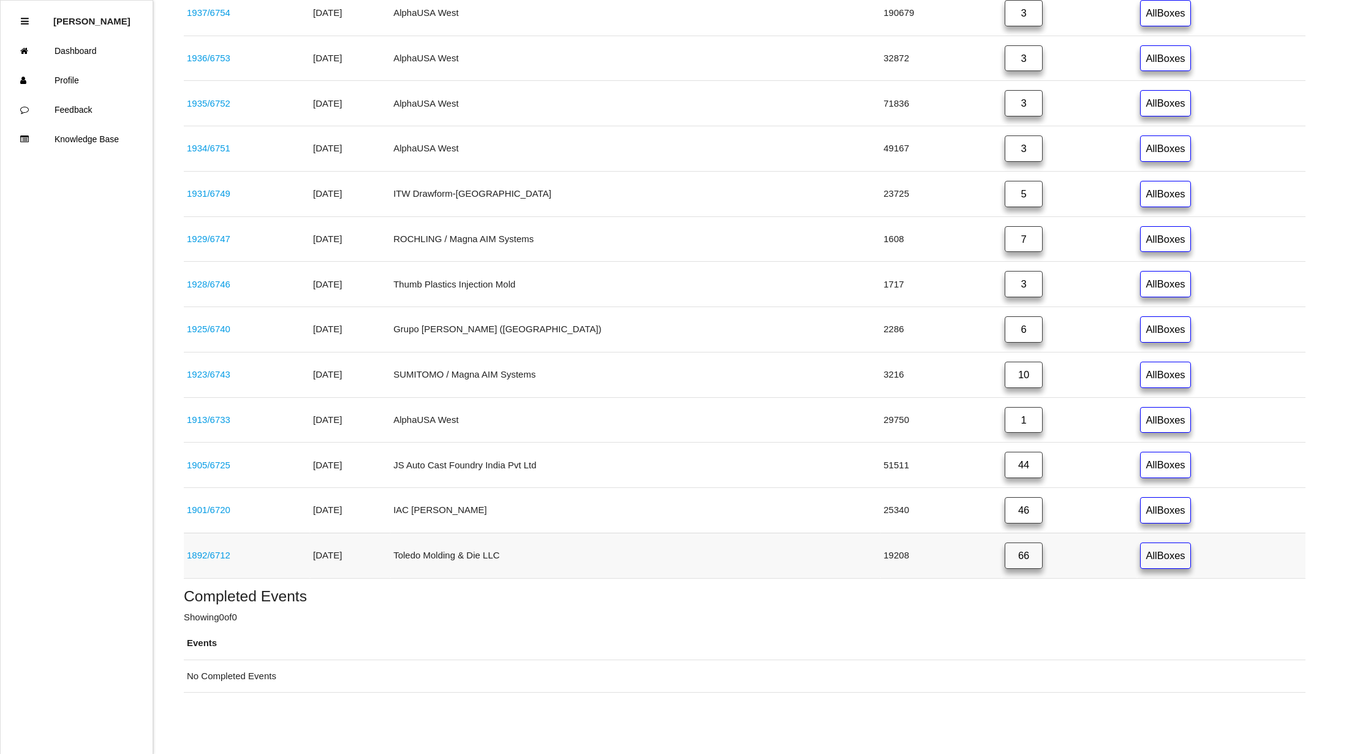
click at [1005, 561] on link "66" at bounding box center [1024, 555] width 38 height 26
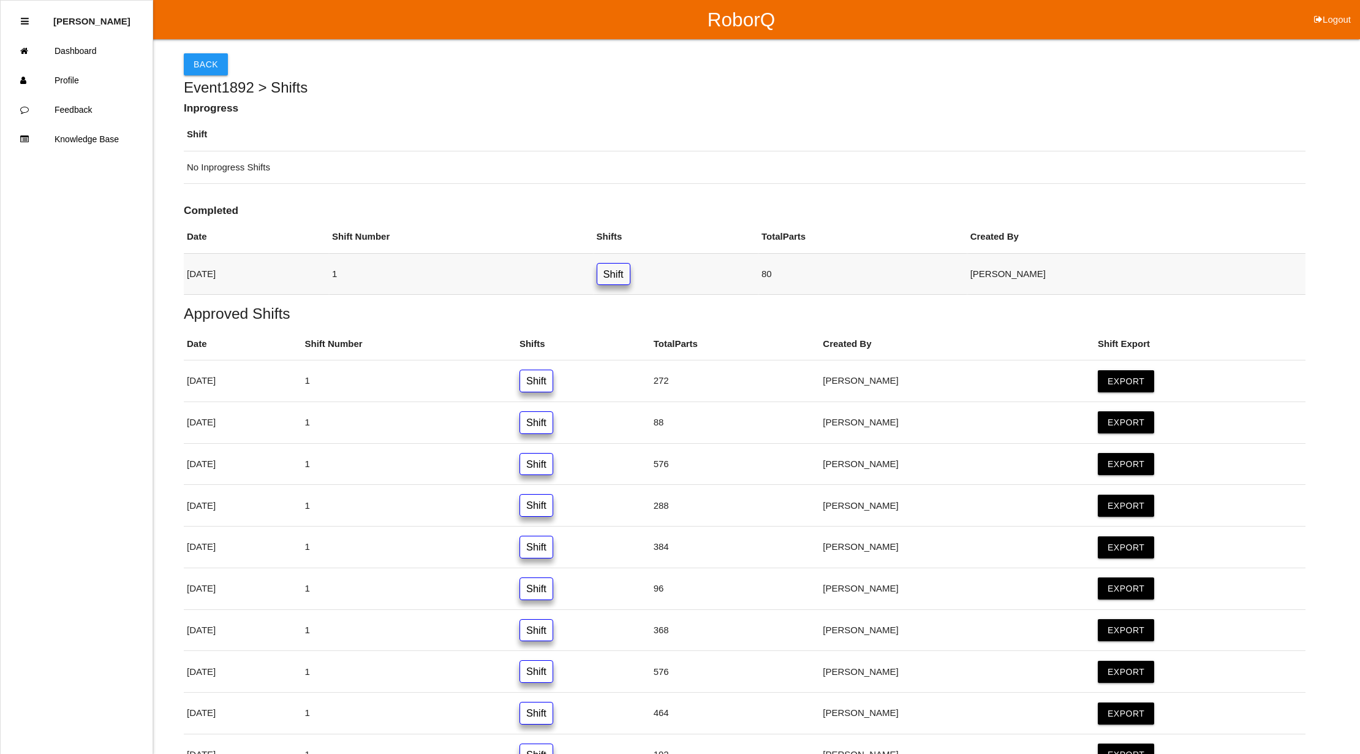
click at [630, 279] on link "Shift" at bounding box center [614, 274] width 34 height 23
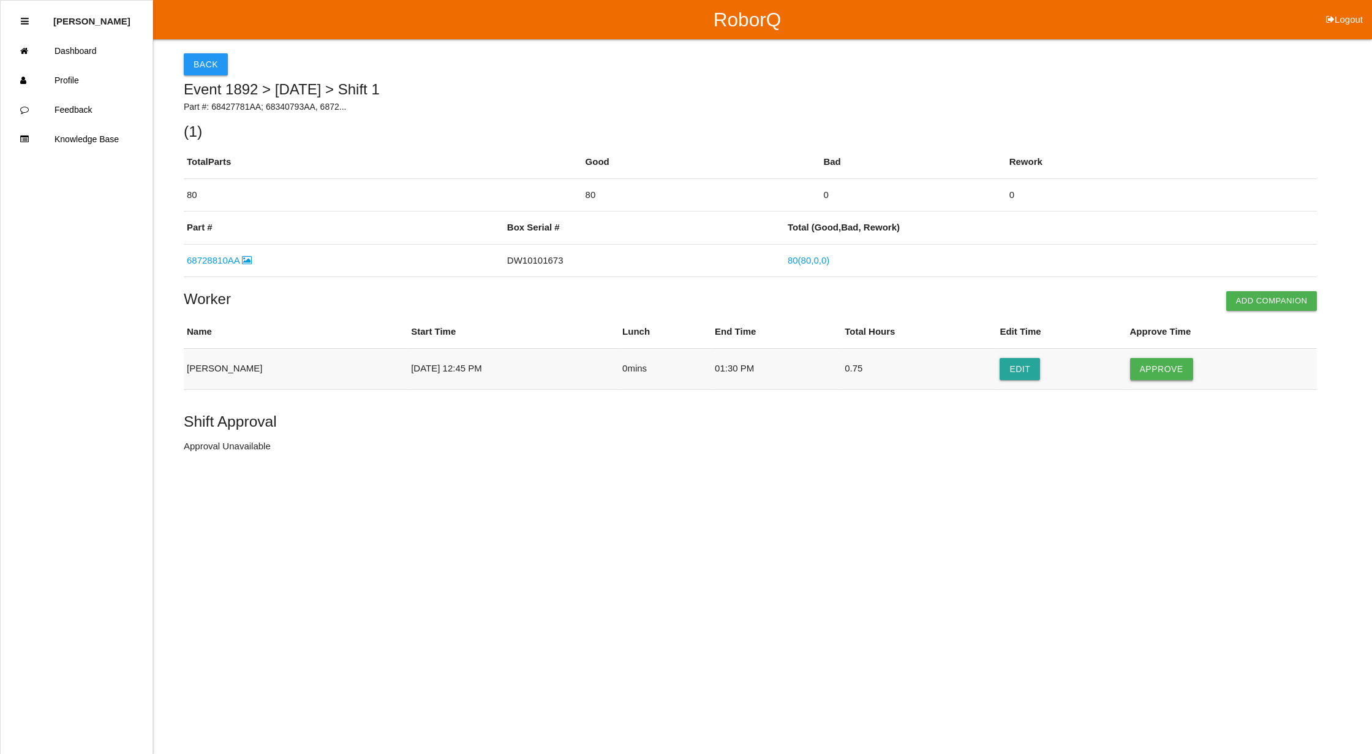
click at [1153, 363] on button "Approve" at bounding box center [1161, 369] width 63 height 22
click at [219, 447] on button "Approve Shift" at bounding box center [230, 447] width 93 height 22
drag, startPoint x: 133, startPoint y: 50, endPoint x: 148, endPoint y: 54, distance: 15.8
click at [134, 50] on link "Dashboard" at bounding box center [77, 50] width 152 height 29
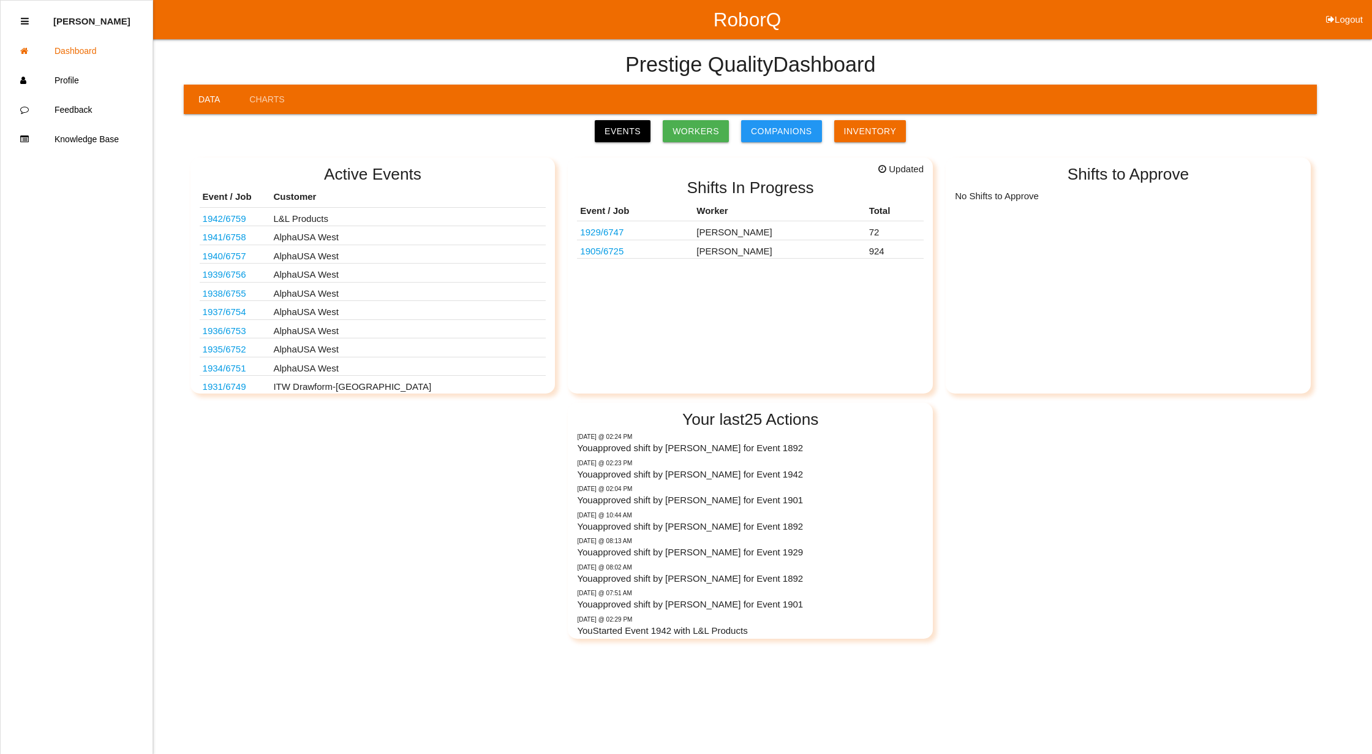
click at [225, 218] on link "1942 / 6759" at bounding box center [225, 218] width 44 height 10
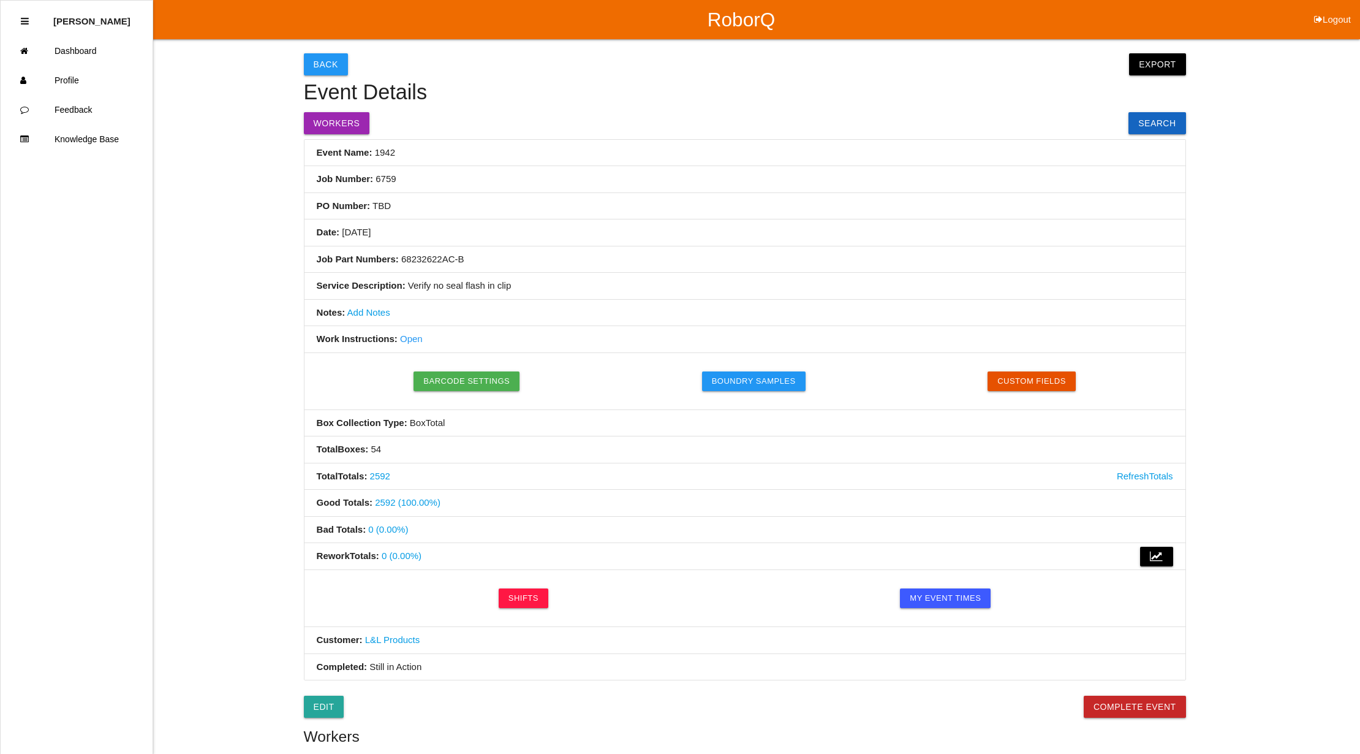
click at [406, 339] on link "Open" at bounding box center [411, 338] width 23 height 10
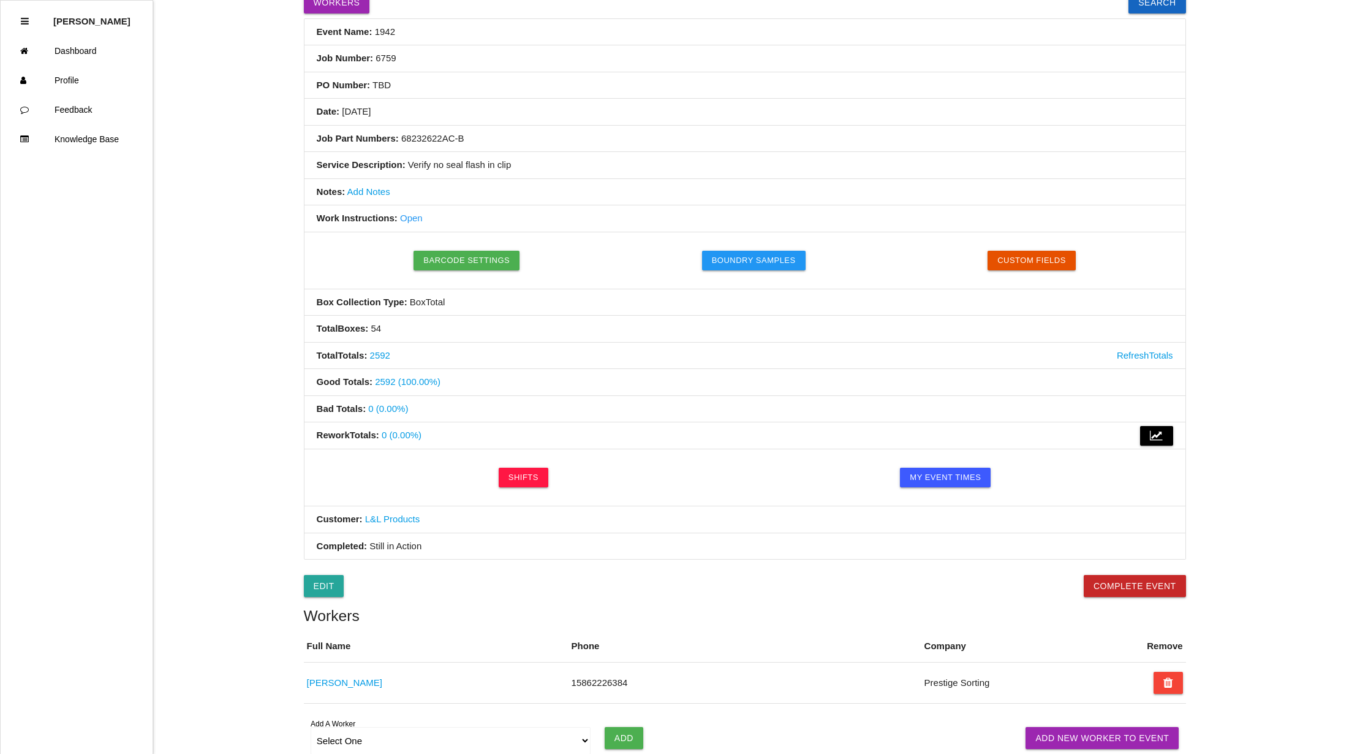
scroll to position [235, 0]
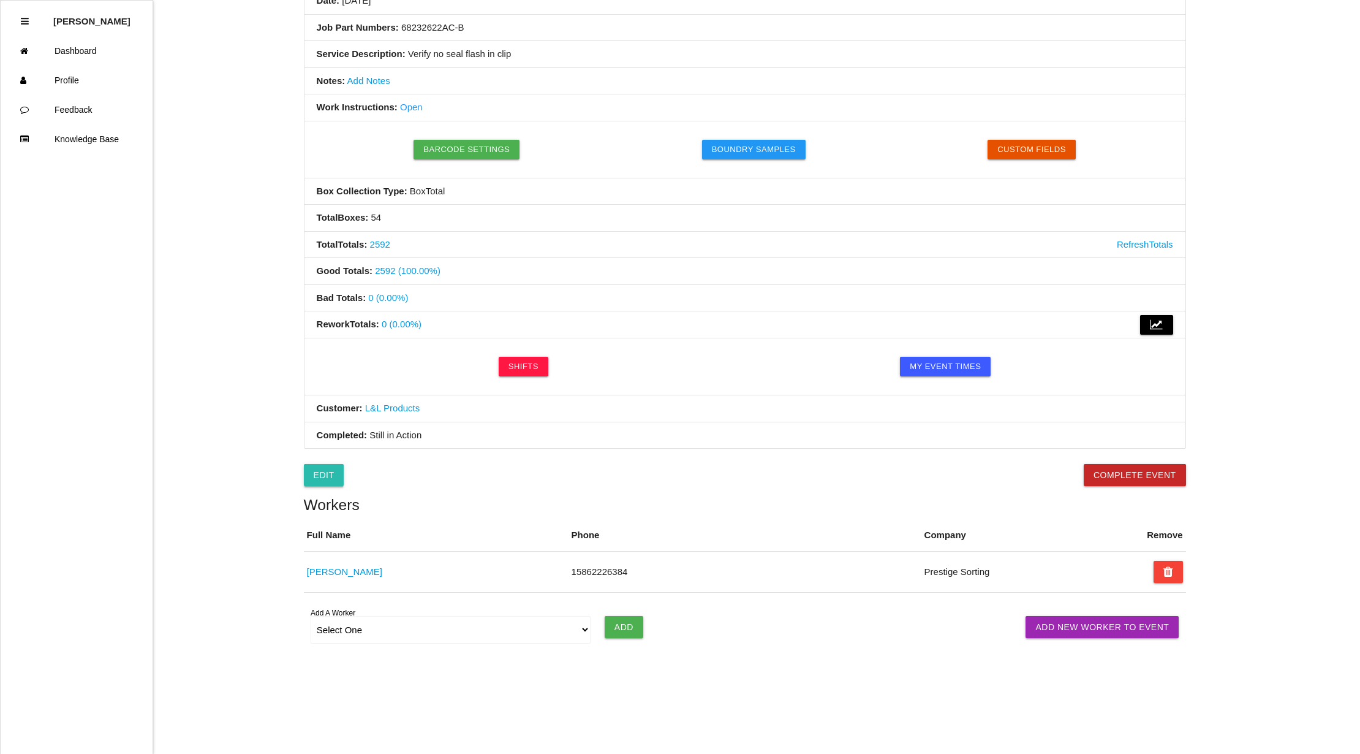
click at [325, 474] on link "Edit" at bounding box center [324, 475] width 40 height 22
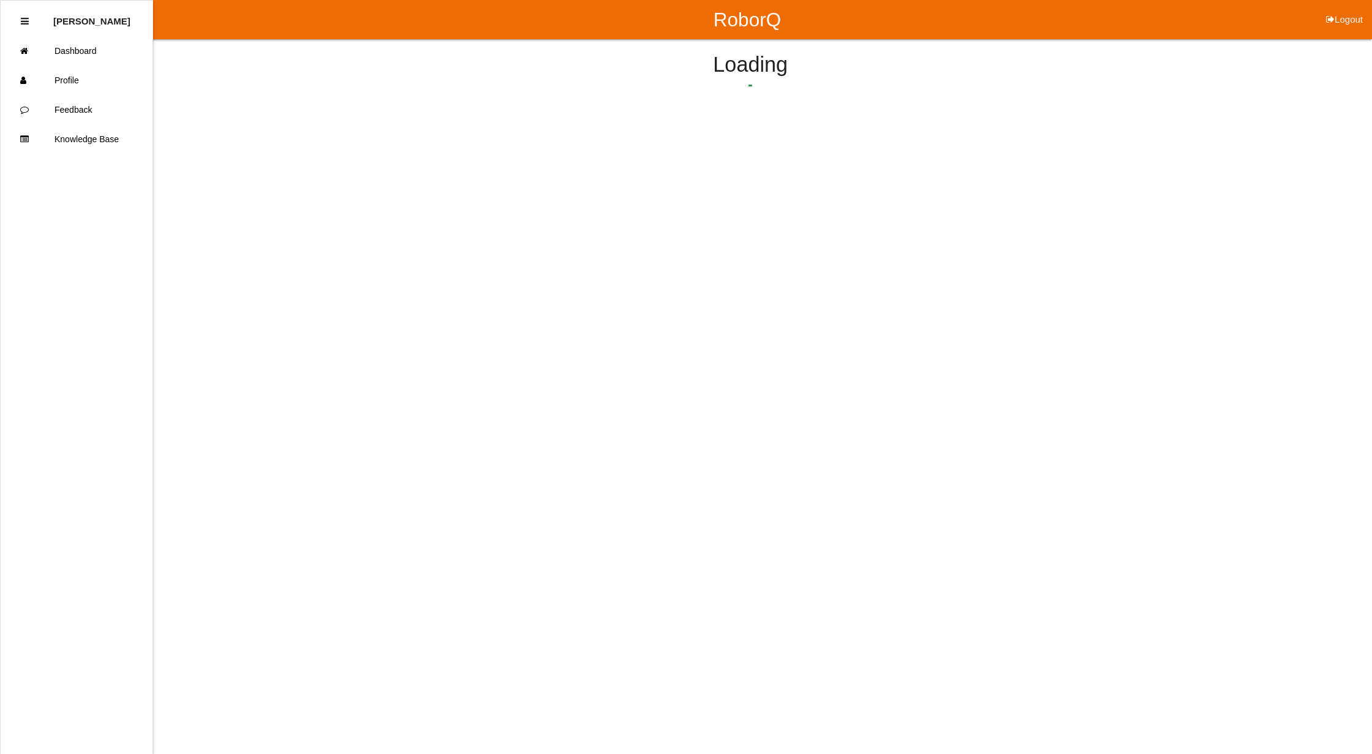
select select "notRequired"
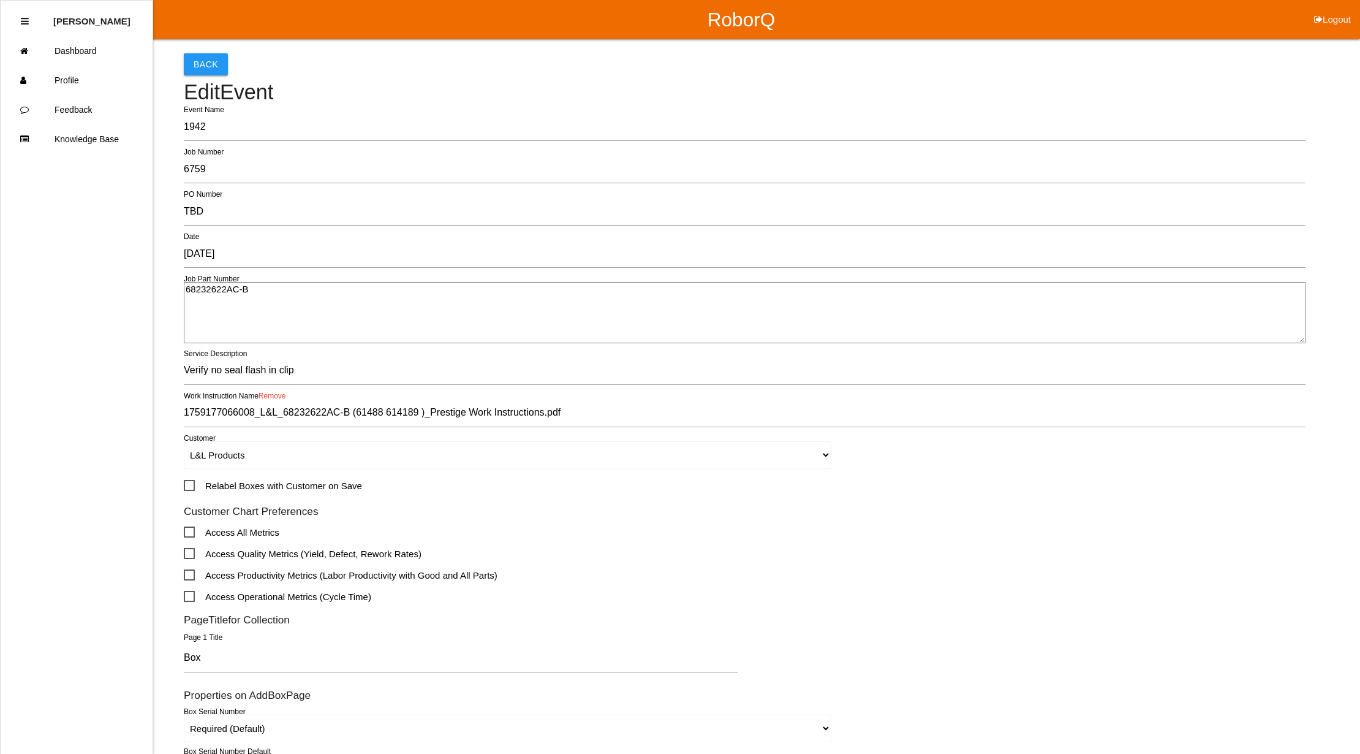
click at [575, 410] on input "1759177066008_L&L_68232622AC-B (61488 614189 )_Prestige Work Instructions.pdf" at bounding box center [745, 413] width 1122 height 28
click at [273, 393] on link "Remove" at bounding box center [273, 396] width 28 height 9
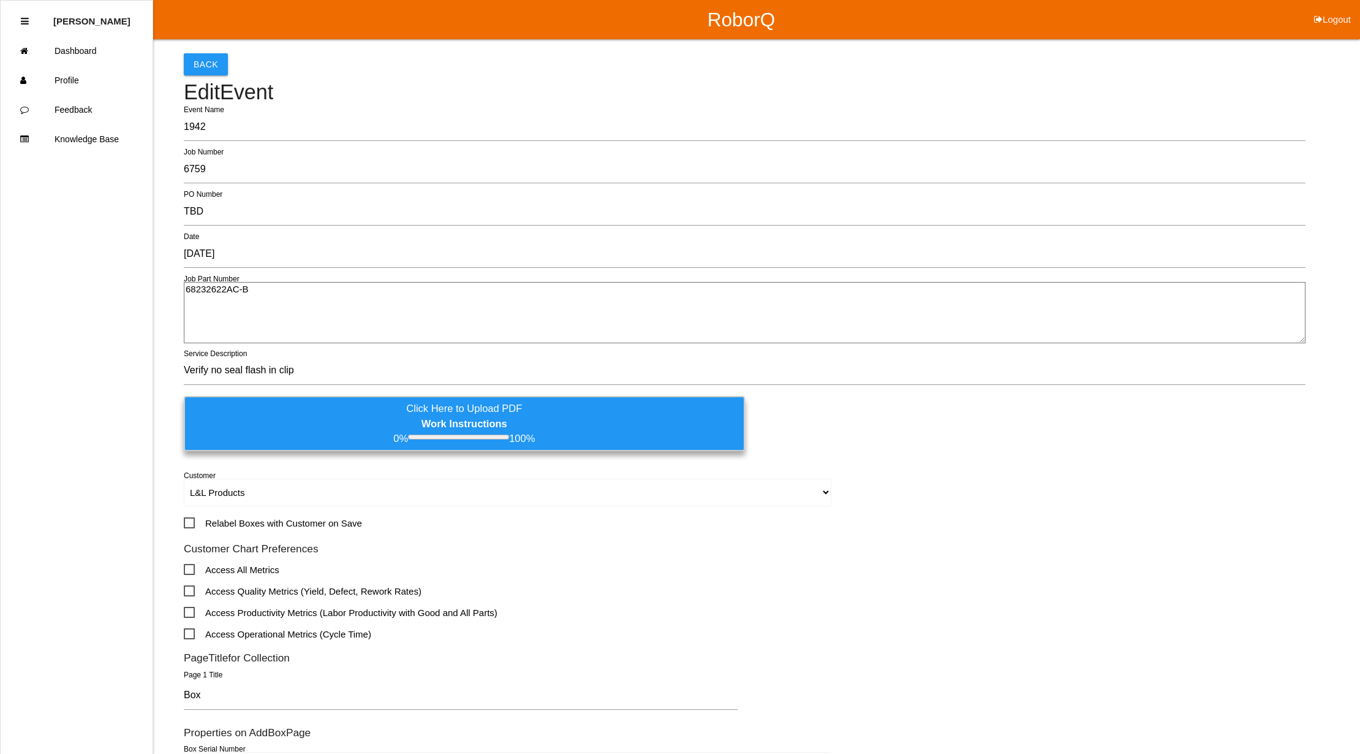
click at [286, 427] on label "Click Here to Upload PDF Work Instructions 0% 100%" at bounding box center [464, 423] width 561 height 55
click at [0, 0] on input "Click Here to Upload PDF Work Instructions 0% 100%" at bounding box center [0, 0] width 0 height 0
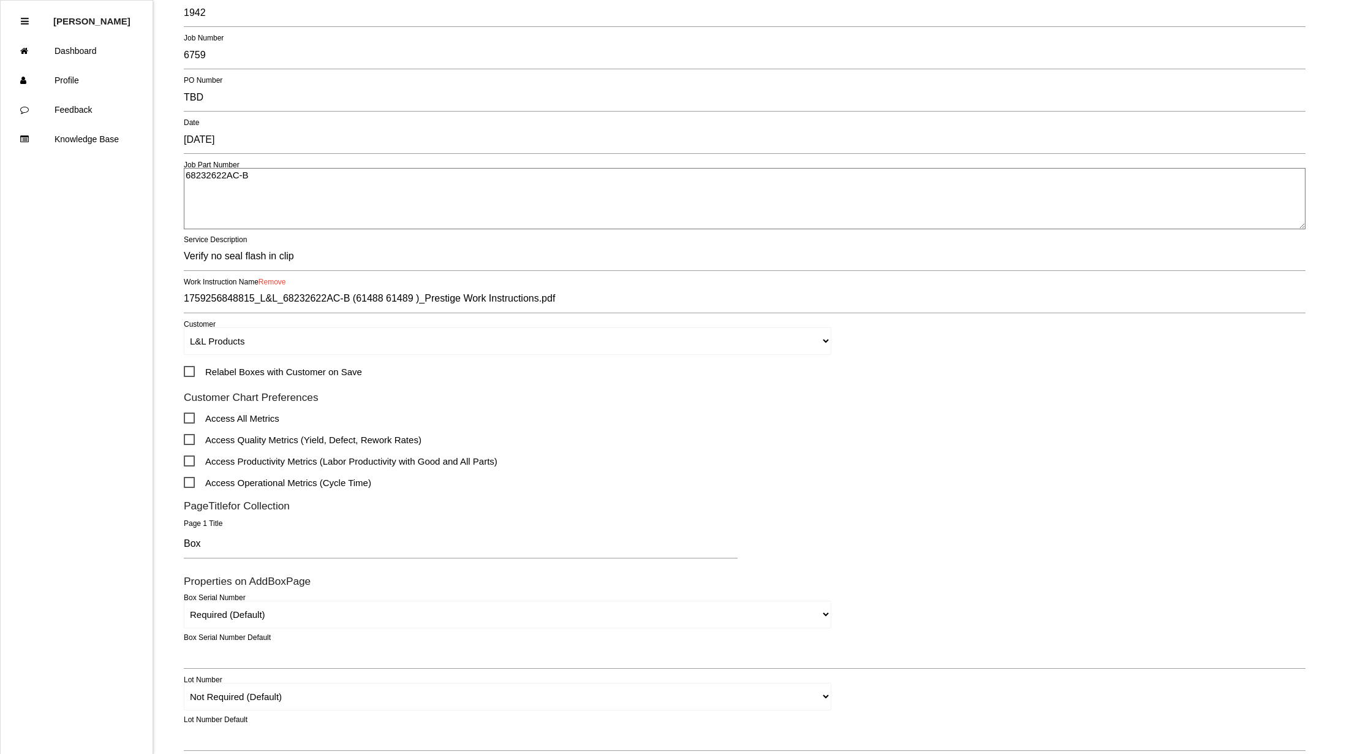
scroll to position [324, 0]
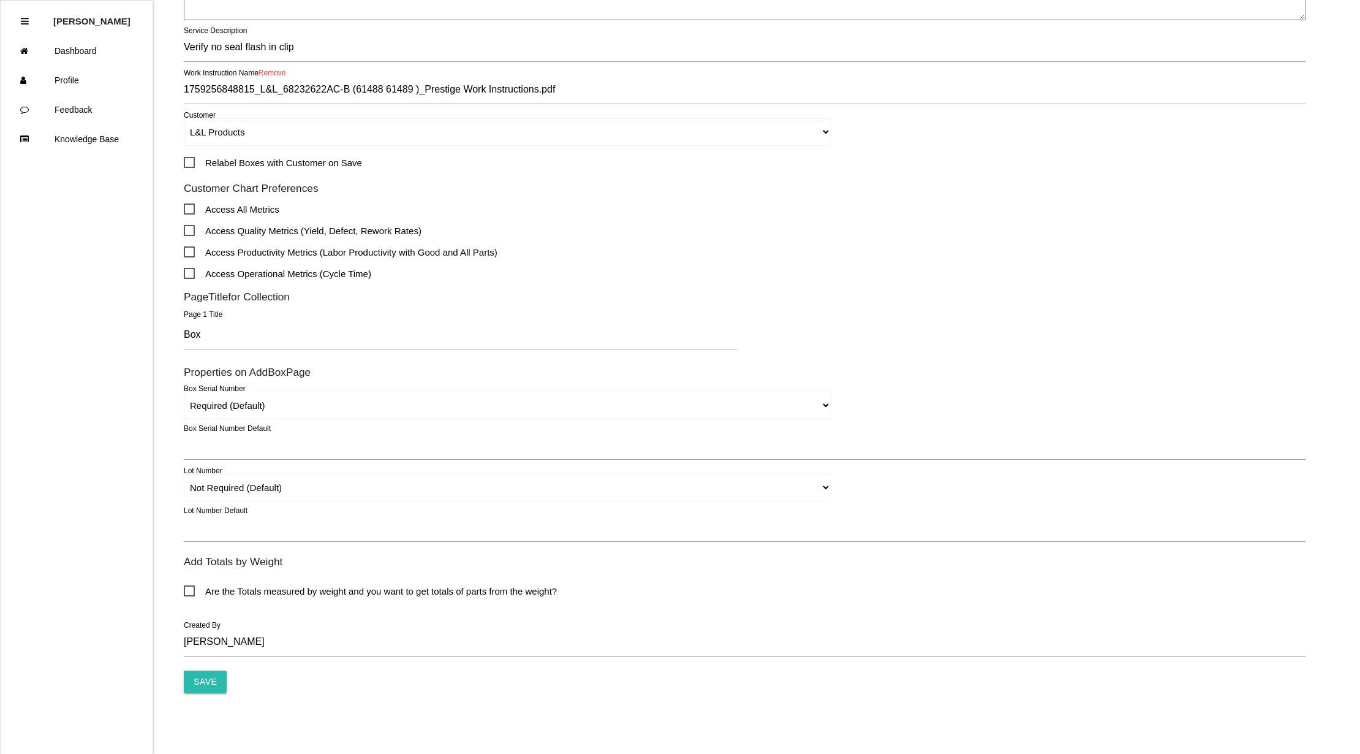
click at [200, 684] on input "Save" at bounding box center [205, 681] width 43 height 22
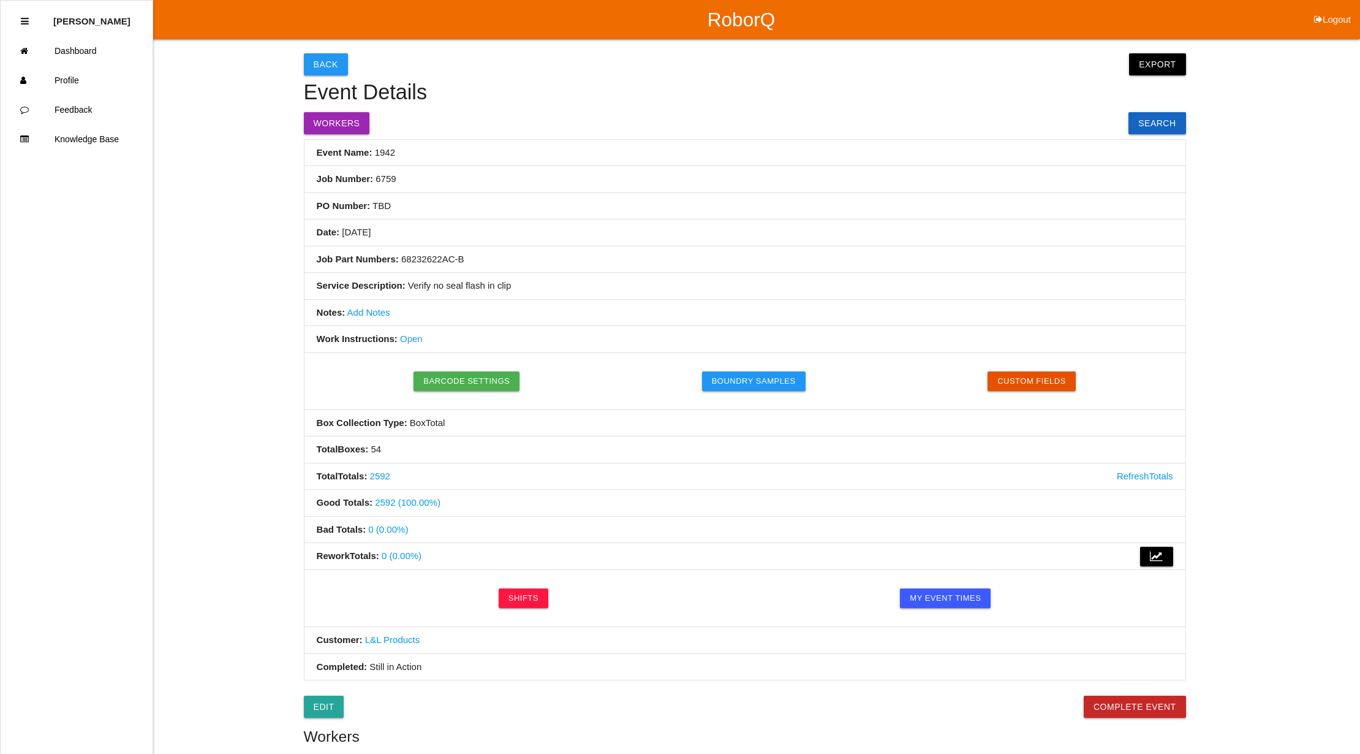
click at [410, 339] on link "Open" at bounding box center [411, 338] width 23 height 10
click at [319, 709] on link "Edit" at bounding box center [324, 706] width 40 height 22
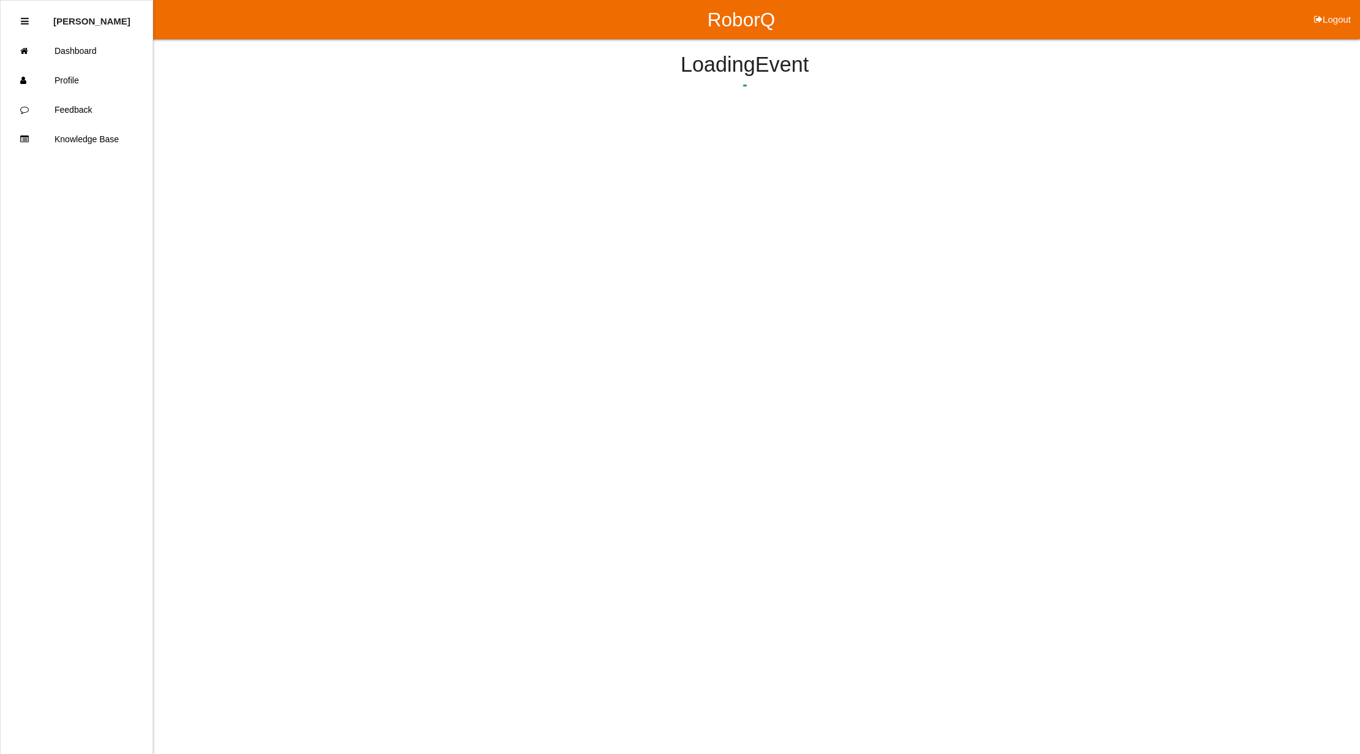
select select "notRequired"
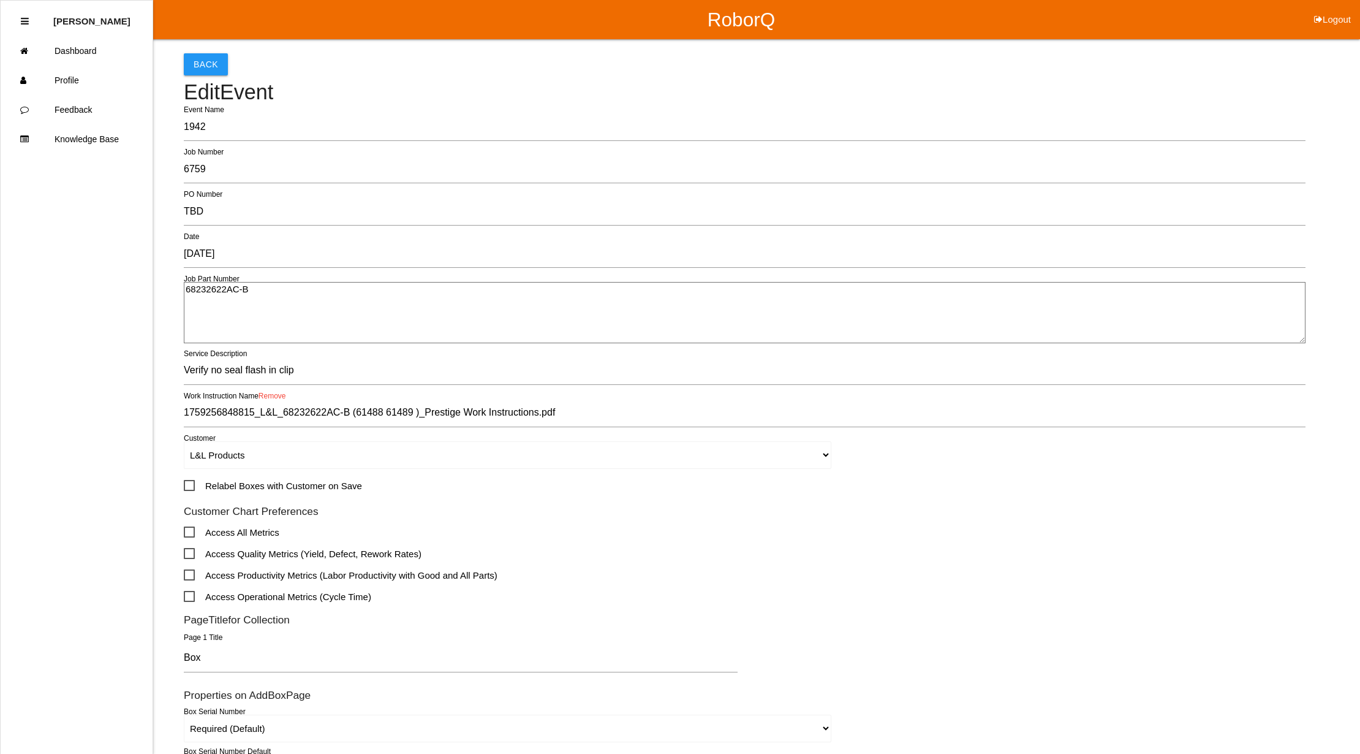
click at [277, 392] on link "Remove" at bounding box center [273, 396] width 28 height 9
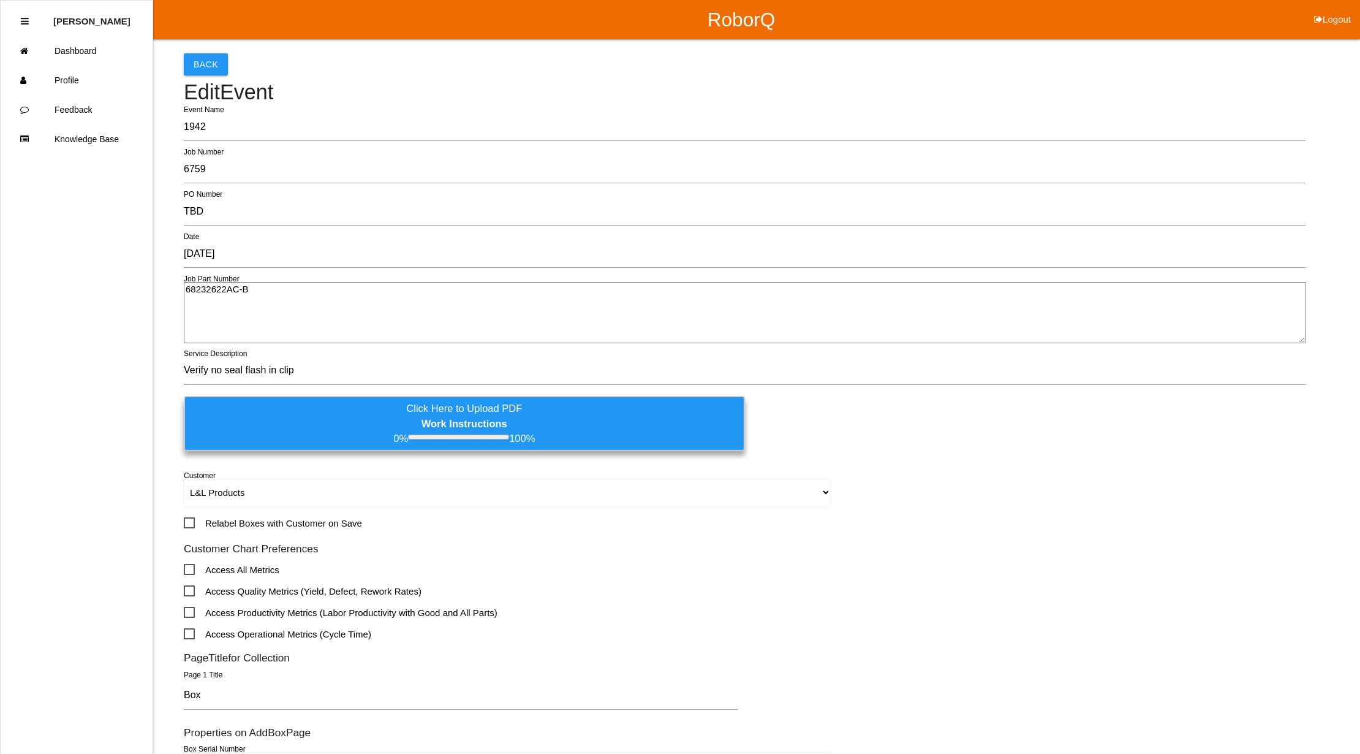
click at [420, 422] on label "Click Here to Upload PDF Work Instructions 0% 100%" at bounding box center [464, 423] width 561 height 55
click at [0, 0] on input "Click Here to Upload PDF Work Instructions 0% 100%" at bounding box center [0, 0] width 0 height 0
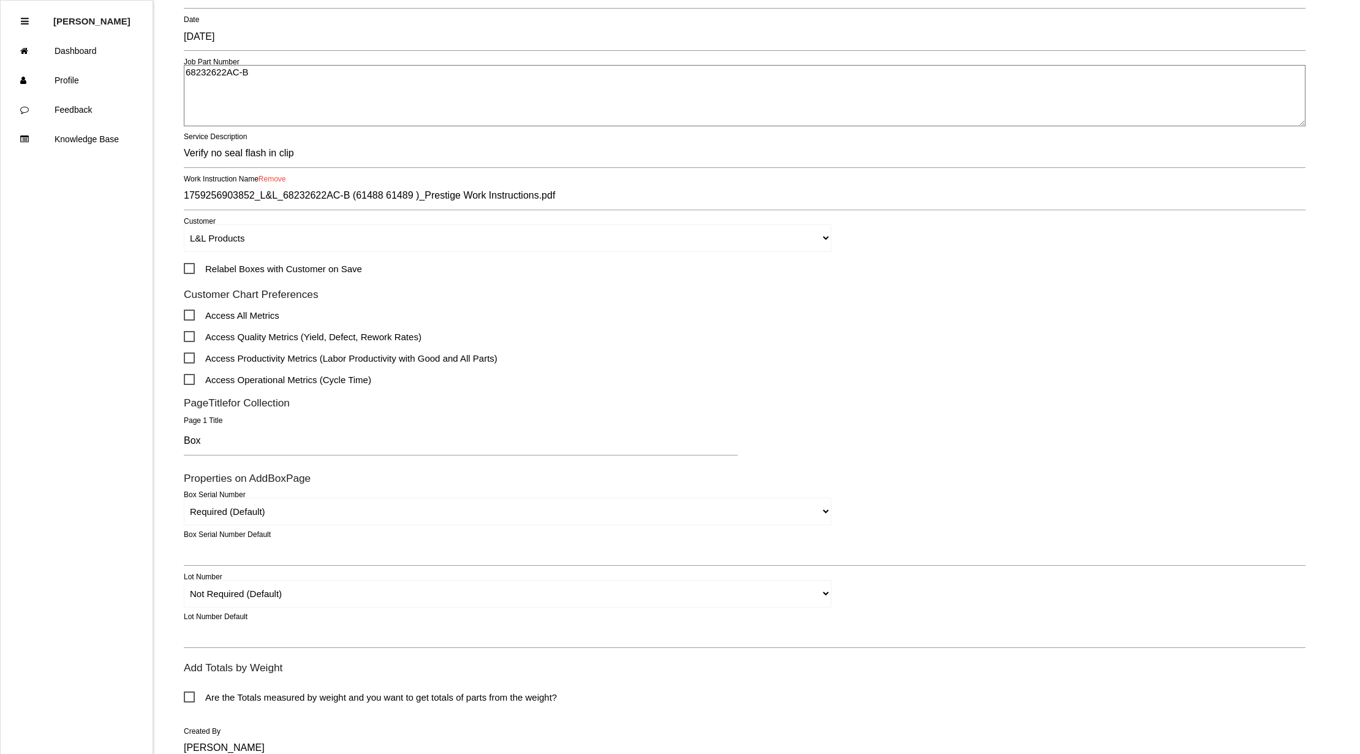
scroll to position [324, 0]
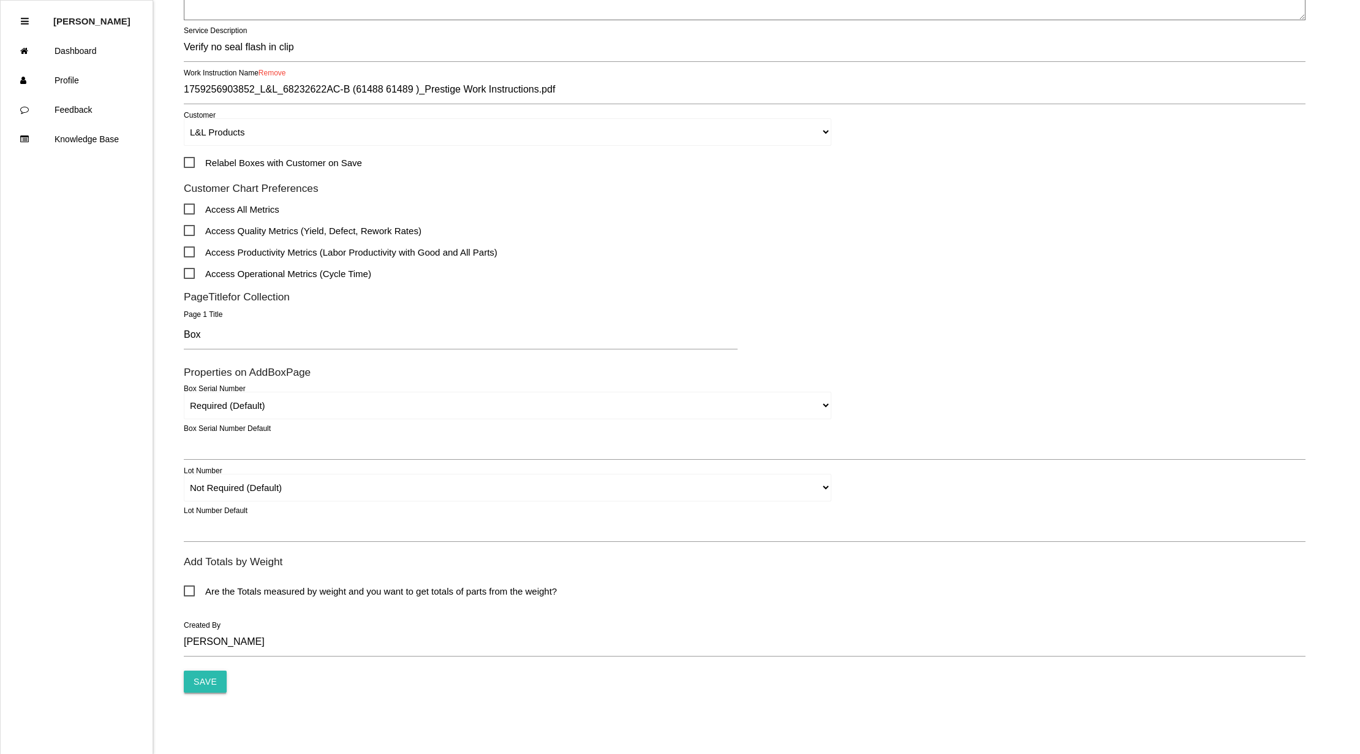
click at [194, 679] on input "Save" at bounding box center [205, 681] width 43 height 22
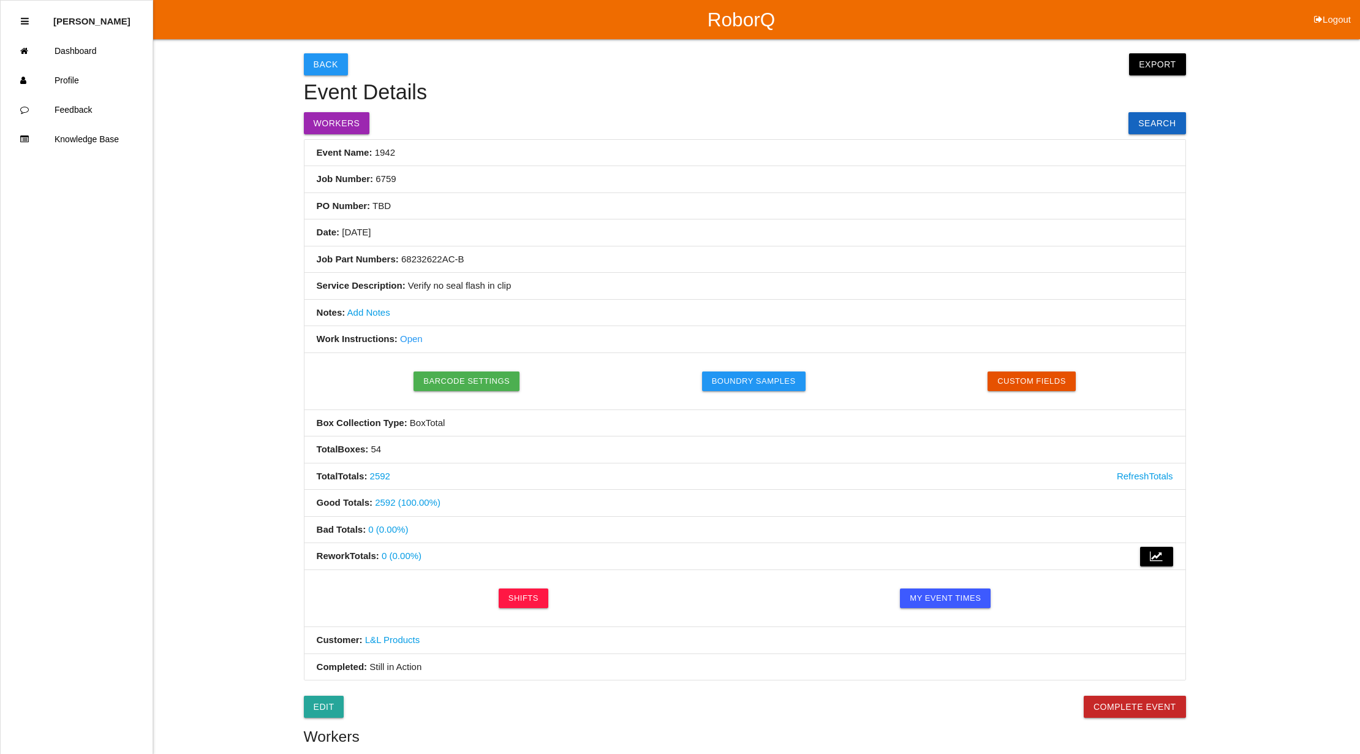
click at [410, 341] on link "Open" at bounding box center [411, 338] width 23 height 10
click at [322, 709] on link "Edit" at bounding box center [324, 706] width 40 height 22
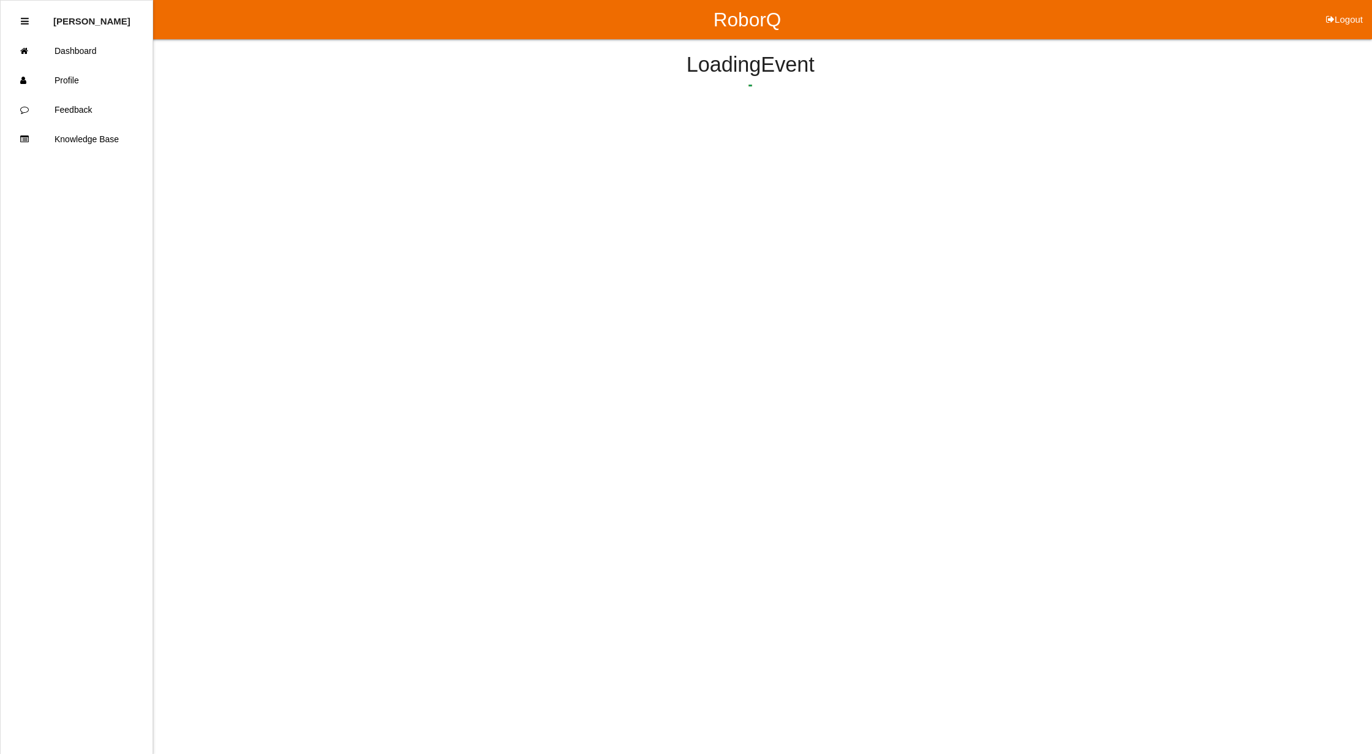
select select "notRequired"
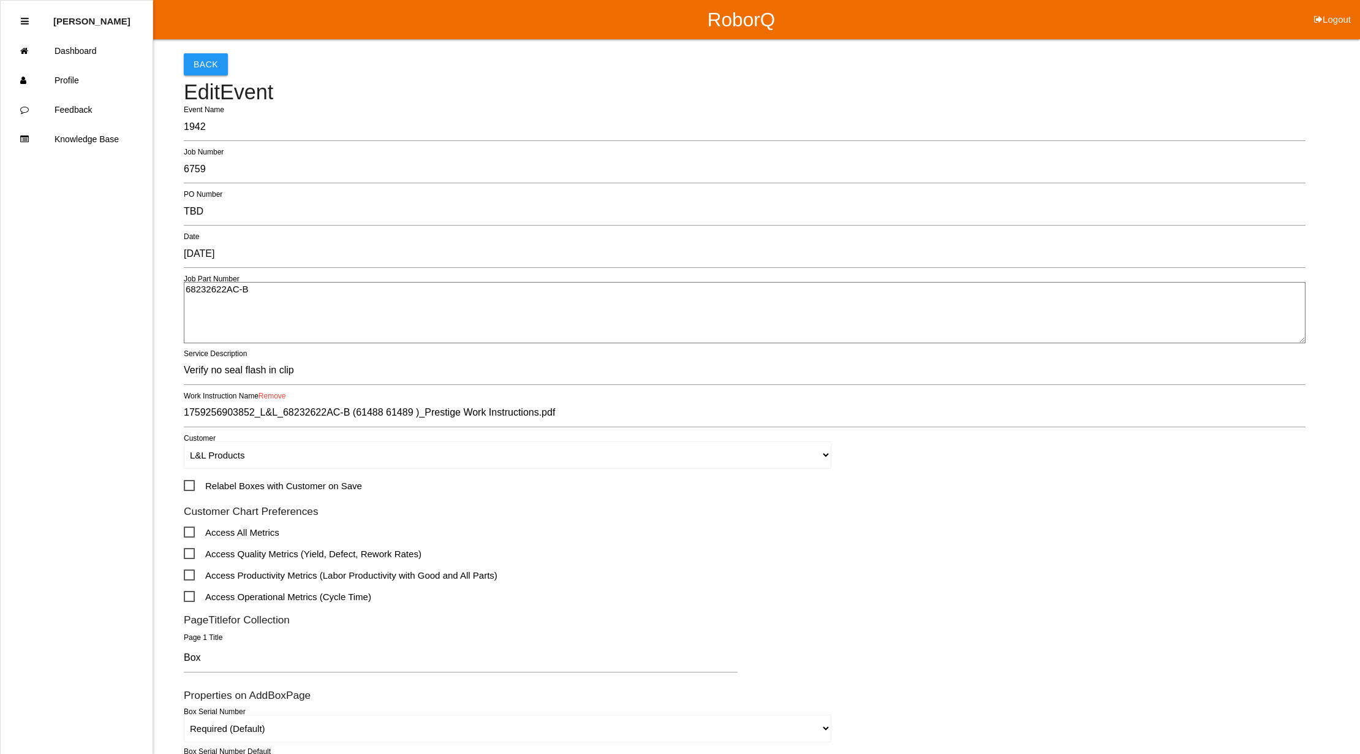
click at [491, 414] on input "1759256903852_L&L_68232622AC-B (61488 61489 )_Prestige Work Instructions.pdf" at bounding box center [745, 413] width 1122 height 28
click at [277, 393] on link "Remove" at bounding box center [273, 396] width 28 height 9
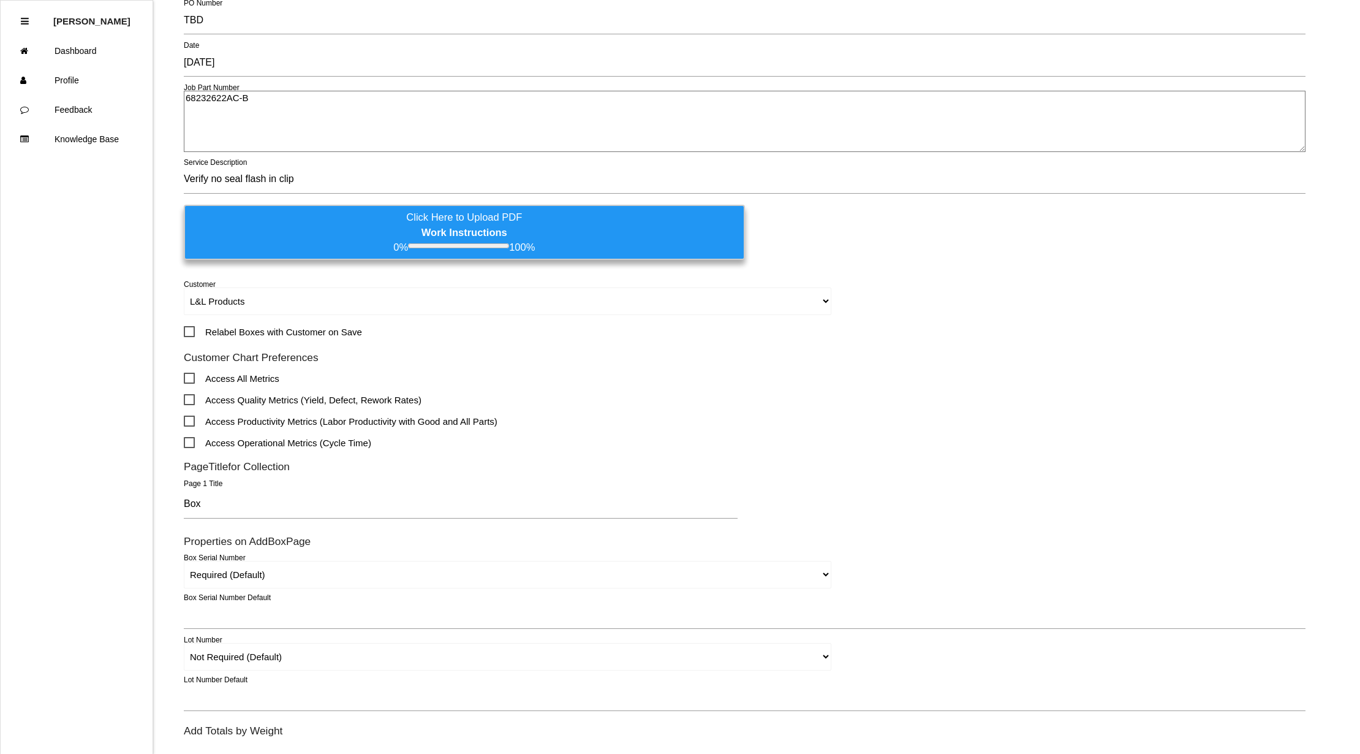
scroll to position [361, 0]
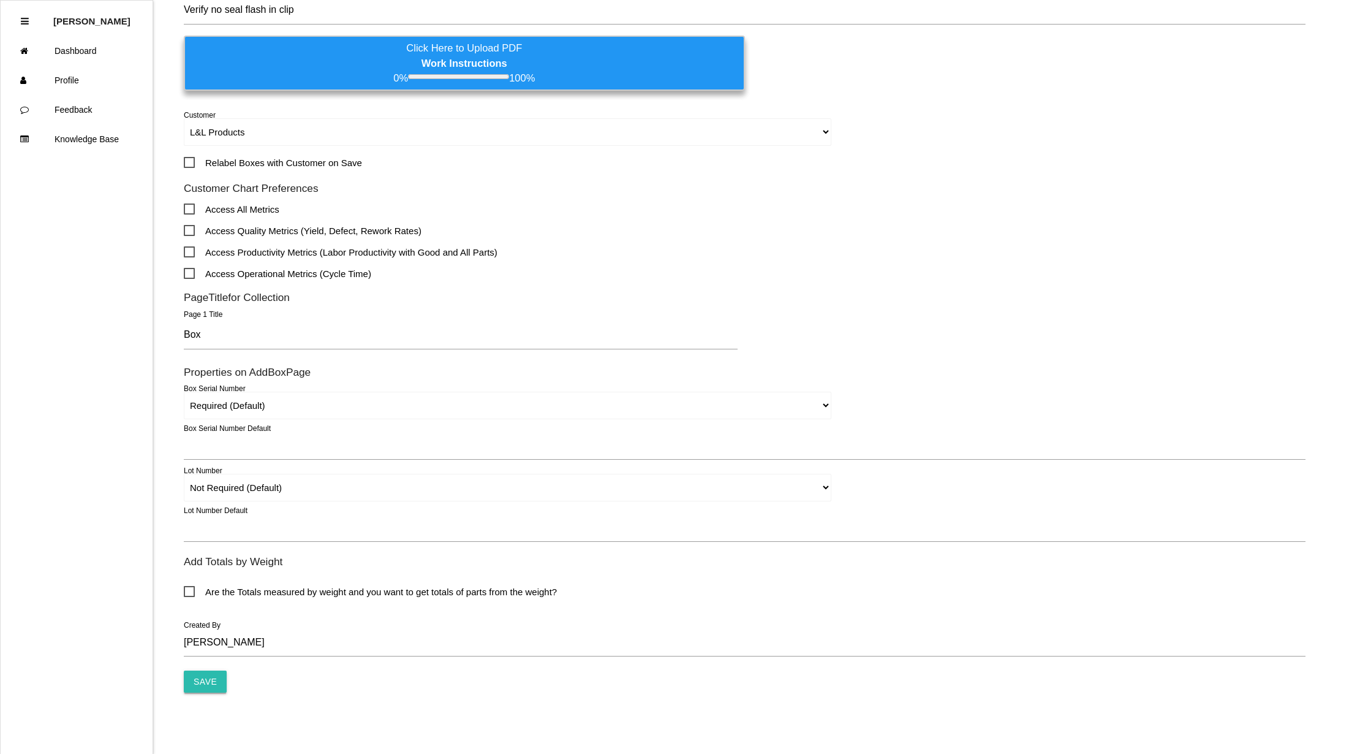
click at [208, 684] on input "Save" at bounding box center [205, 681] width 43 height 22
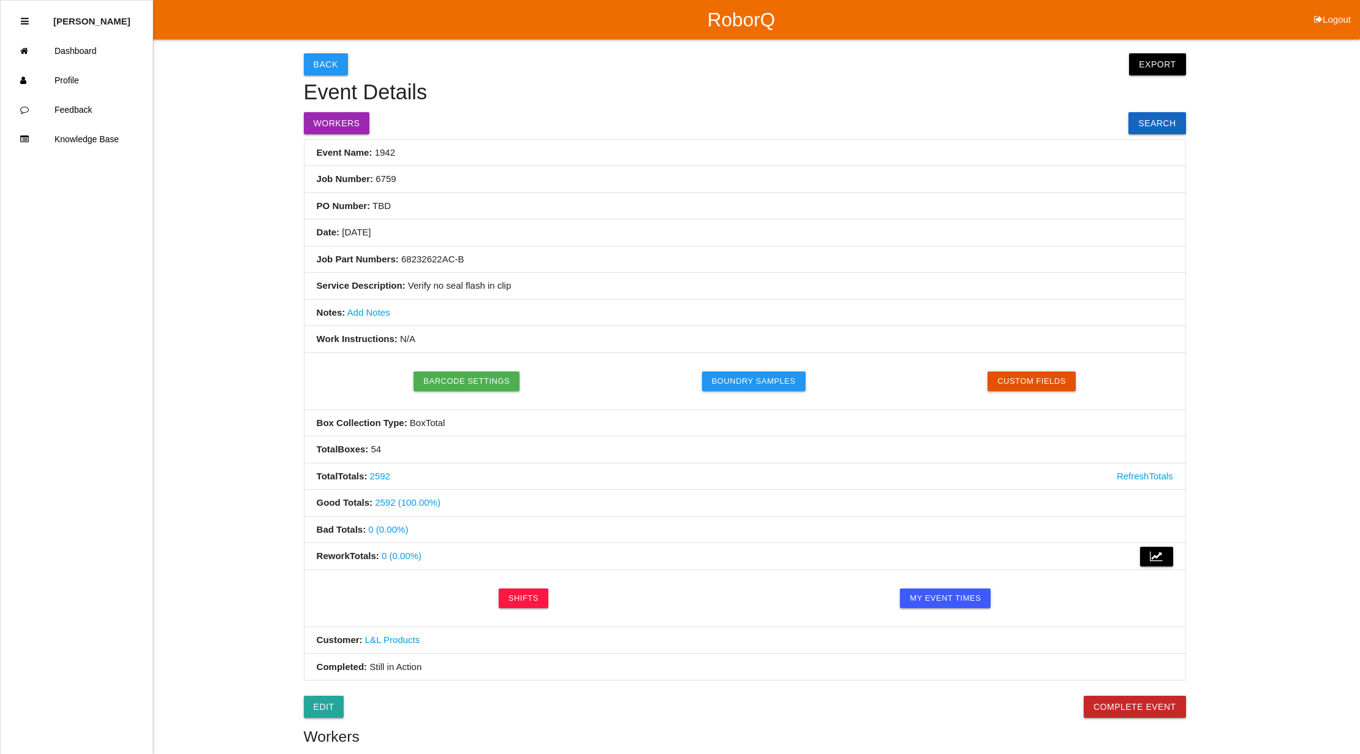
click at [1331, 9] on button "Logout" at bounding box center [1332, 4] width 55 height 9
select select "Supervisor"
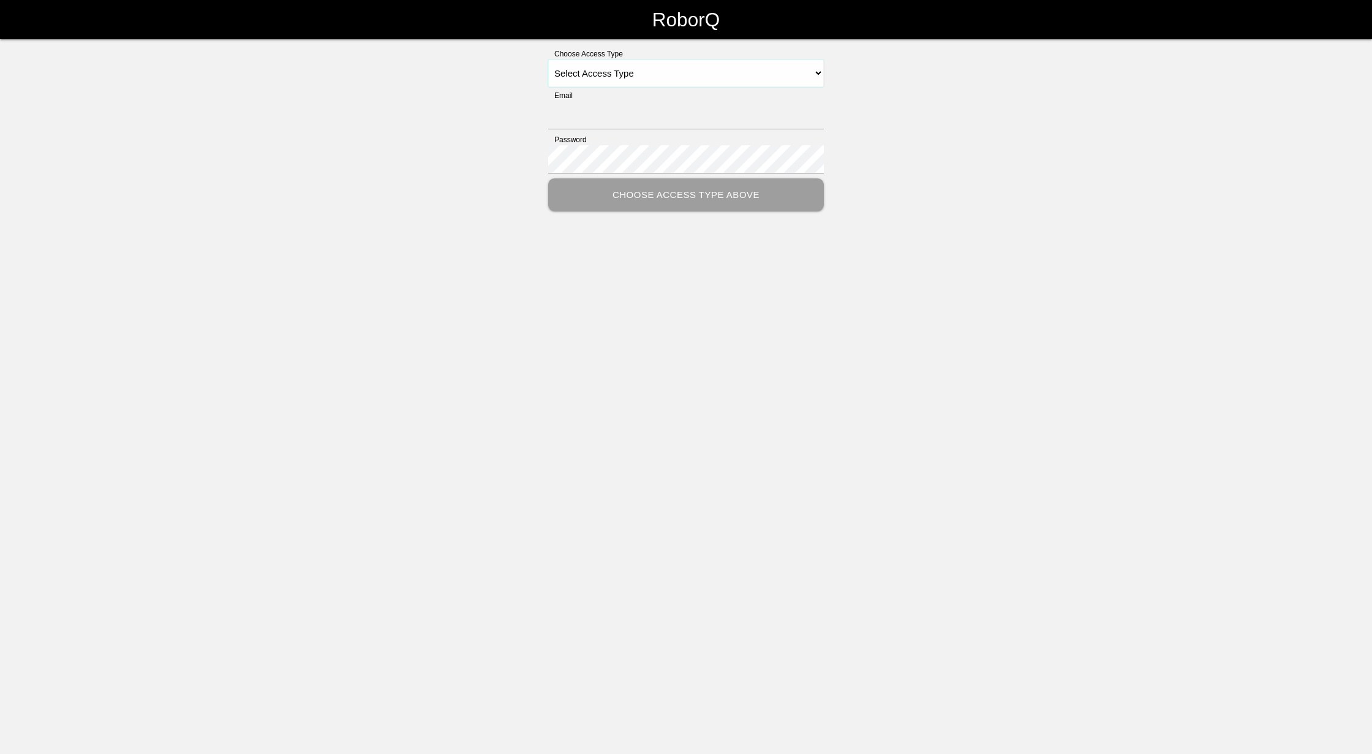
click at [690, 74] on select "Select Access Type Admin Customer Supervisor Worker" at bounding box center [686, 73] width 276 height 28
select select "Supervisor"
click at [548, 59] on select "Select Access Type Admin Customer Supervisor Worker" at bounding box center [686, 73] width 276 height 28
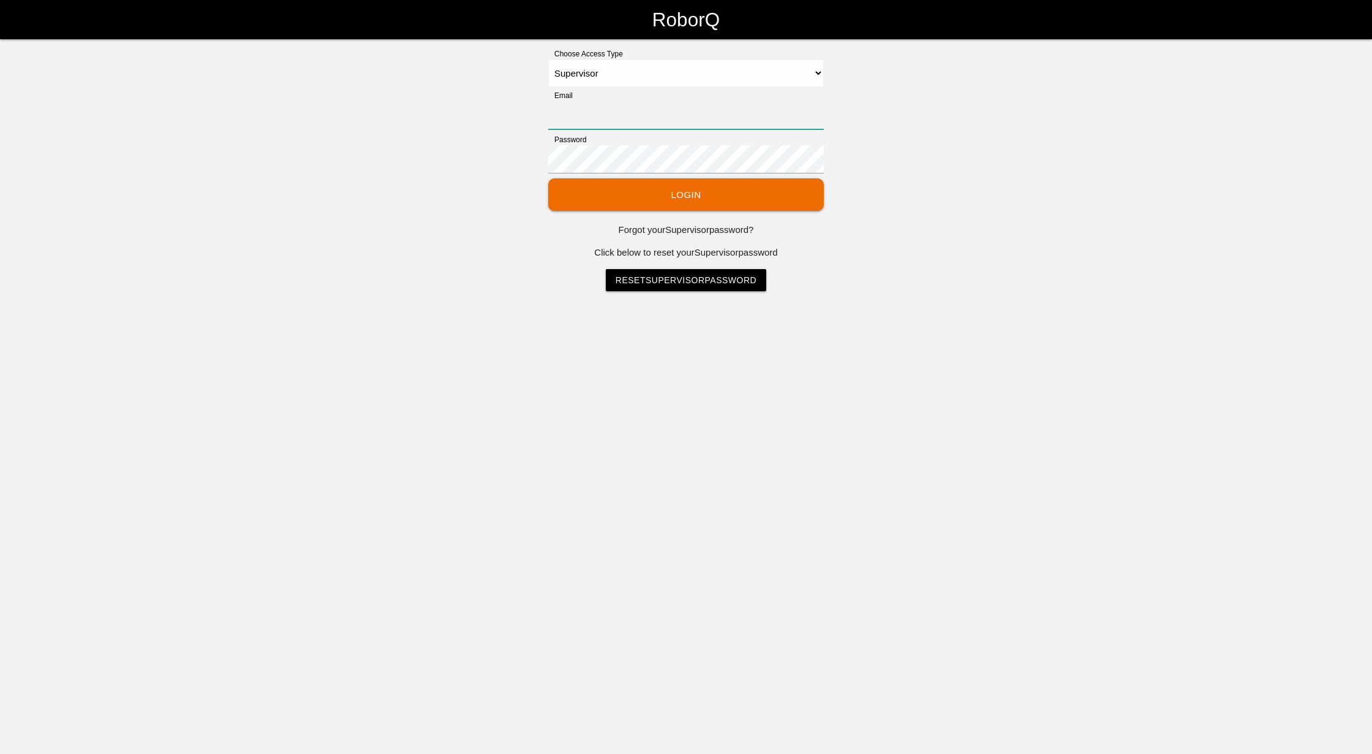
click at [645, 112] on input "Email" at bounding box center [686, 115] width 276 height 28
type input "[EMAIL_ADDRESS][DOMAIN_NAME]"
click at [548, 178] on button "Login" at bounding box center [686, 194] width 276 height 32
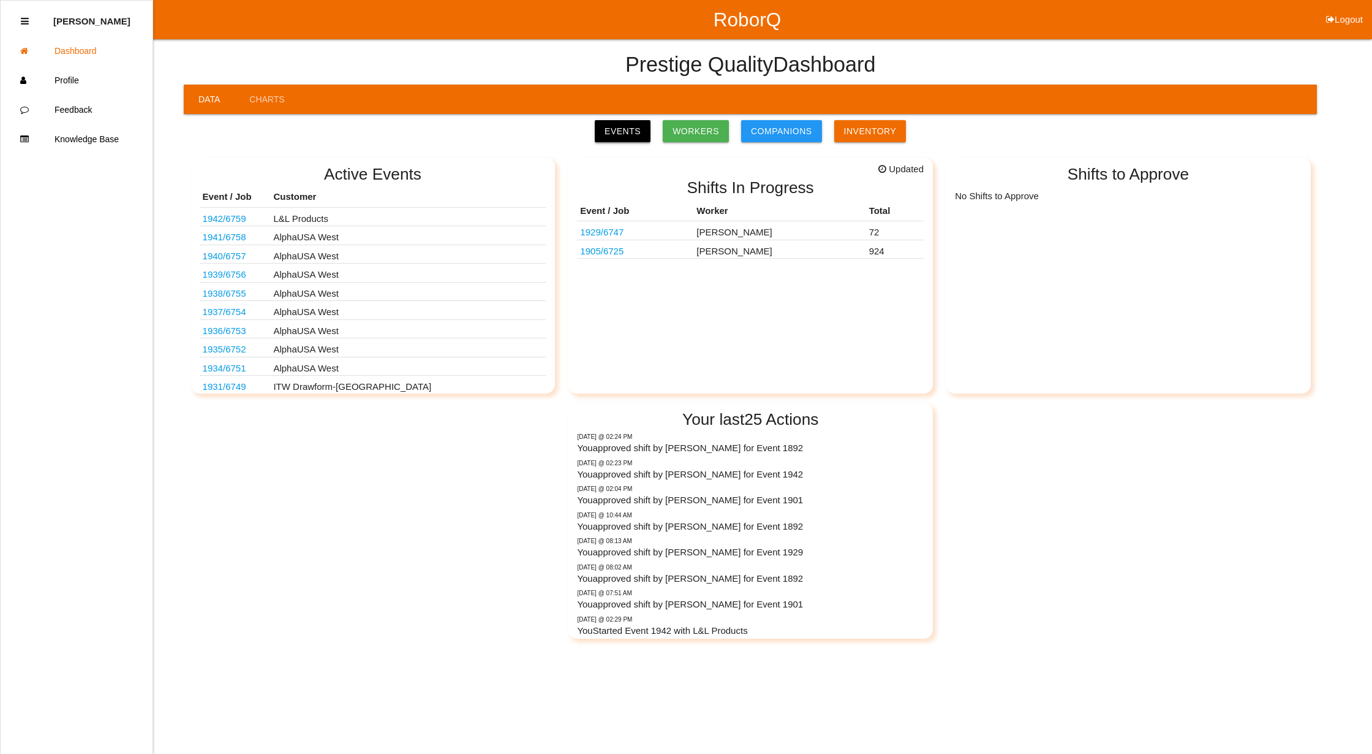
click at [631, 129] on link "Events" at bounding box center [623, 131] width 56 height 22
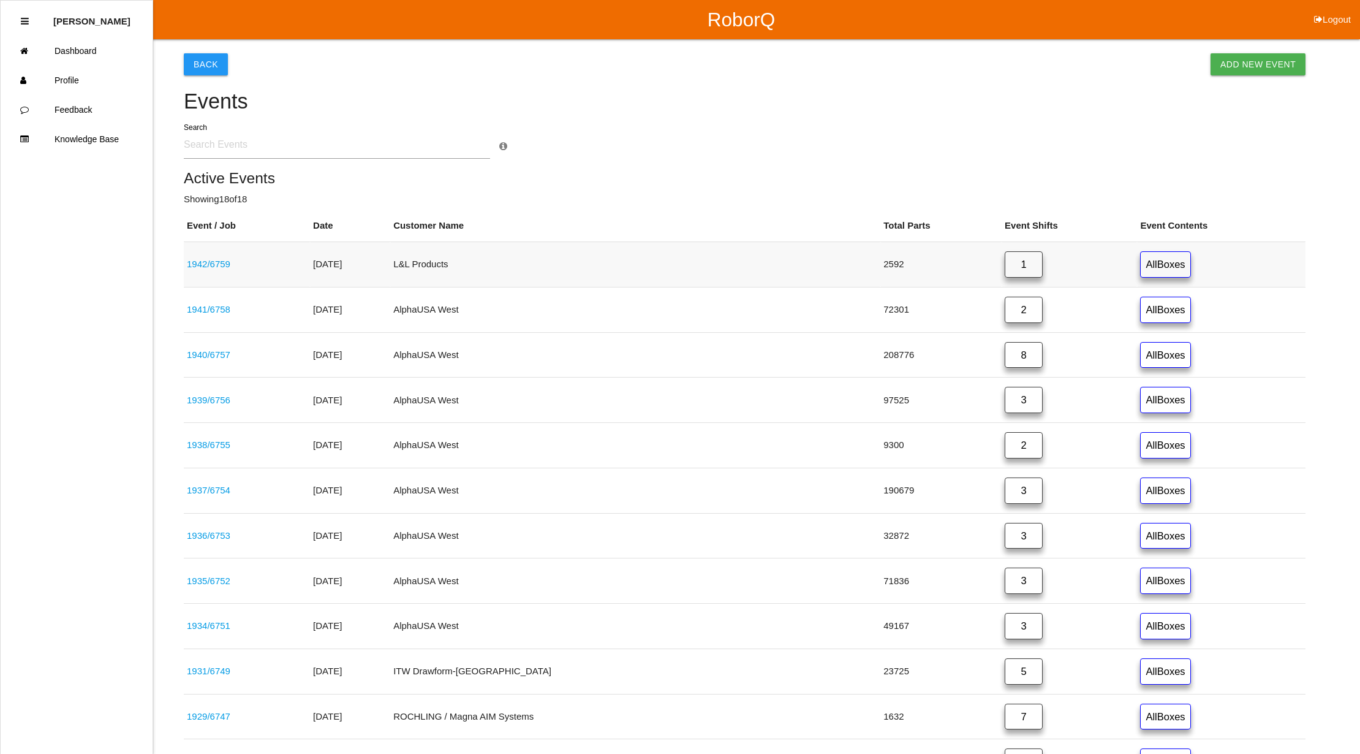
click at [199, 263] on link "1942 / 6759" at bounding box center [209, 264] width 44 height 10
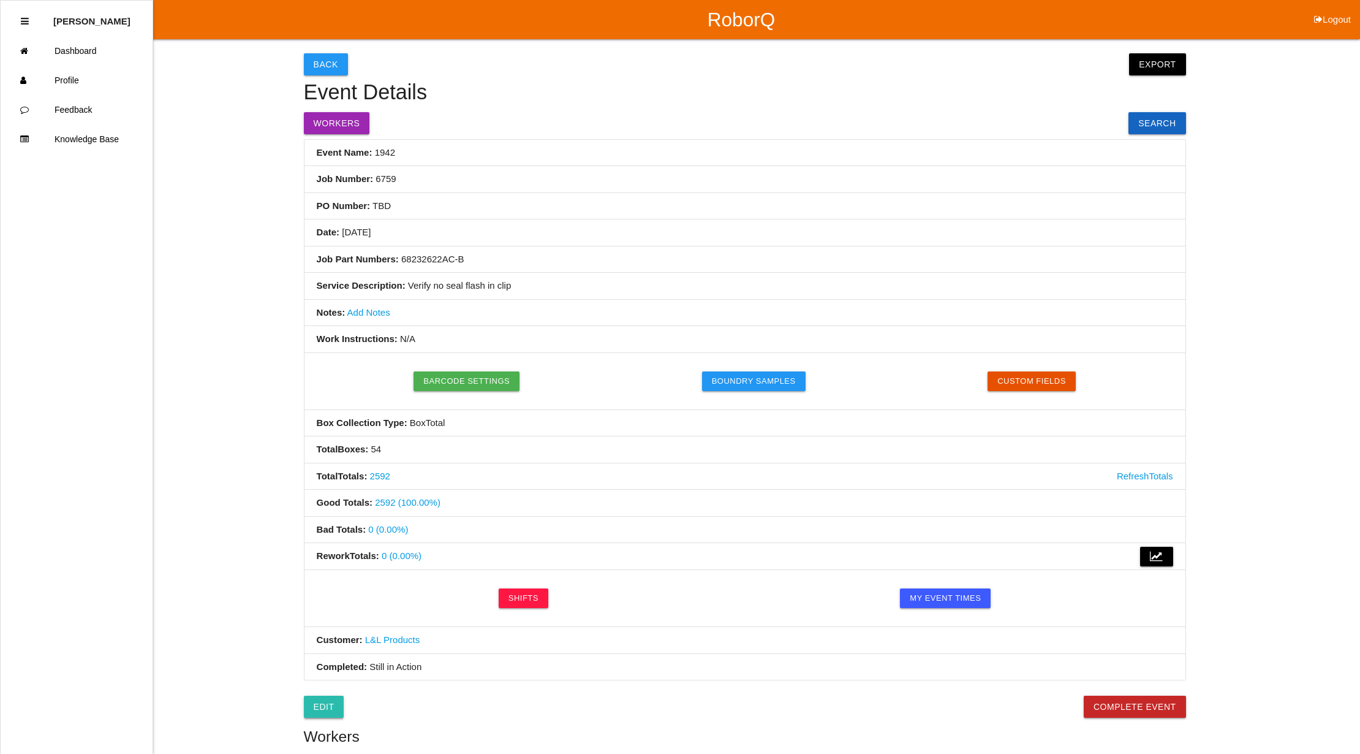
click at [321, 709] on link "Edit" at bounding box center [324, 706] width 40 height 22
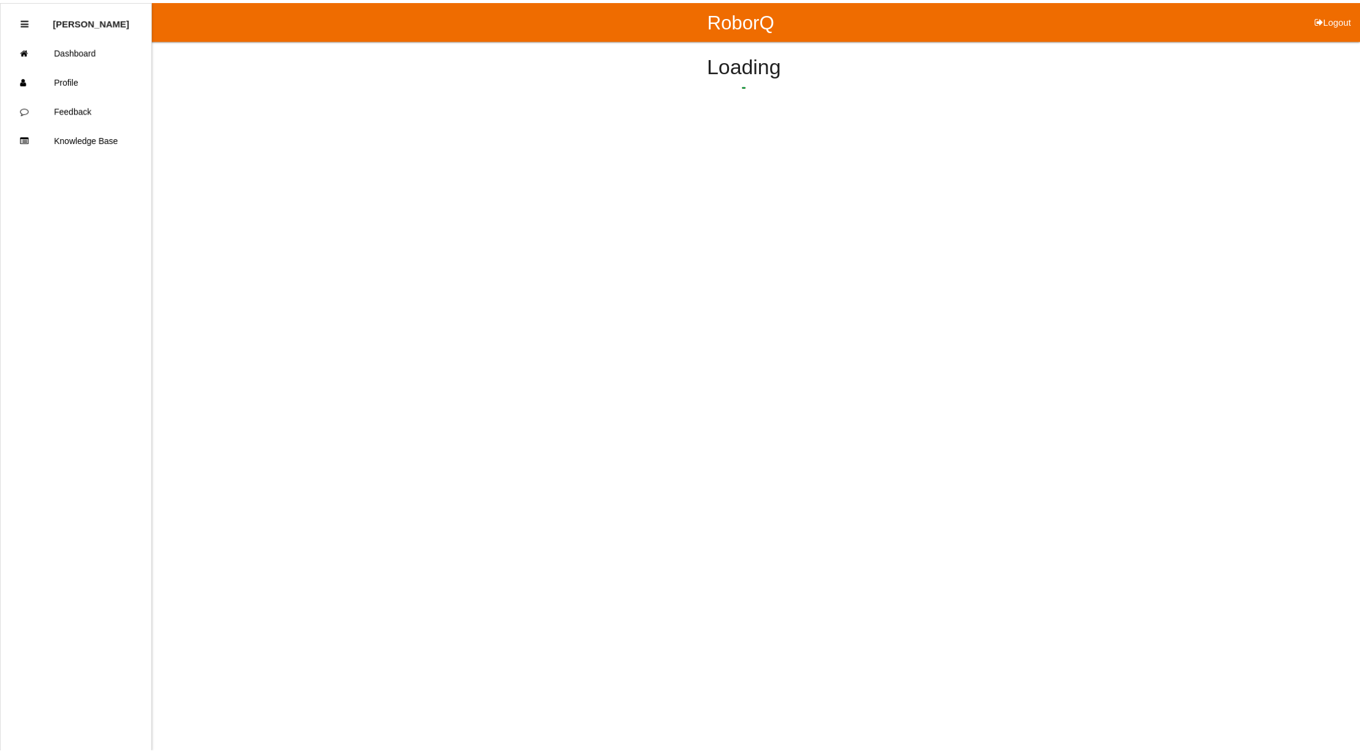
select select "notRequired"
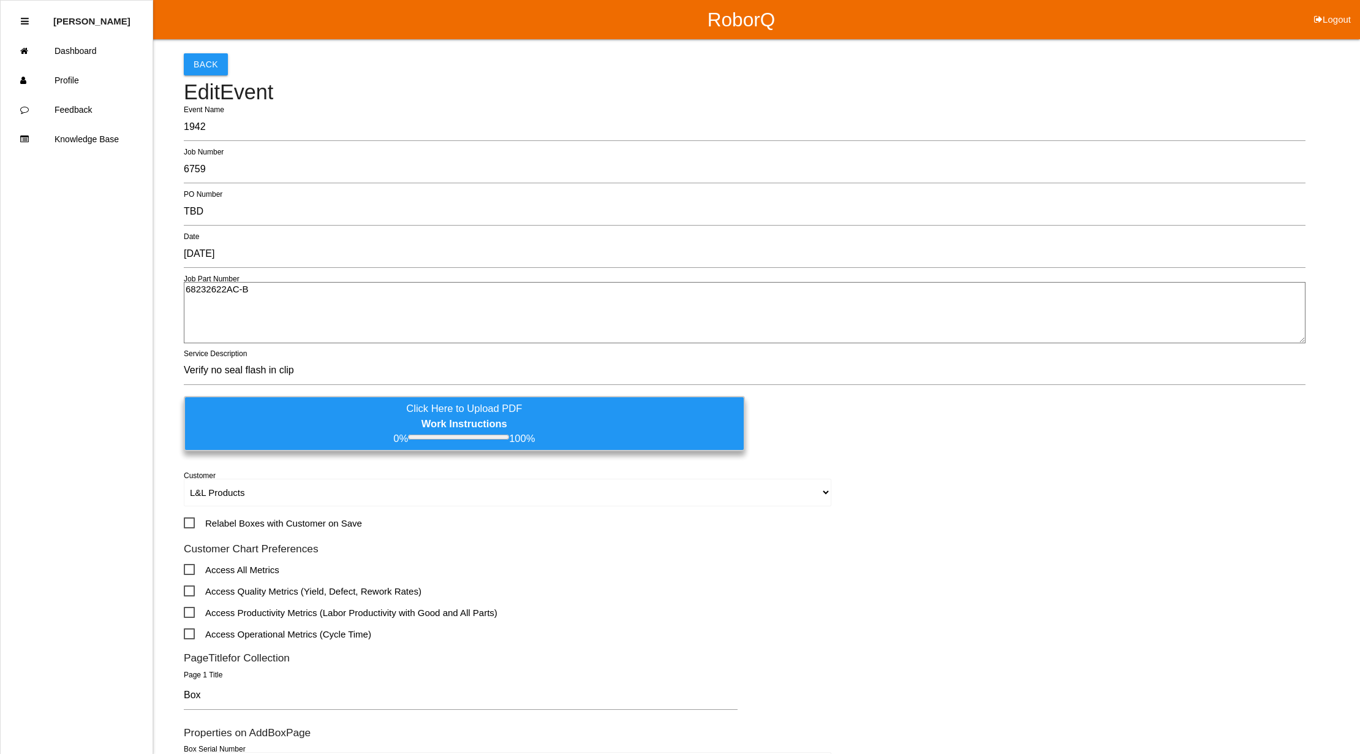
click at [346, 427] on label "Click Here to Upload PDF Work Instructions 0% 100%" at bounding box center [464, 423] width 561 height 55
click at [0, 0] on input "Click Here to Upload PDF Work Instructions 0% 100%" at bounding box center [0, 0] width 0 height 0
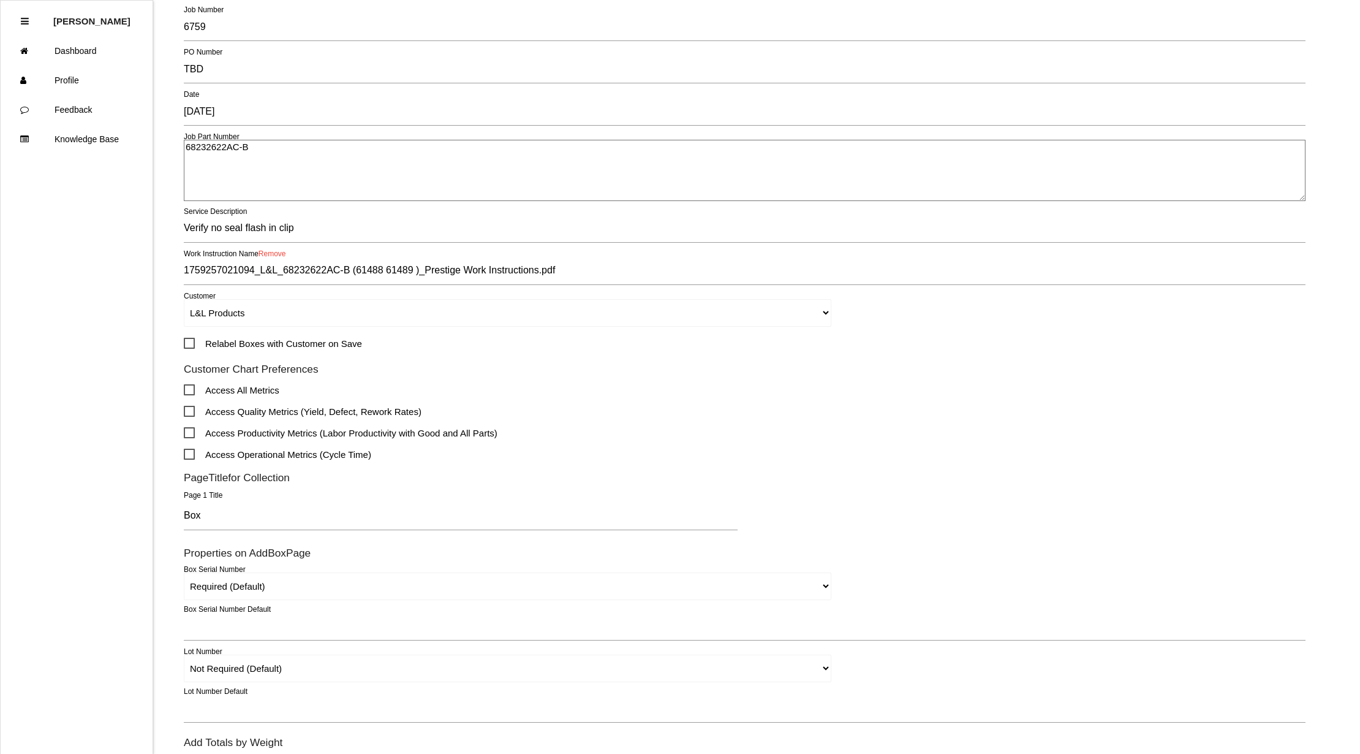
scroll to position [324, 0]
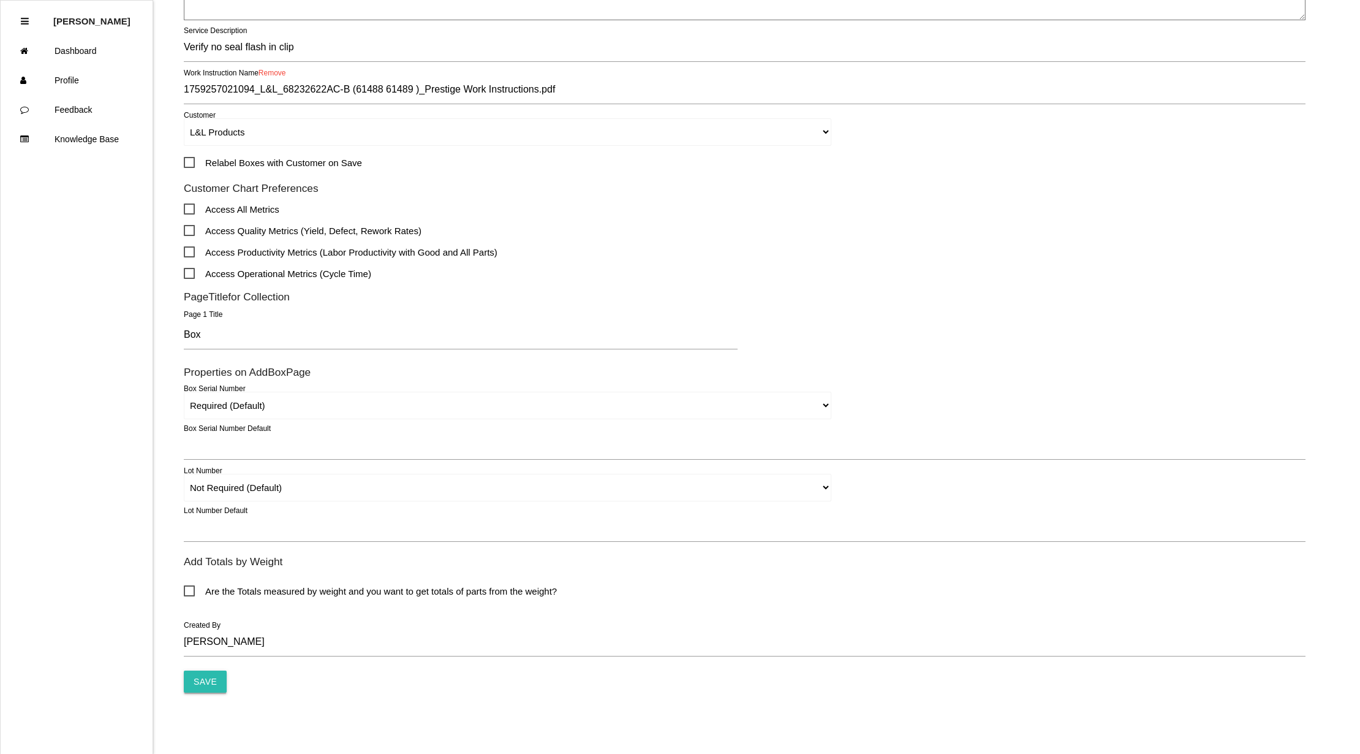
click at [200, 685] on input "Save" at bounding box center [205, 681] width 43 height 22
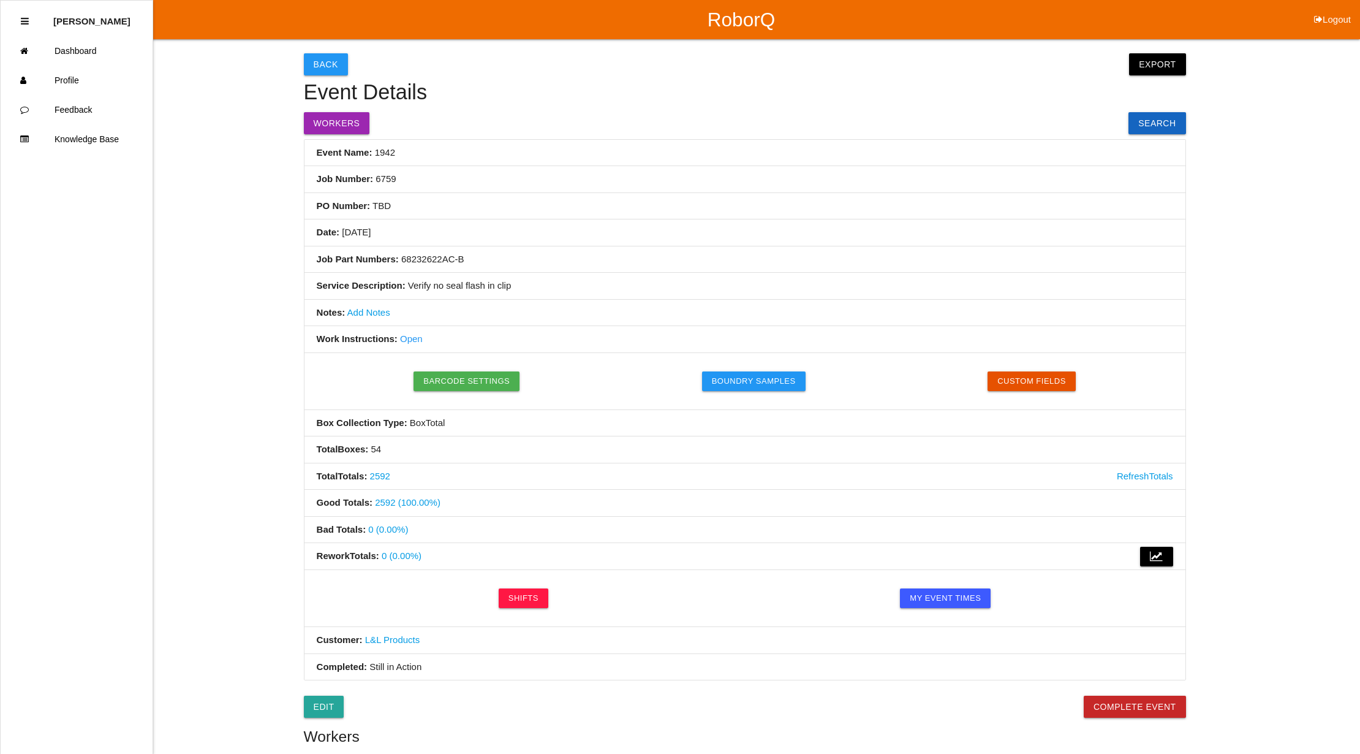
click at [415, 339] on link "Open" at bounding box center [411, 338] width 23 height 10
click at [320, 709] on link "Edit" at bounding box center [324, 706] width 40 height 22
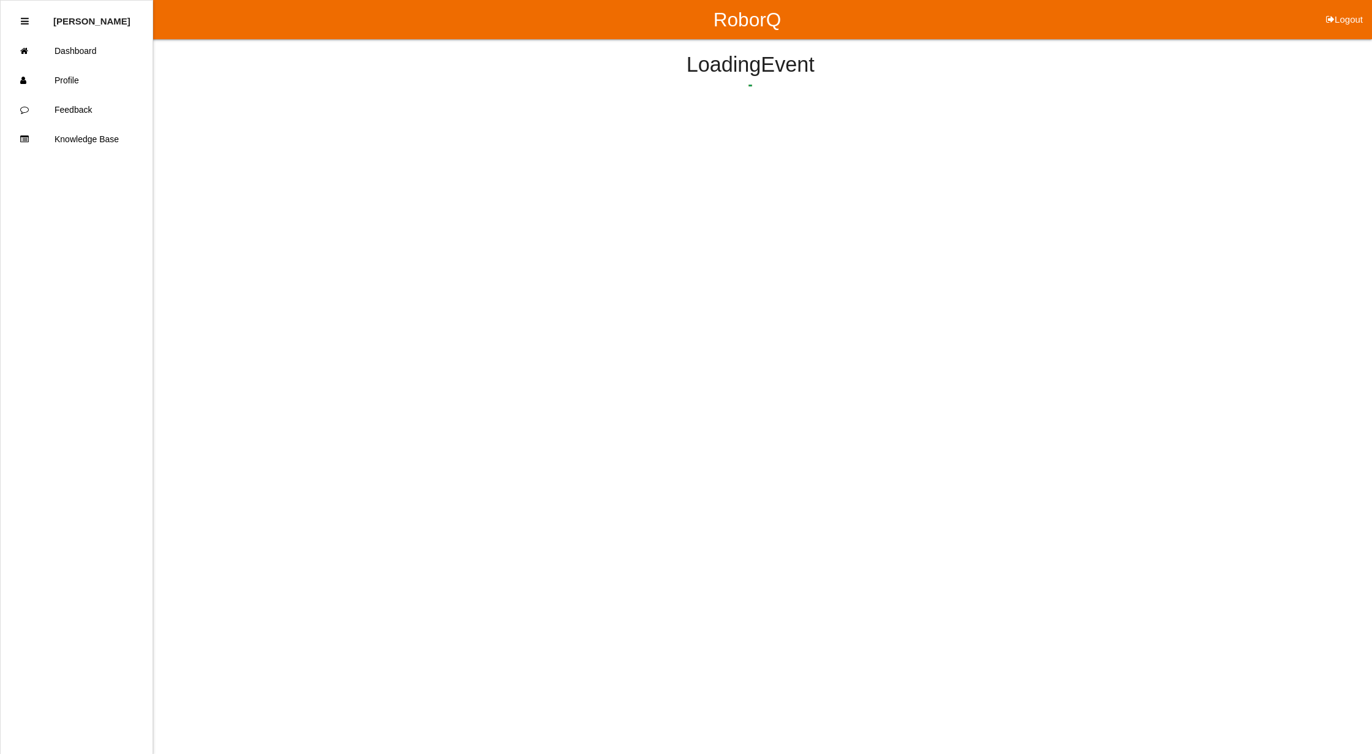
select select "notRequired"
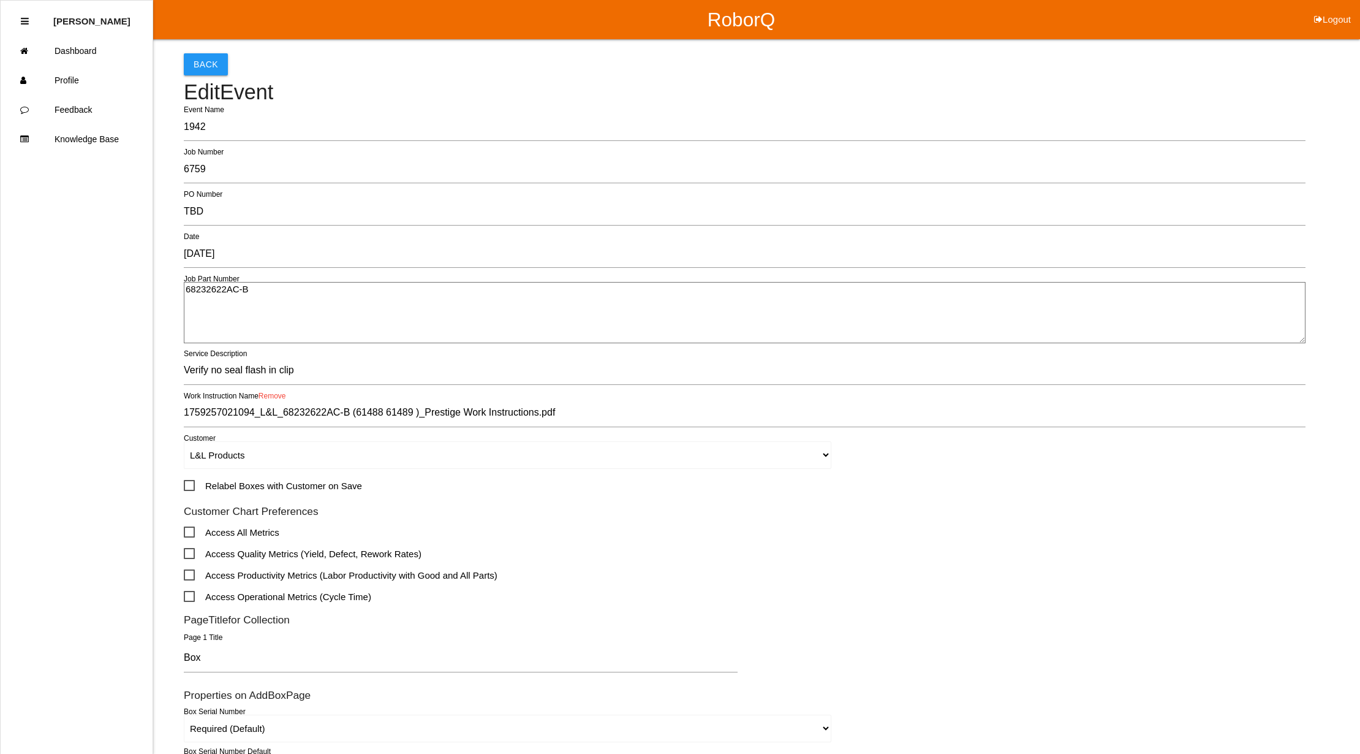
click at [276, 396] on link "Remove" at bounding box center [273, 396] width 28 height 9
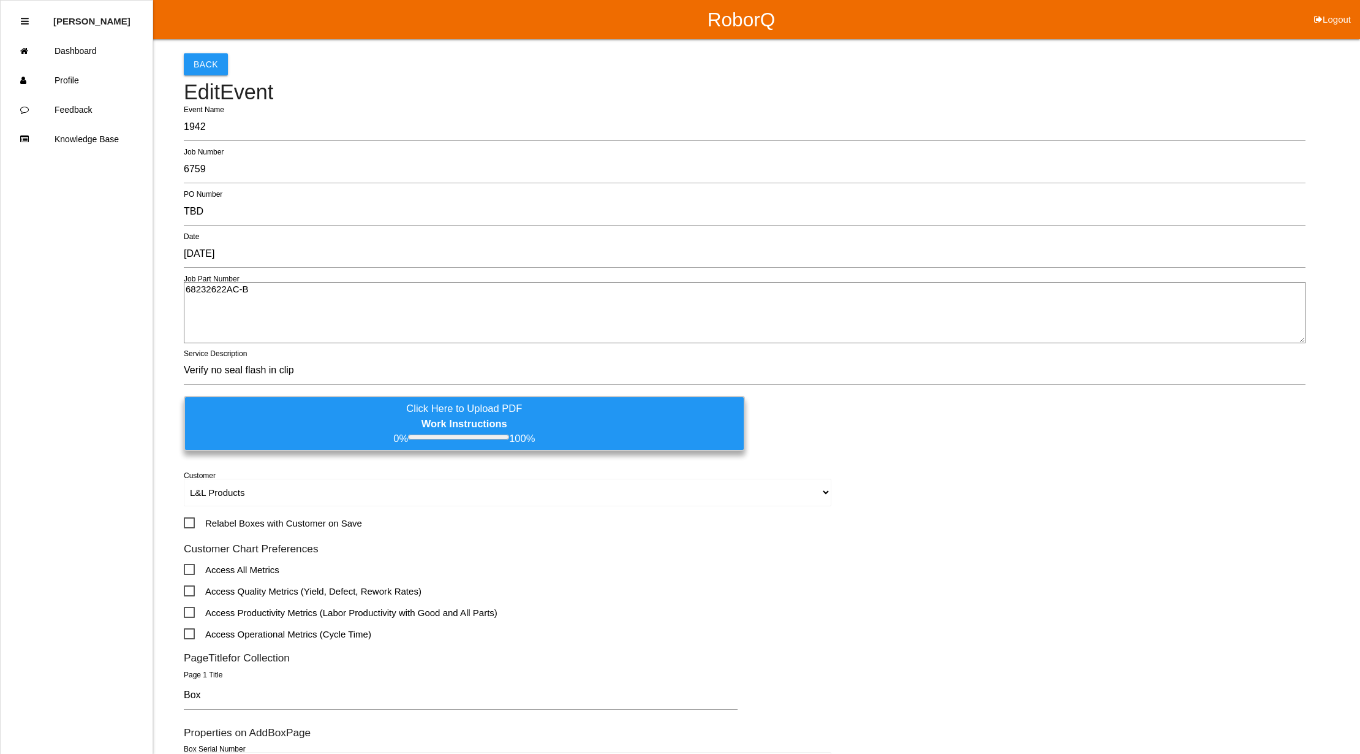
click at [442, 420] on b "Work Instructions" at bounding box center [465, 423] width 86 height 11
click at [0, 0] on input "Click Here to Upload PDF Work Instructions 0% 100%" at bounding box center [0, 0] width 0 height 0
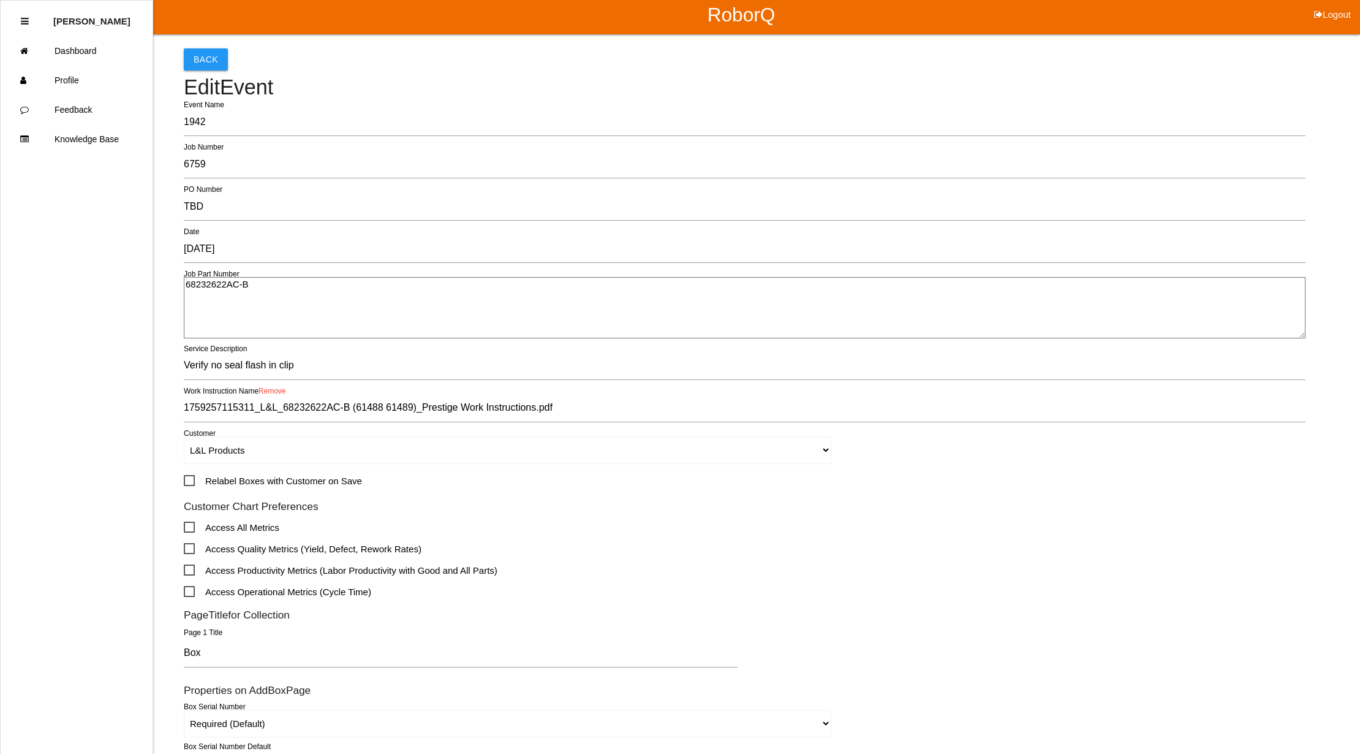
scroll to position [324, 0]
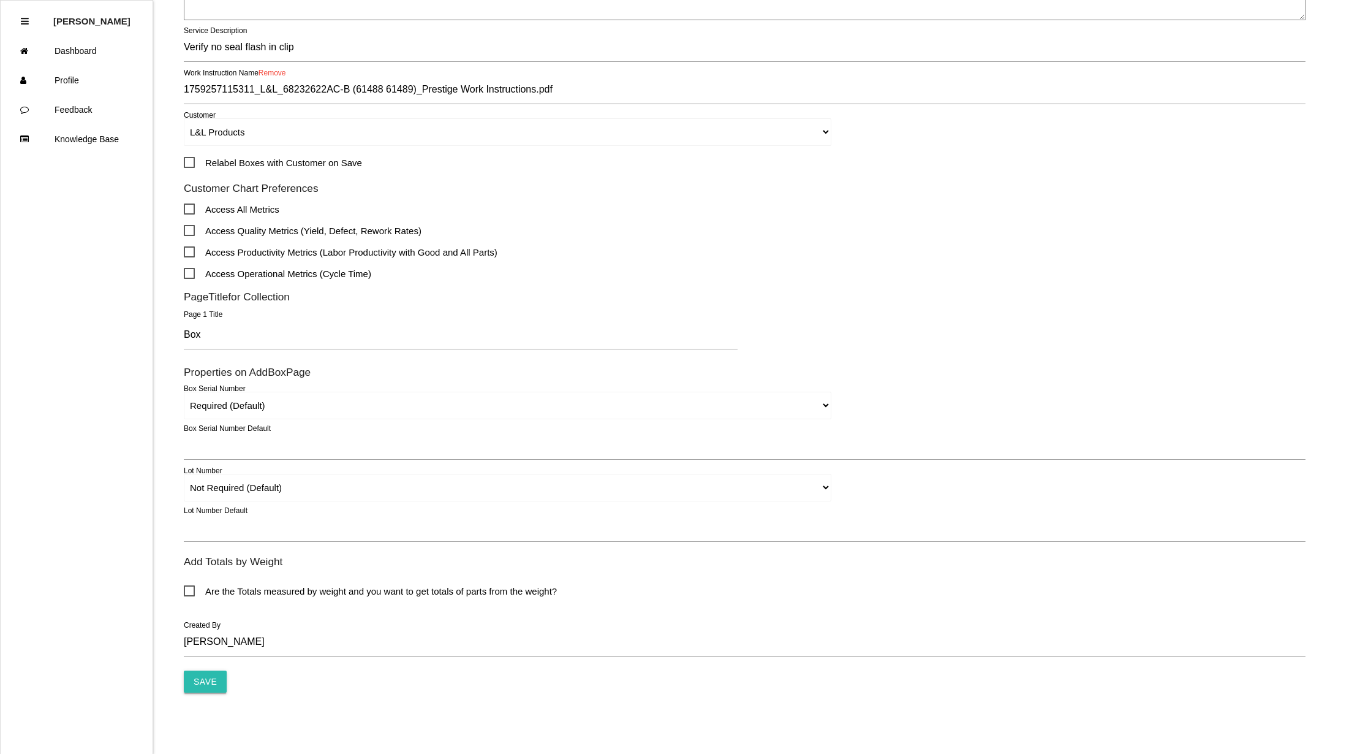
click at [204, 681] on input "Save" at bounding box center [205, 681] width 43 height 22
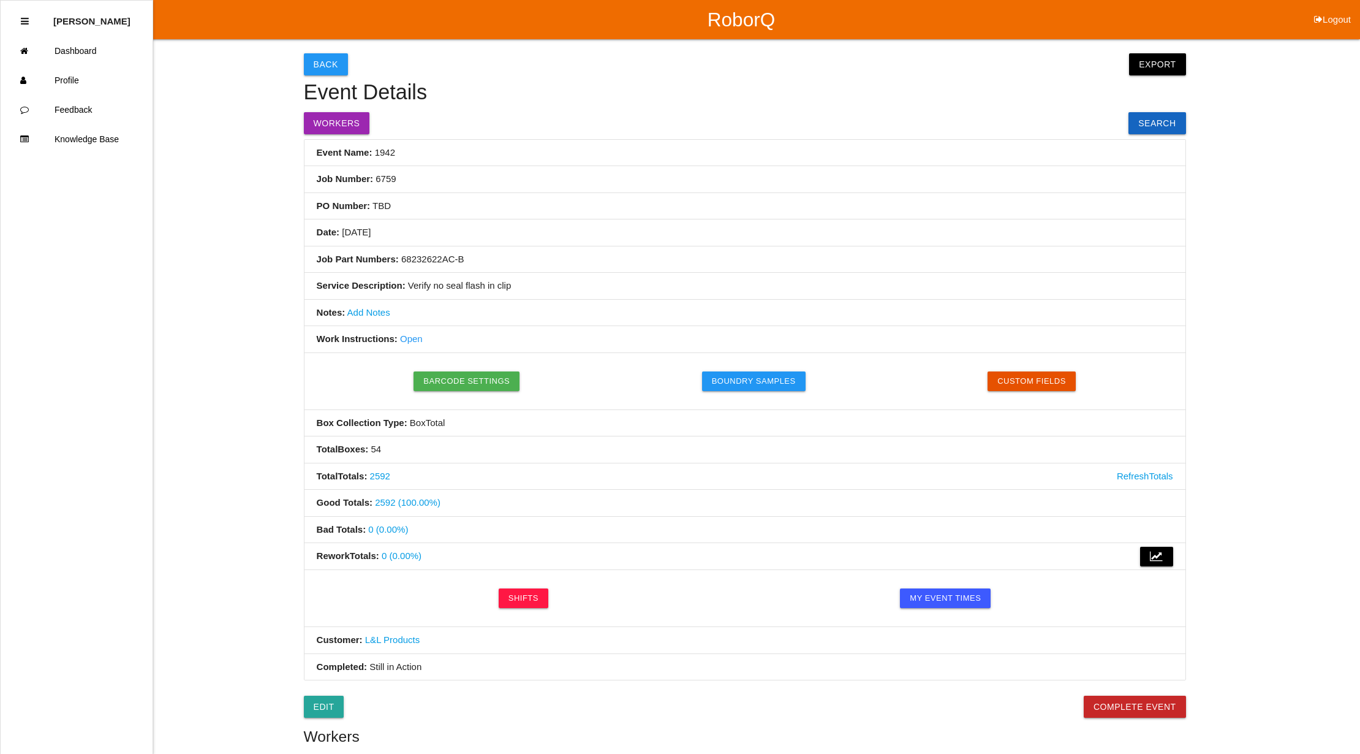
click at [410, 341] on link "Open" at bounding box center [411, 338] width 23 height 10
